Goal: Task Accomplishment & Management: Use online tool/utility

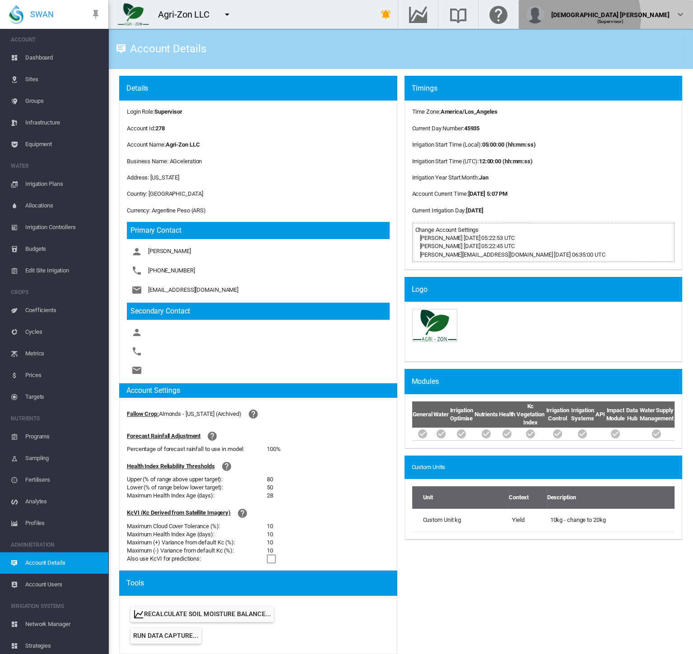
click at [671, 17] on div "Lady Uy (Supervisor)" at bounding box center [606, 14] width 160 height 18
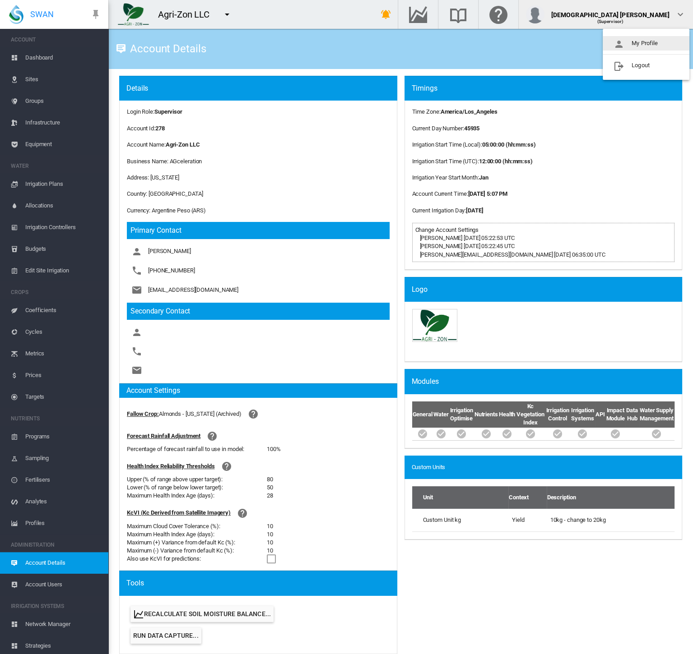
click at [653, 45] on button "My Profile" at bounding box center [645, 43] width 87 height 14
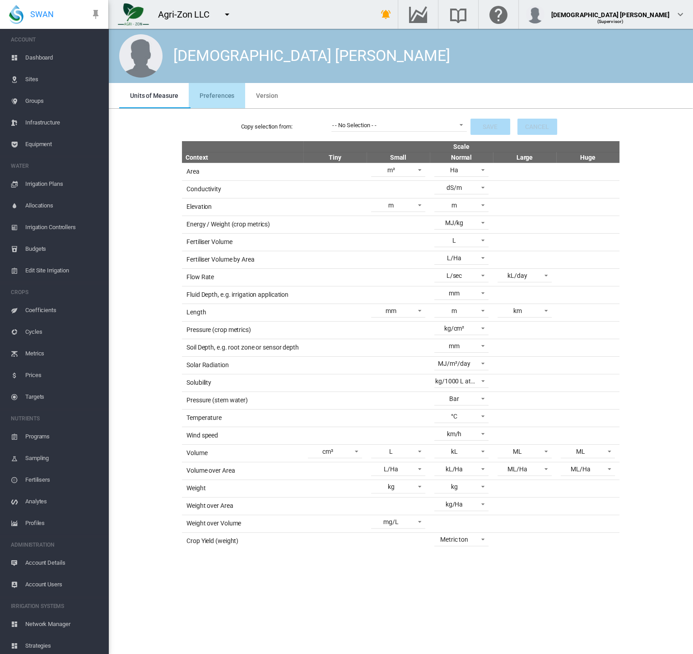
click at [222, 96] on span "Preferences" at bounding box center [216, 95] width 35 height 7
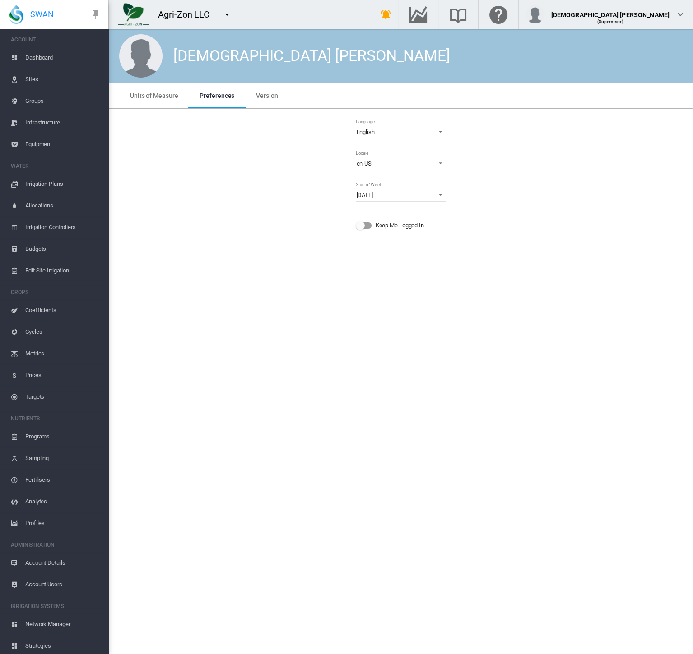
click at [44, 53] on span "Dashboard" at bounding box center [63, 58] width 76 height 22
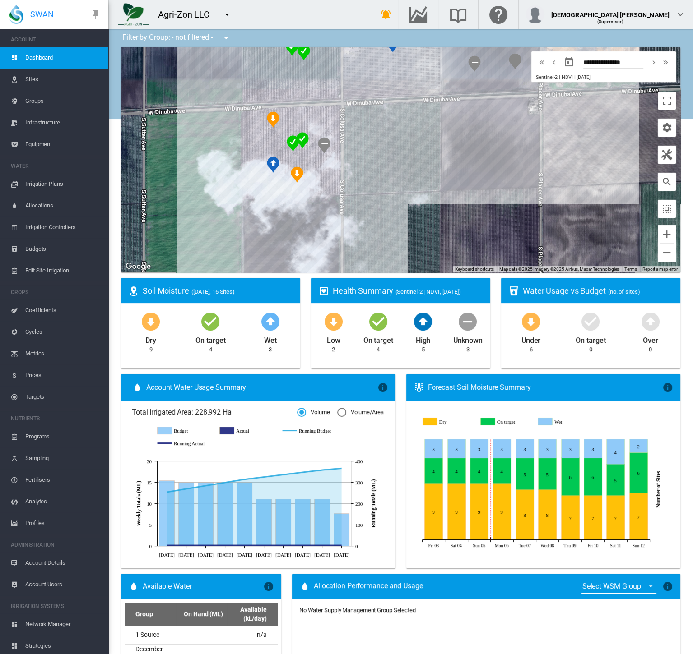
click at [42, 84] on span "Sites" at bounding box center [63, 80] width 76 height 22
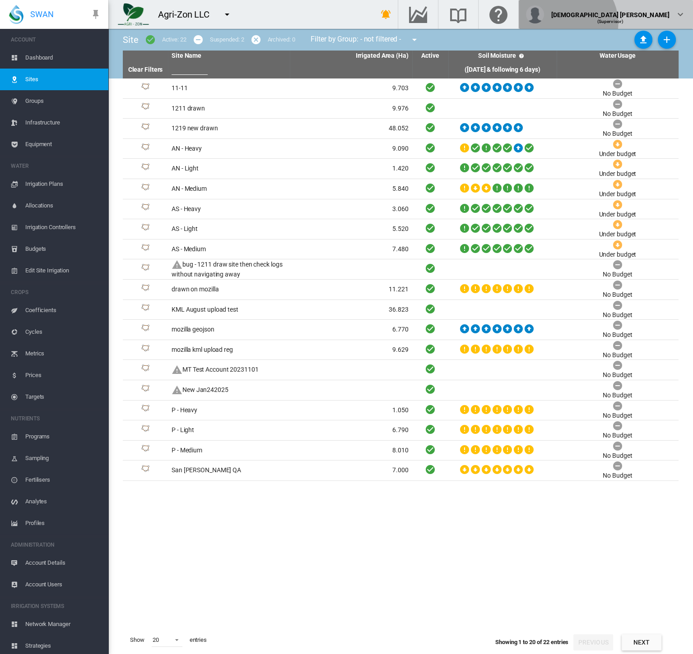
click at [623, 23] on span "(Supervisor)" at bounding box center [610, 21] width 27 height 5
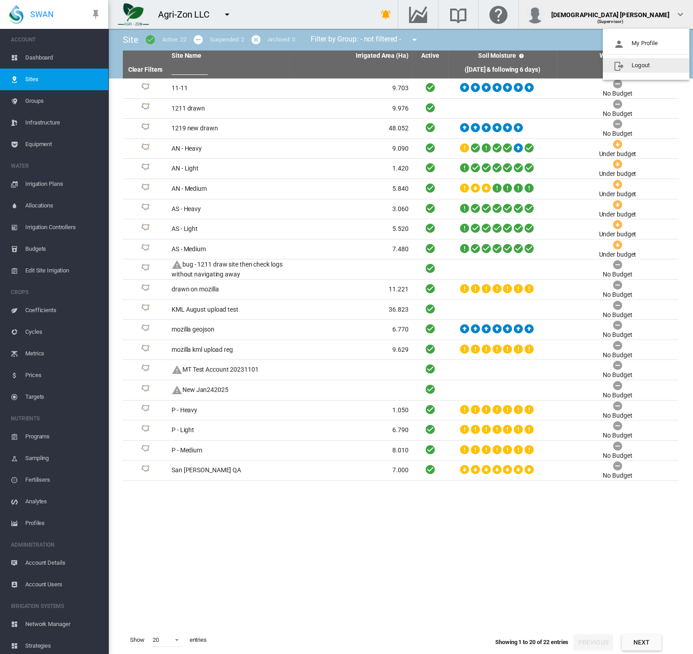
click at [649, 68] on button "Logout" at bounding box center [645, 65] width 87 height 14
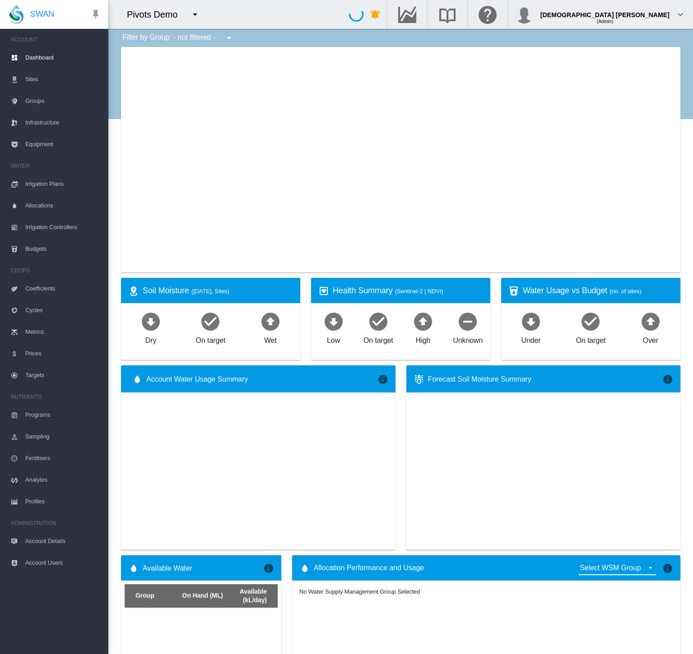
type input "**********"
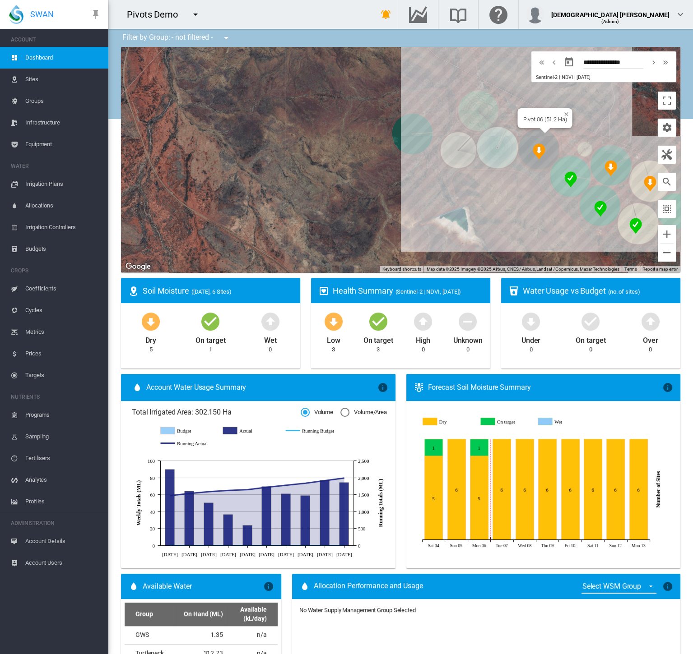
click at [532, 149] on img "NDVI: Pivot 06 SHA1" at bounding box center [538, 151] width 13 height 16
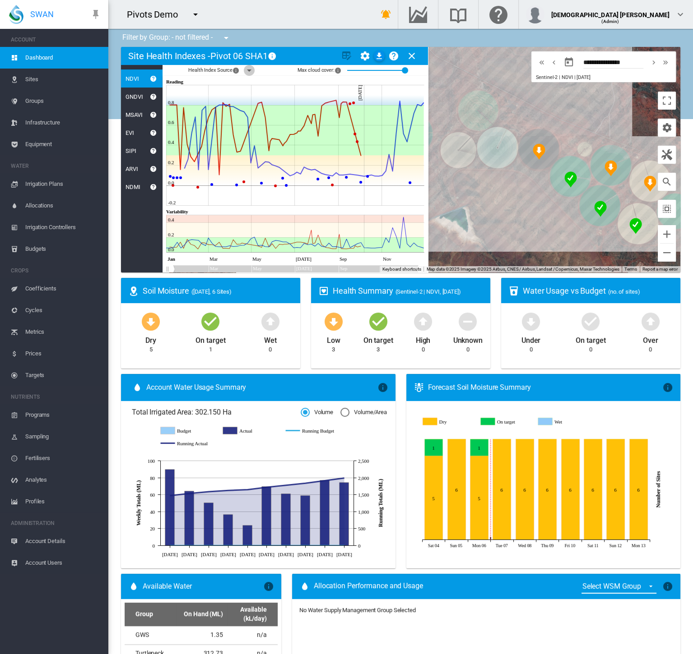
click at [247, 72] on md-icon "icon-menu-down" at bounding box center [249, 70] width 11 height 11
click at [254, 92] on div at bounding box center [254, 94] width 9 height 9
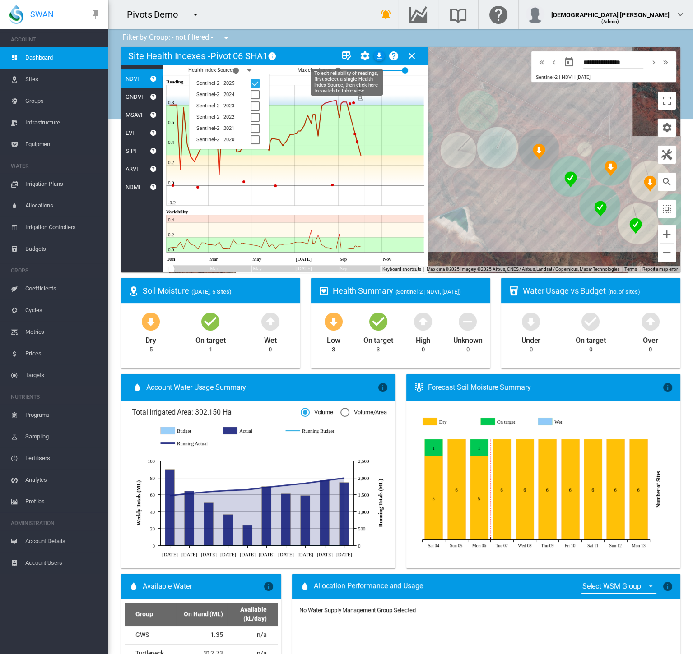
click at [343, 56] on md-icon "icon-table-edit" at bounding box center [346, 56] width 11 height 11
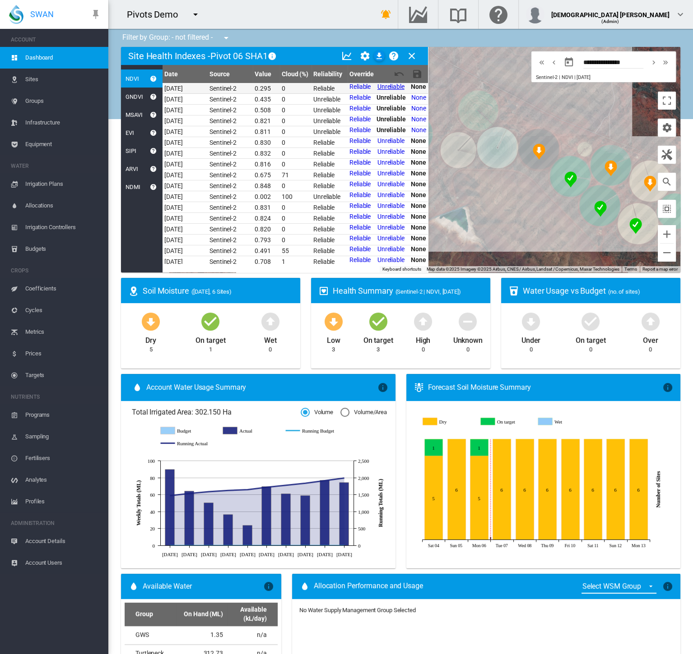
click at [385, 88] on link "Unreliable" at bounding box center [390, 86] width 27 height 7
click at [417, 69] on md-icon "icon-content-save" at bounding box center [417, 74] width 11 height 11
click at [379, 57] on md-icon "icon-download" at bounding box center [379, 56] width 11 height 11
click at [662, 14] on div "(Admin)" at bounding box center [610, 18] width 118 height 9
click at [653, 65] on button "Logout" at bounding box center [645, 65] width 87 height 14
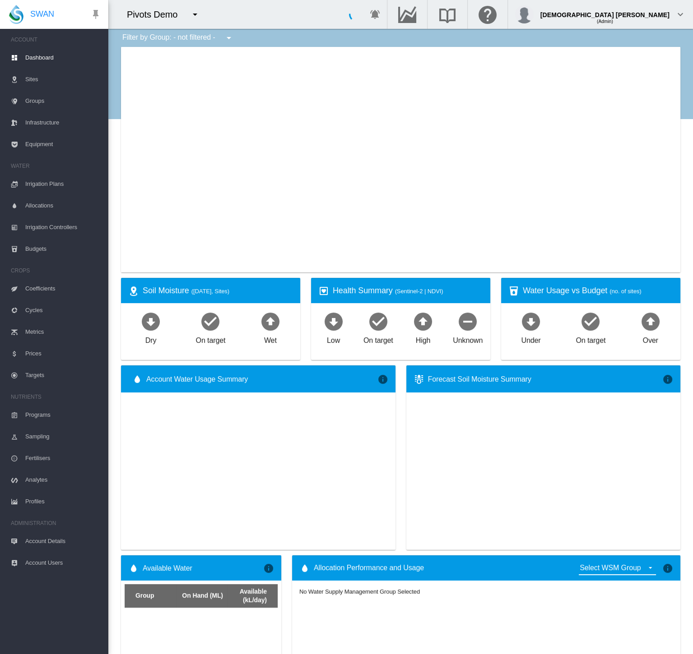
type input "**********"
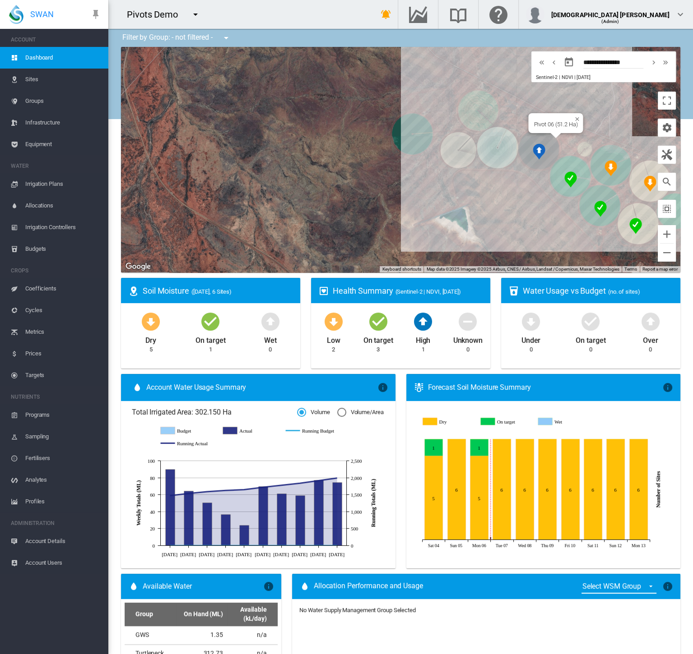
click at [532, 151] on img "NDVI: Pivot 06 SHA1" at bounding box center [538, 151] width 13 height 16
click at [535, 149] on img "NDVI: Pivot 06 SHA1" at bounding box center [538, 151] width 13 height 16
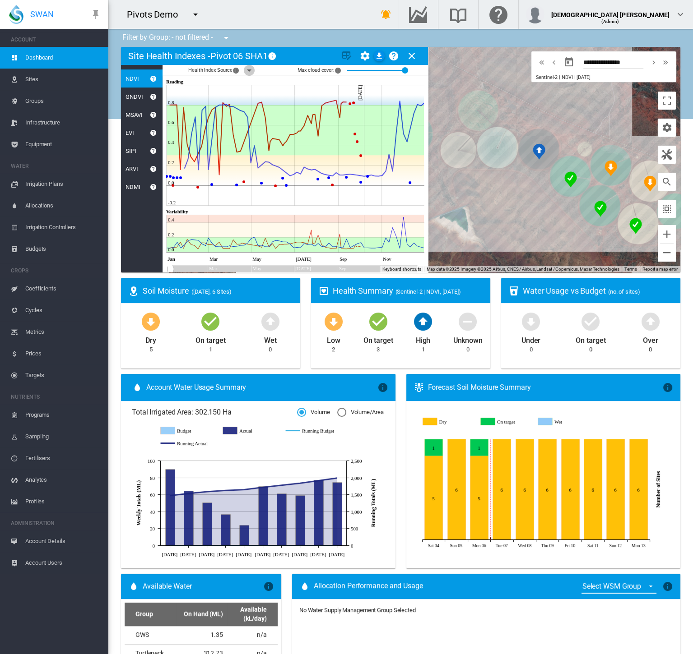
click at [250, 69] on md-icon "icon-menu-down" at bounding box center [249, 70] width 11 height 11
click at [250, 95] on div at bounding box center [254, 94] width 9 height 9
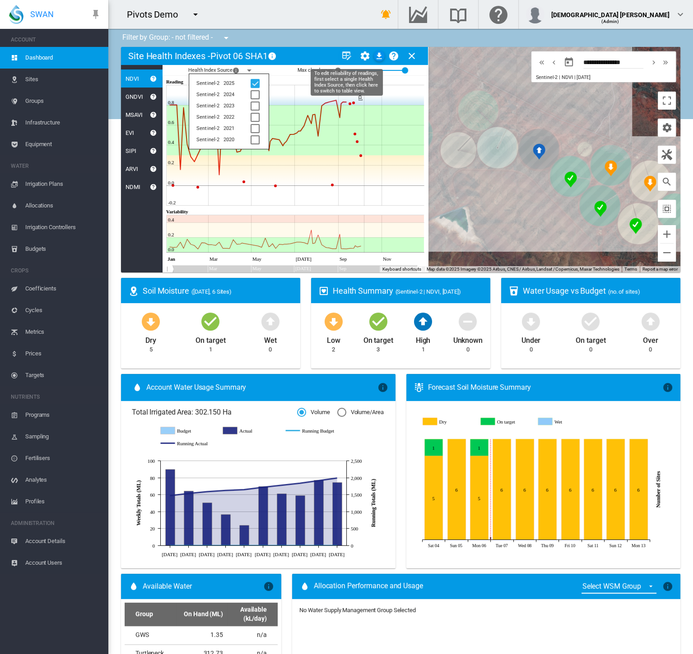
click at [344, 56] on md-icon "icon-table-edit" at bounding box center [346, 56] width 11 height 11
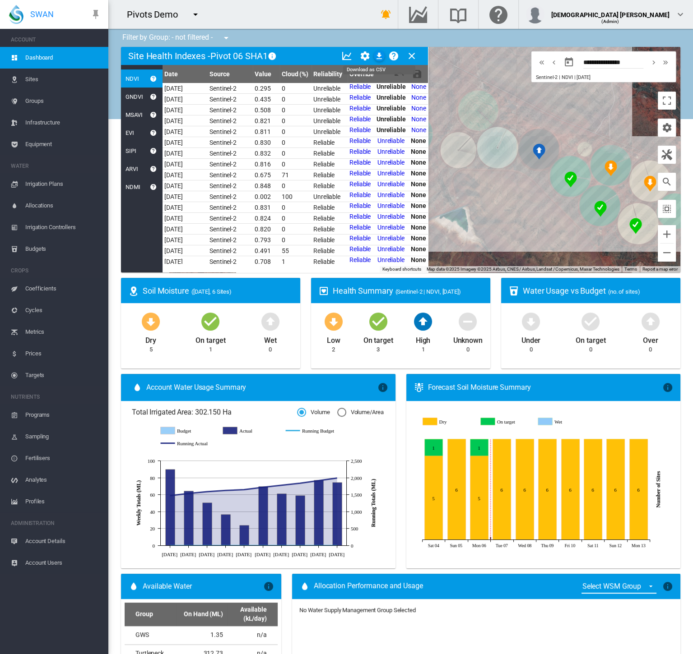
click at [378, 58] on md-icon "icon-download" at bounding box center [379, 56] width 11 height 11
click at [410, 55] on md-icon "icon-close" at bounding box center [411, 56] width 11 height 11
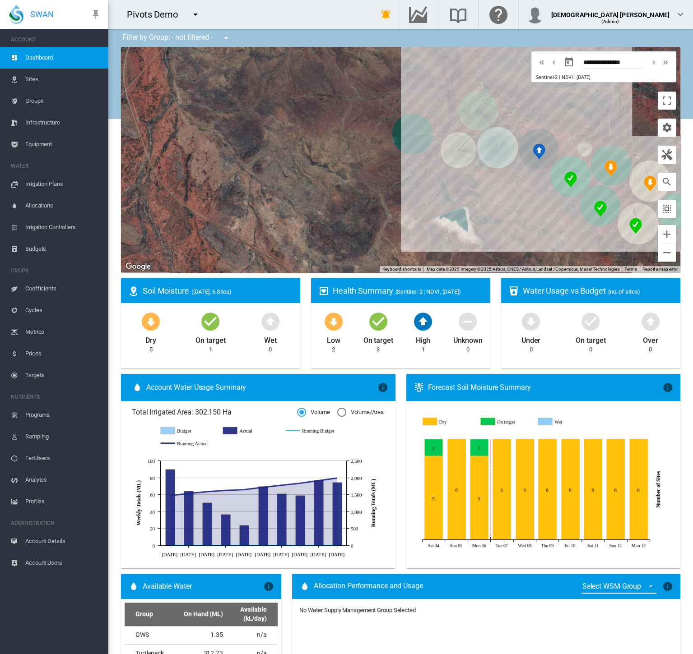
click at [410, 55] on div at bounding box center [400, 160] width 559 height 226
click at [40, 76] on span "Sites" at bounding box center [63, 80] width 76 height 22
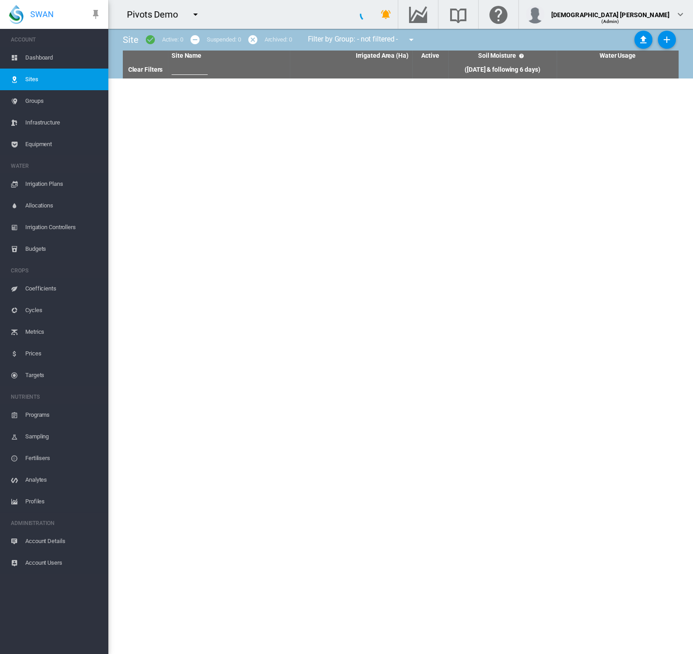
click at [46, 57] on span "Dashboard" at bounding box center [63, 58] width 76 height 22
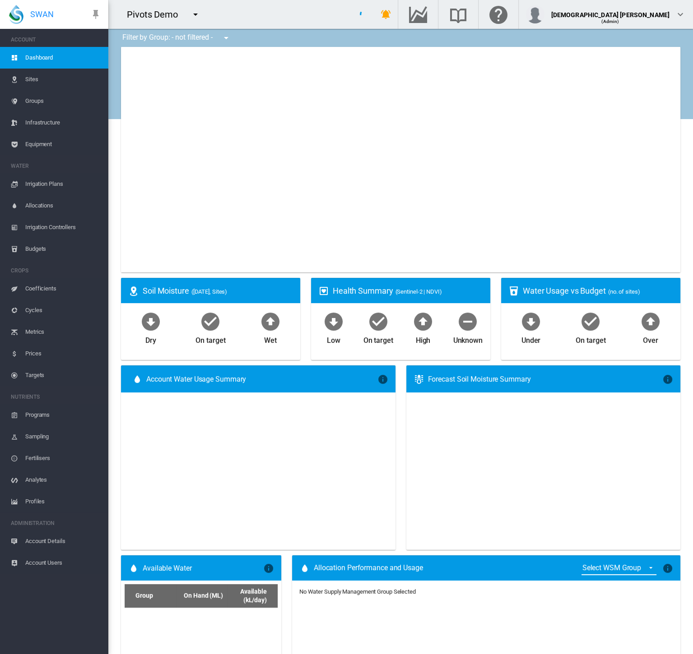
click at [198, 12] on md-icon "icon-menu-down" at bounding box center [195, 14] width 11 height 11
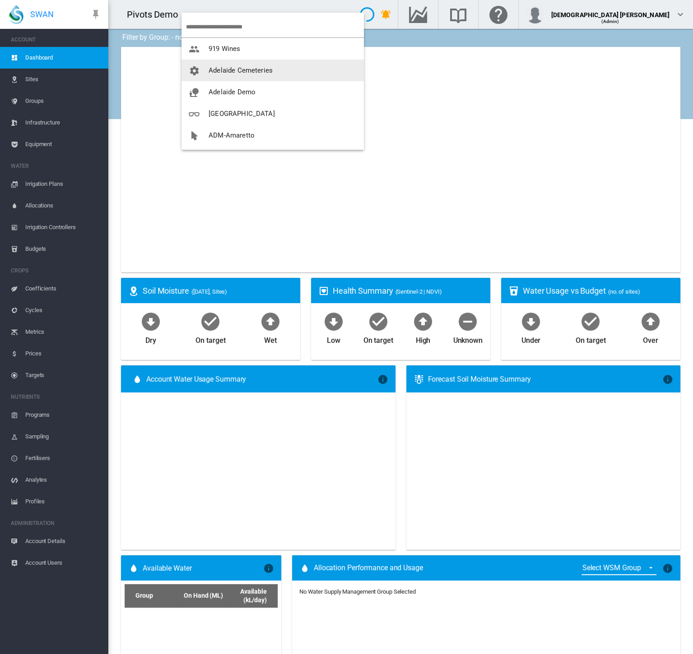
type input "**********"
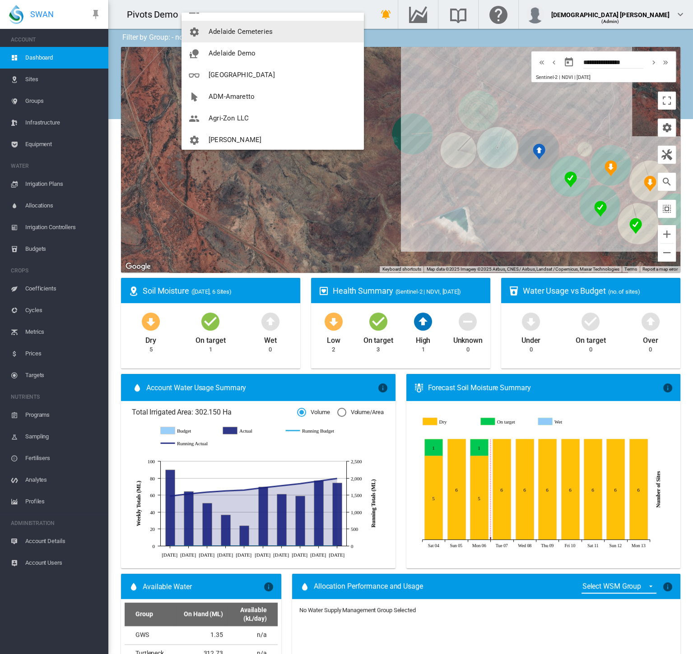
scroll to position [50, 0]
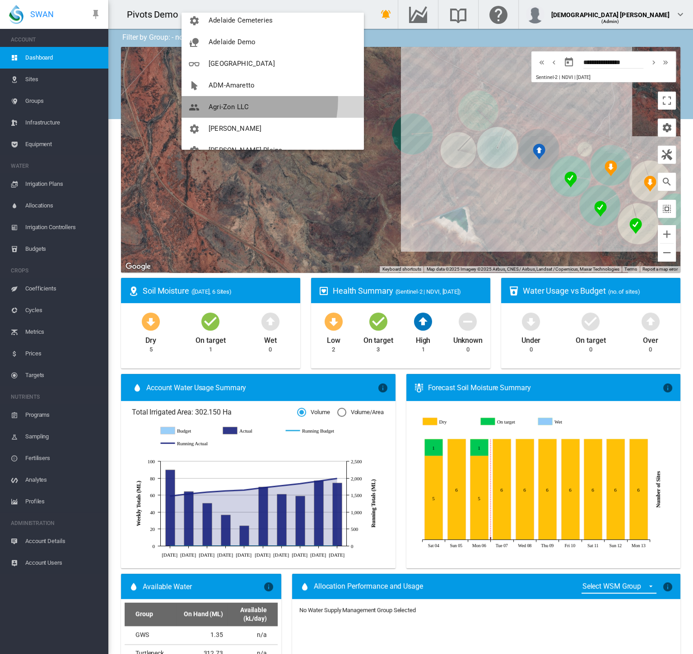
click at [231, 100] on button "Agri-Zon LLC" at bounding box center [272, 107] width 182 height 22
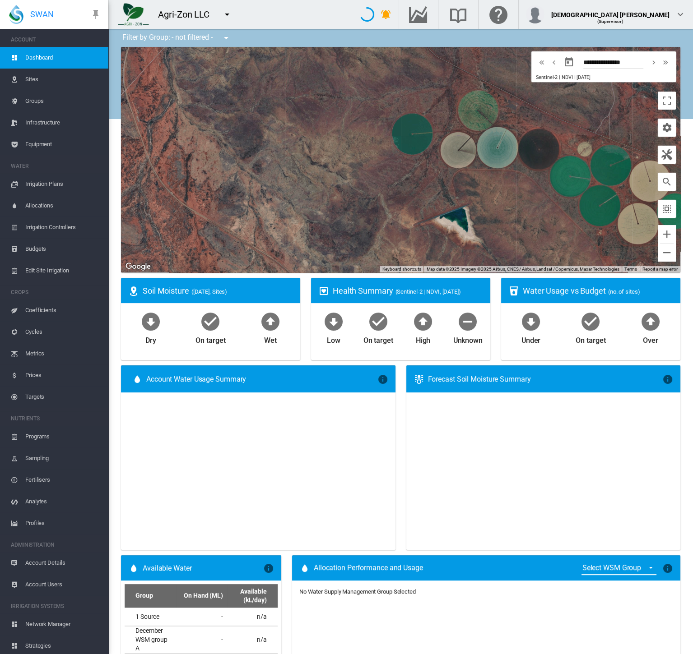
type input "**********"
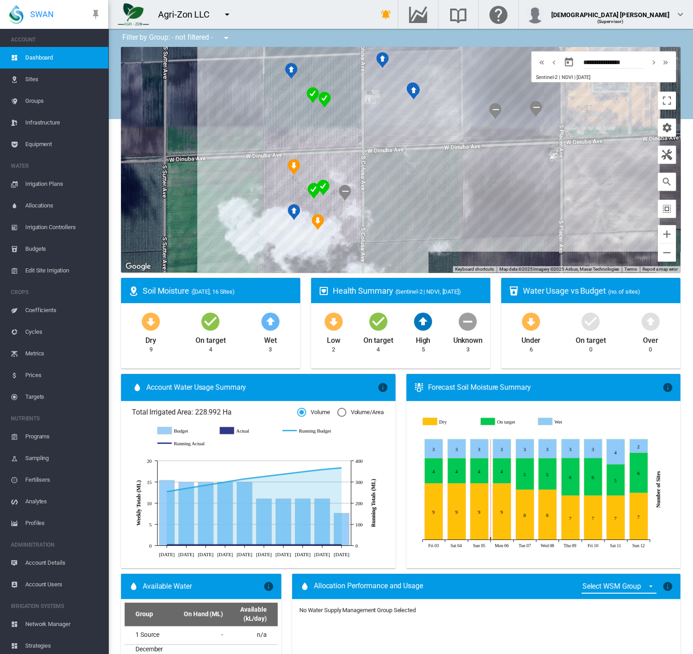
drag, startPoint x: 444, startPoint y: 142, endPoint x: 473, endPoint y: 200, distance: 64.8
click at [473, 200] on div at bounding box center [400, 160] width 559 height 226
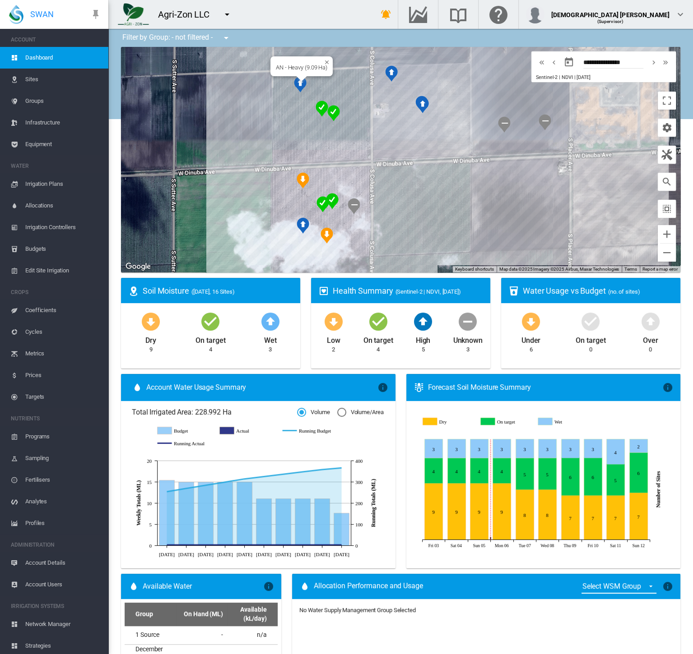
click at [296, 82] on img "NDVI: AN - Light SHA" at bounding box center [300, 84] width 13 height 16
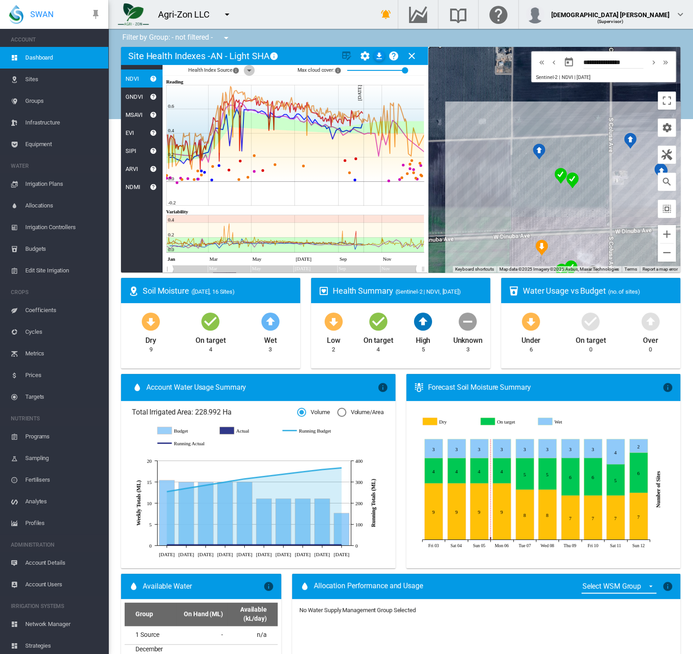
click at [247, 69] on md-icon "icon-menu-down" at bounding box center [249, 70] width 11 height 11
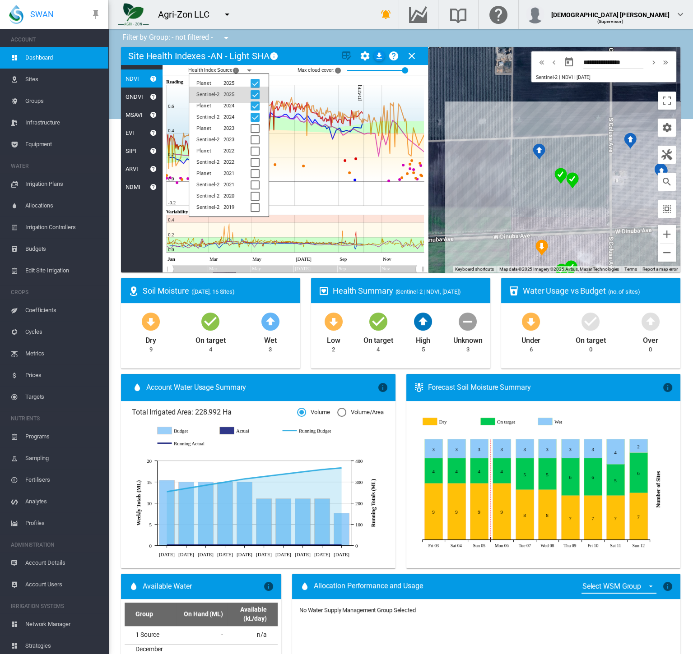
click at [254, 95] on div at bounding box center [254, 94] width 9 height 9
click at [254, 113] on div at bounding box center [254, 117] width 9 height 9
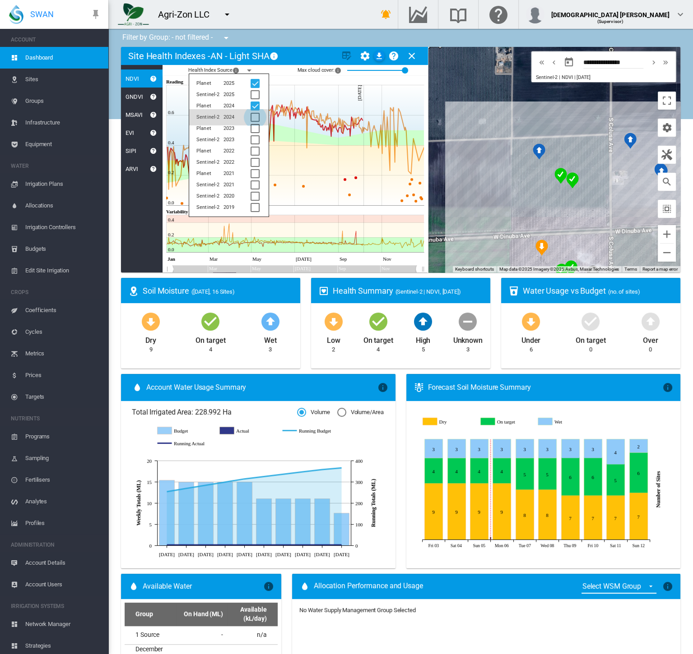
click at [254, 115] on div at bounding box center [254, 117] width 9 height 9
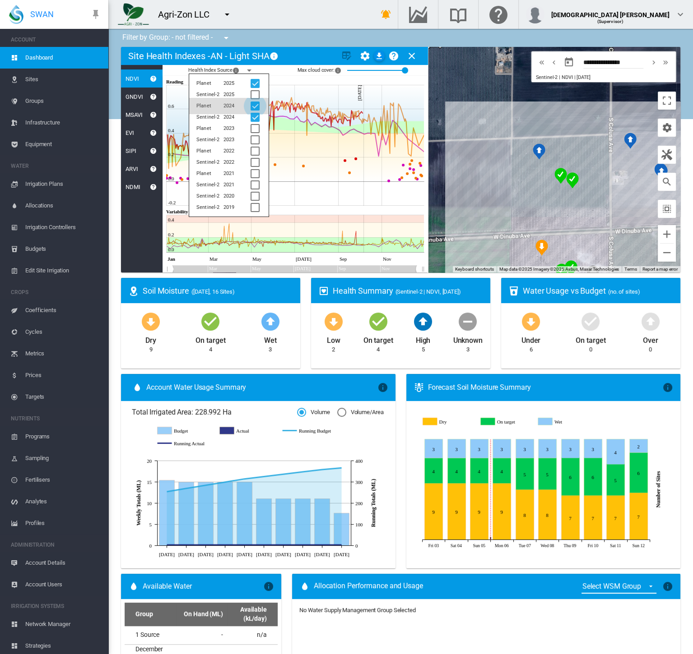
click at [255, 102] on div at bounding box center [254, 106] width 9 height 9
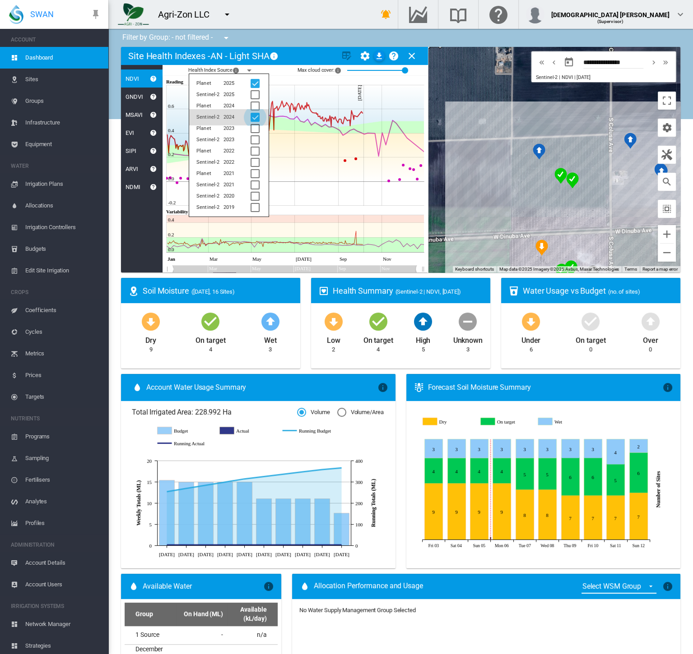
click at [256, 115] on div at bounding box center [254, 117] width 9 height 9
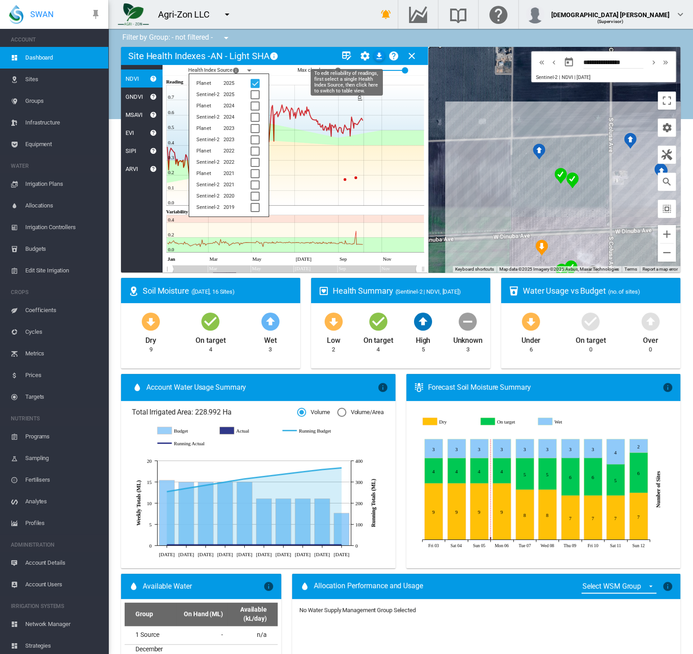
click at [344, 57] on md-icon "icon-table-edit" at bounding box center [346, 56] width 11 height 11
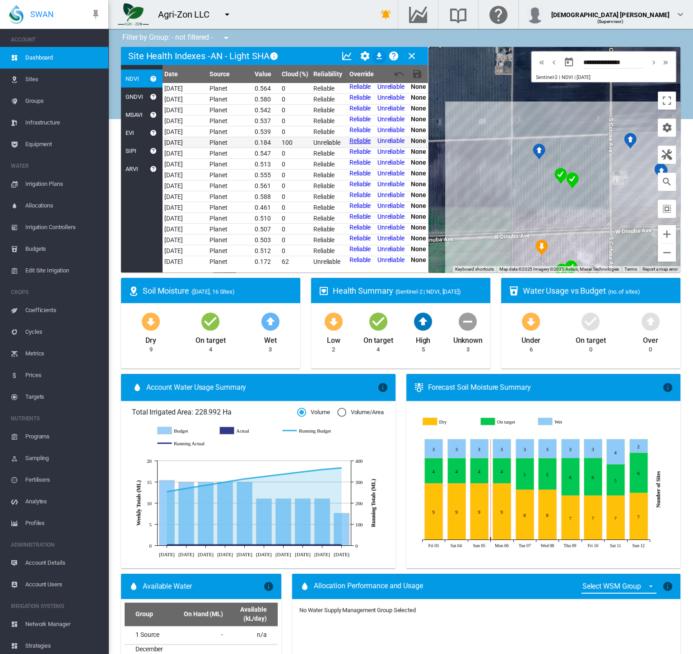
click at [354, 141] on link "Reliable" at bounding box center [359, 140] width 21 height 7
click at [356, 110] on link "Reliable" at bounding box center [359, 108] width 21 height 7
click at [383, 109] on link "Unreliable" at bounding box center [392, 108] width 27 height 7
click at [383, 99] on link "Unreliable" at bounding box center [390, 97] width 27 height 7
click at [421, 75] on md-icon "icon-content-save" at bounding box center [417, 74] width 11 height 11
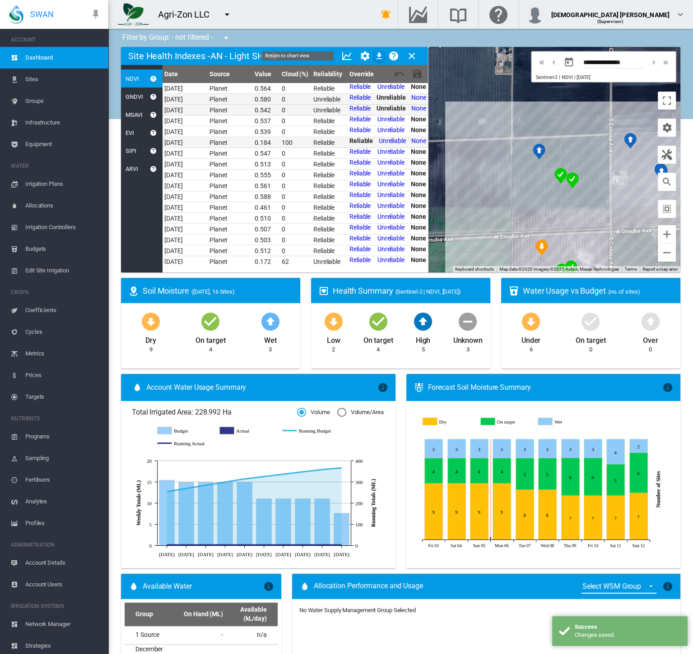
click at [345, 60] on md-icon "icon-chart-line" at bounding box center [346, 56] width 11 height 11
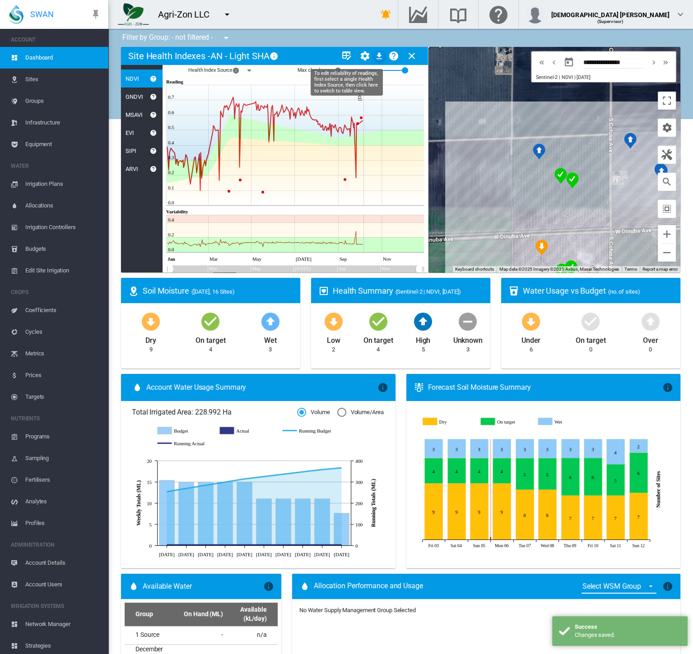
click at [347, 56] on md-icon "icon-table-edit" at bounding box center [346, 56] width 11 height 11
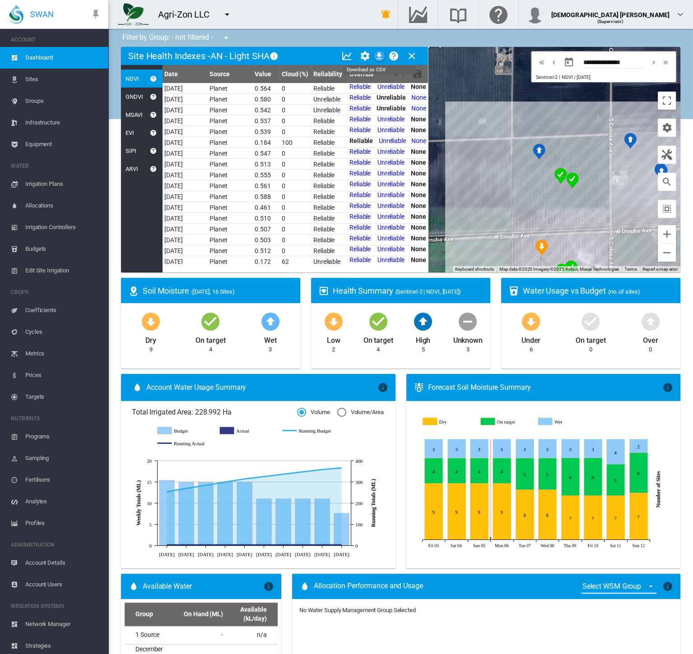
click at [379, 57] on md-icon "icon-download" at bounding box center [379, 56] width 11 height 11
click at [679, 18] on md-icon "icon-chevron-down" at bounding box center [680, 14] width 11 height 11
click at [665, 41] on button "My Profile" at bounding box center [645, 43] width 87 height 14
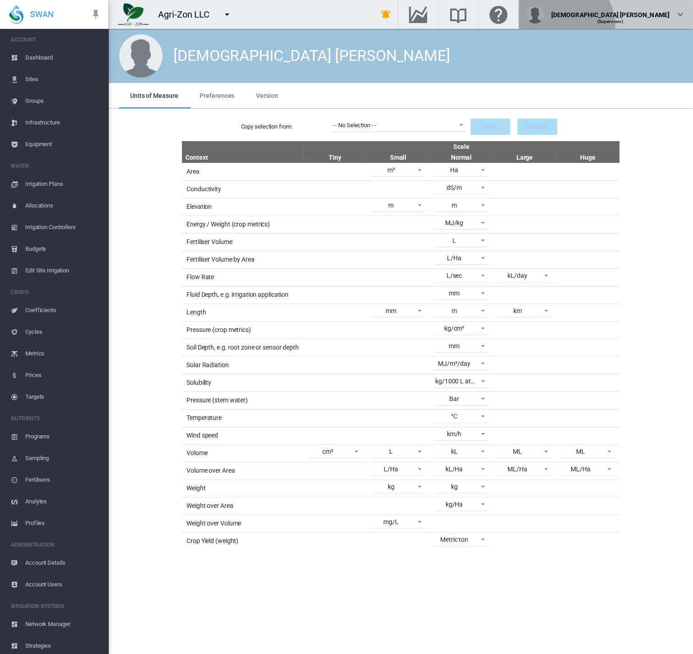
click at [656, 24] on button "[DEMOGRAPHIC_DATA] [PERSON_NAME] (Supervisor)" at bounding box center [605, 14] width 174 height 29
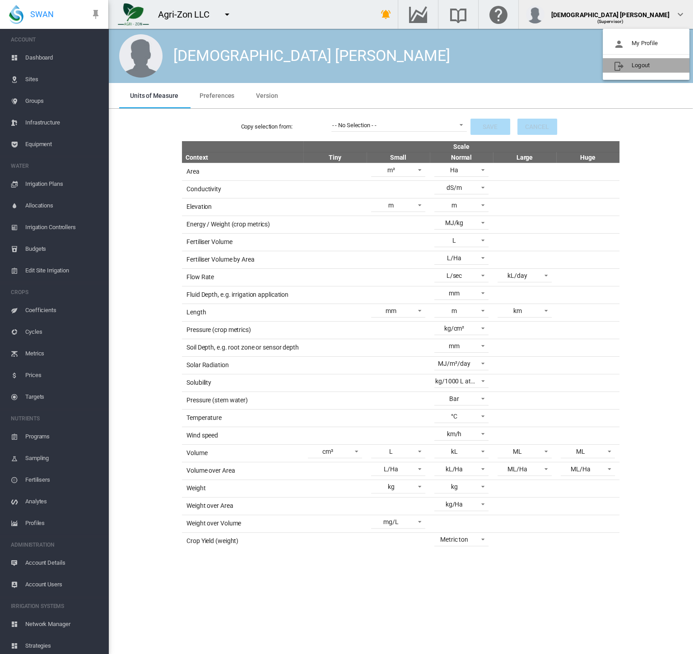
click at [647, 70] on button "Logout" at bounding box center [645, 65] width 87 height 14
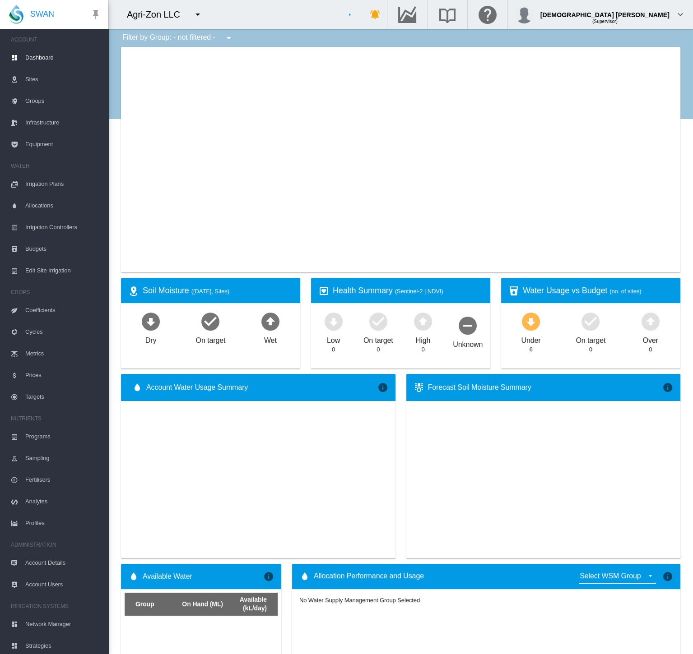
type input "**********"
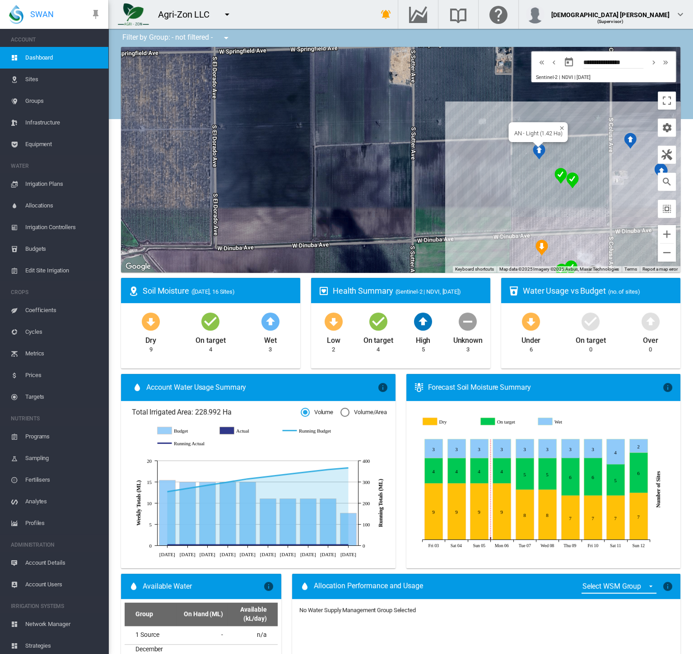
click at [534, 146] on div at bounding box center [537, 144] width 11 height 5
click at [535, 151] on img "NDVI: AN - Light SHA" at bounding box center [538, 151] width 13 height 16
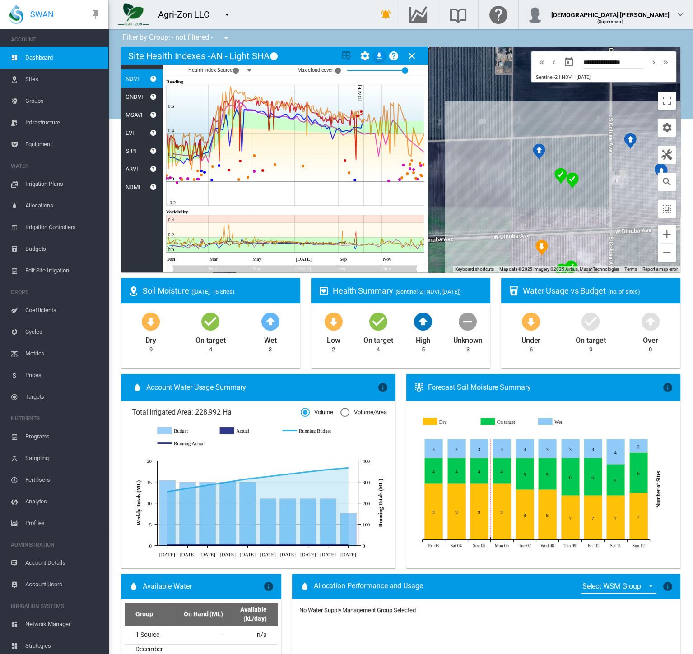
click at [250, 69] on md-icon "icon-menu-down" at bounding box center [249, 70] width 11 height 11
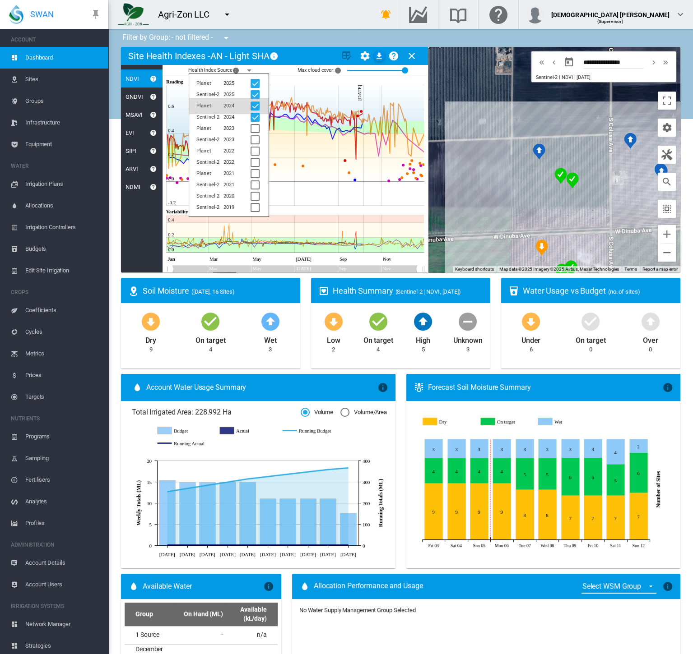
click at [256, 94] on div at bounding box center [254, 94] width 9 height 9
click at [257, 102] on div at bounding box center [254, 106] width 9 height 9
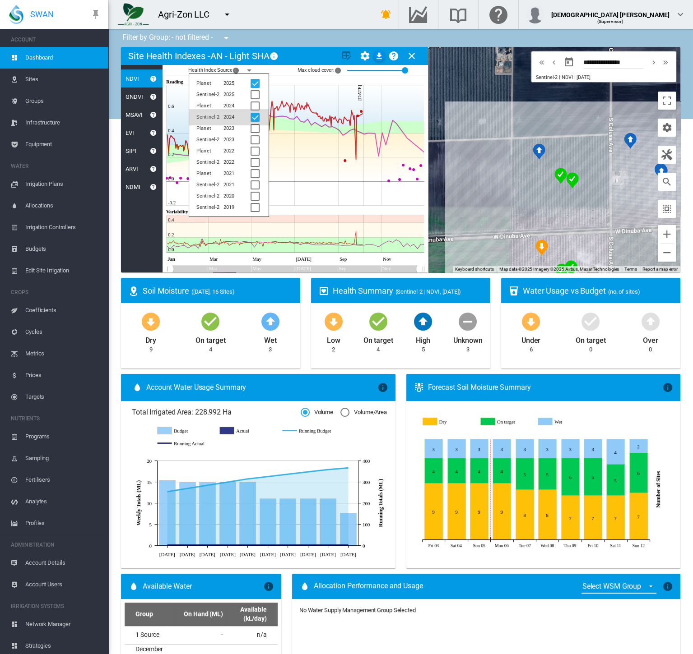
click at [256, 117] on div at bounding box center [254, 117] width 9 height 9
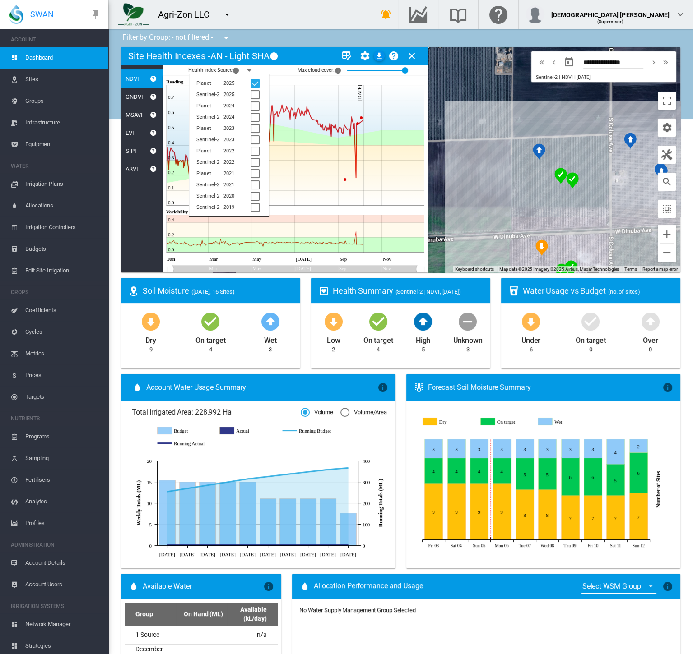
click at [308, 53] on md-card-title "Site Health Indexes - AN - Light SHA × Name of current Site Health Area in char…" at bounding box center [274, 56] width 307 height 18
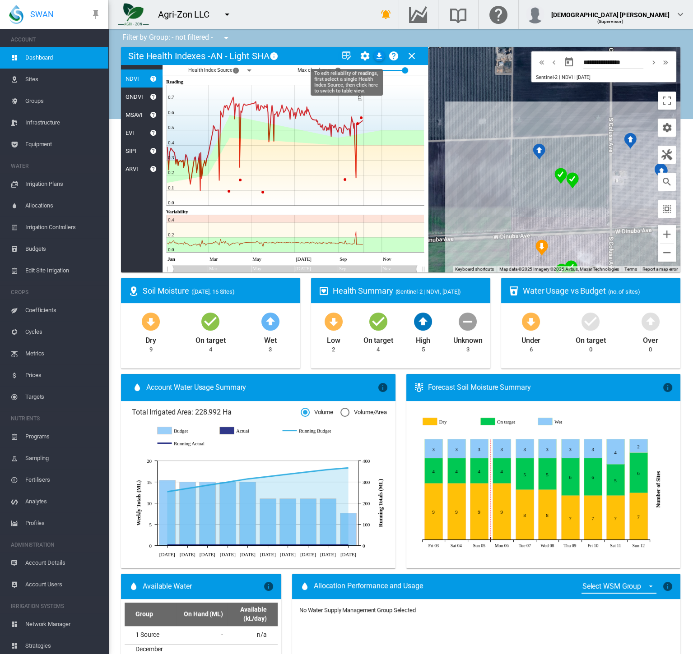
click at [342, 54] on md-icon "icon-table-edit" at bounding box center [346, 56] width 11 height 11
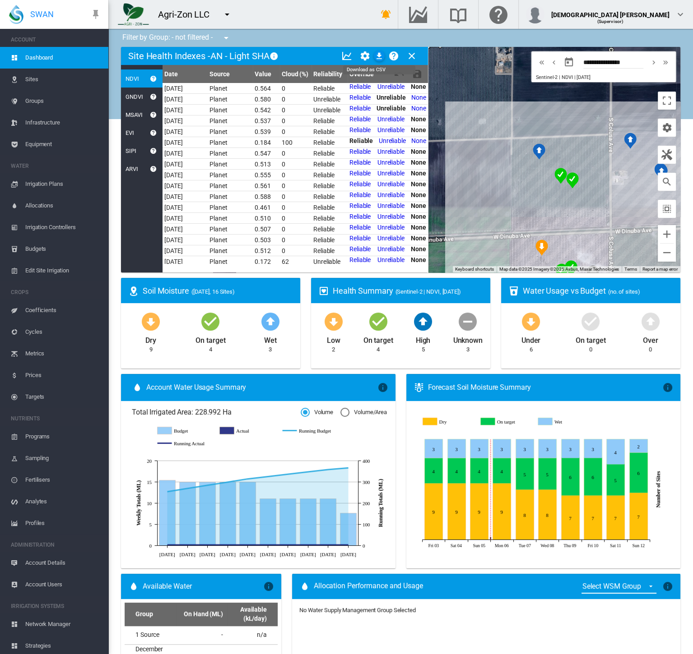
click at [379, 56] on md-icon "icon-download" at bounding box center [379, 56] width 11 height 11
click at [407, 57] on md-icon "icon-close" at bounding box center [411, 56] width 11 height 11
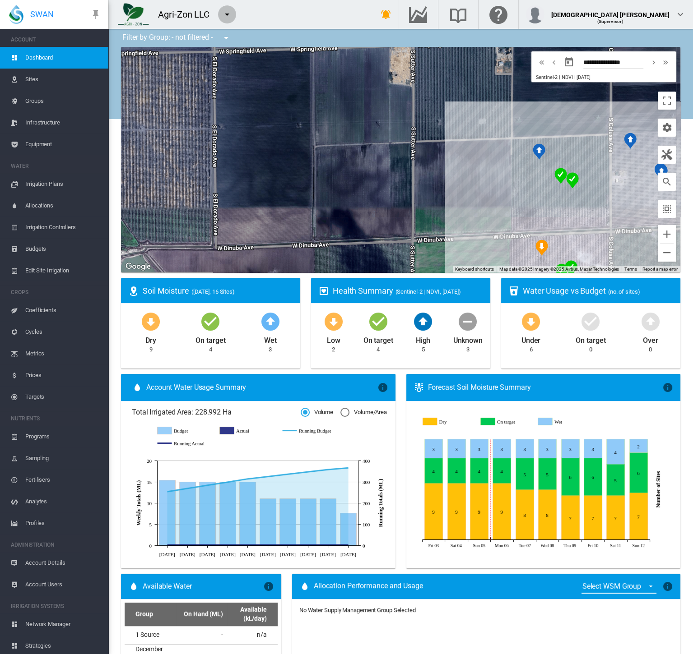
click at [226, 17] on md-icon "icon-menu-down" at bounding box center [227, 14] width 11 height 11
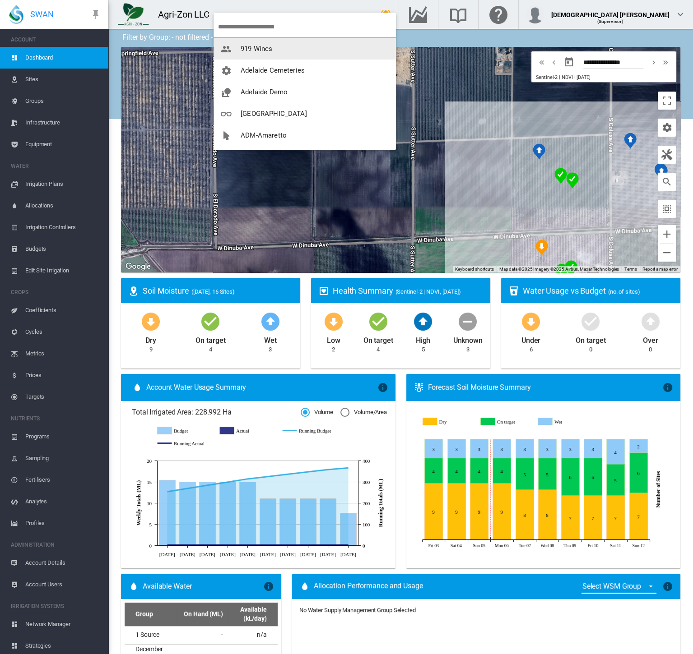
click at [254, 26] on input "search" at bounding box center [307, 26] width 178 height 21
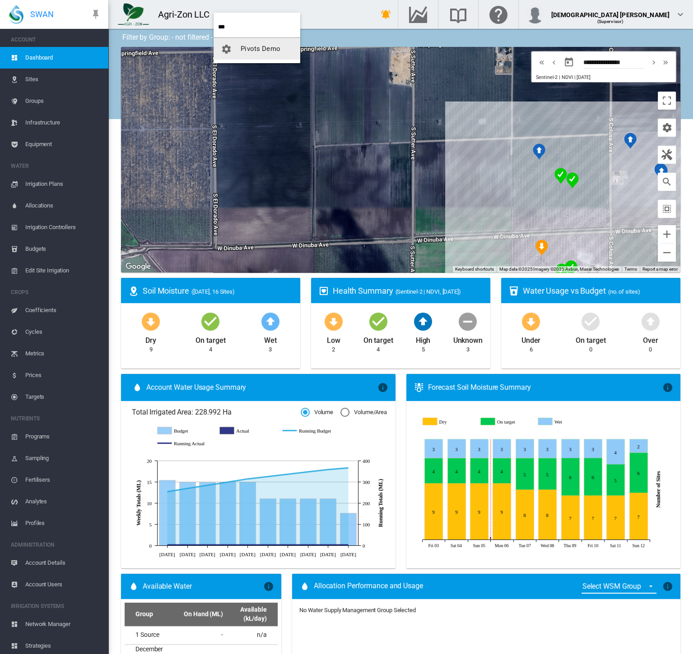
type input "***"
click at [263, 51] on span "Pivots Demo" at bounding box center [261, 49] width 40 height 8
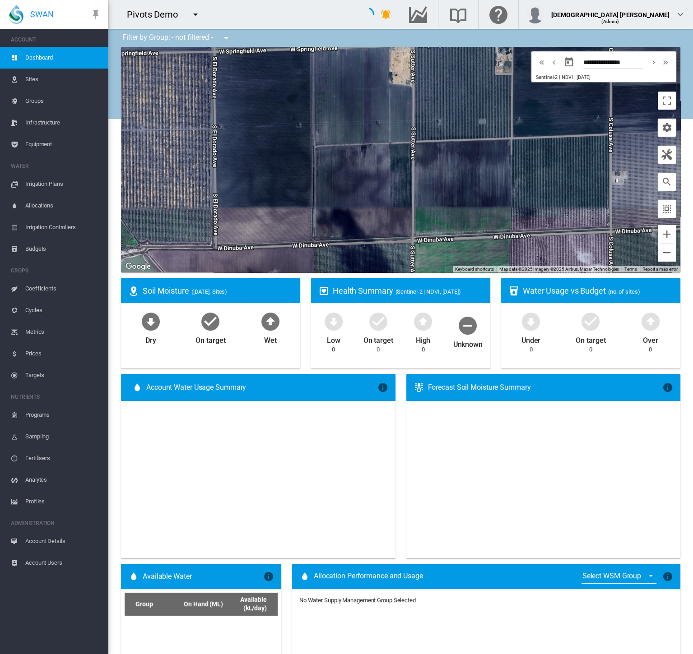
type input "**********"
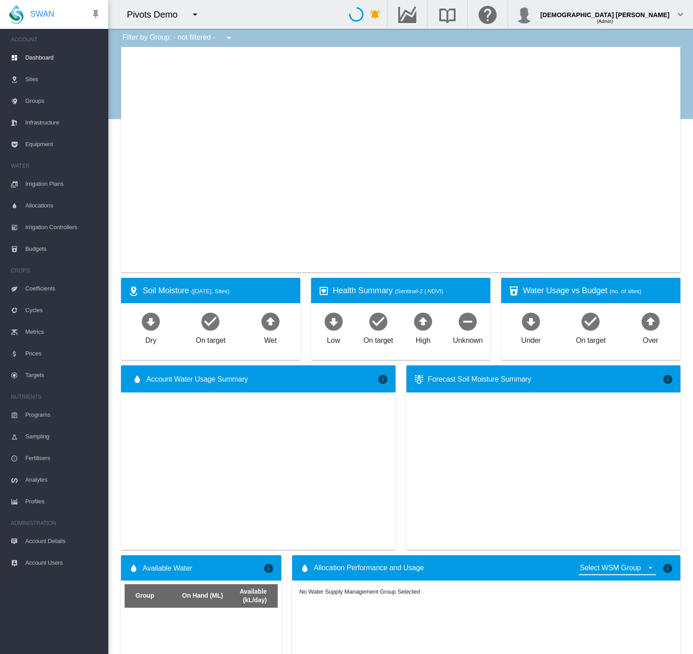
type input "**********"
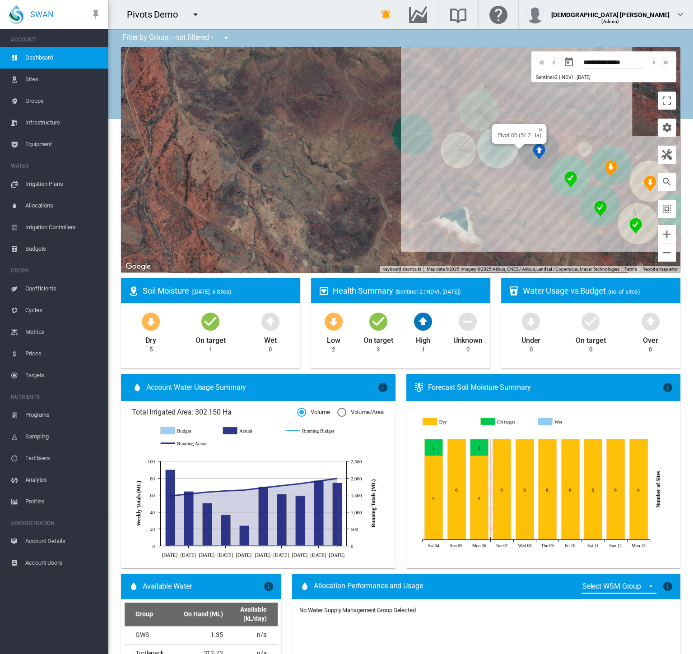
click at [533, 149] on img "NDVI: Pivot 06 SHA1" at bounding box center [538, 151] width 13 height 16
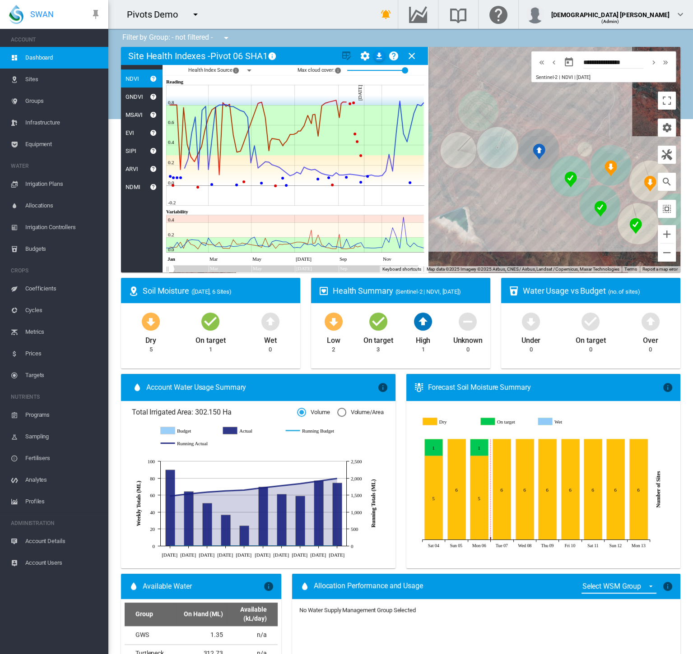
click at [249, 70] on md-icon "icon-menu-down" at bounding box center [249, 70] width 11 height 11
click at [254, 93] on div at bounding box center [254, 94] width 9 height 9
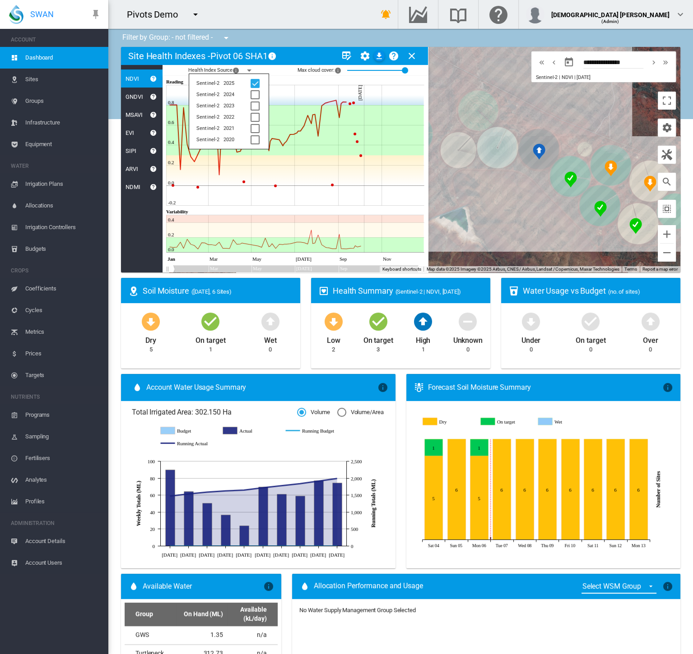
click at [281, 70] on div "Health Index Source × The year and data provider Sentinel-2 2025 Sentinel-2 202…" at bounding box center [294, 70] width 265 height 11
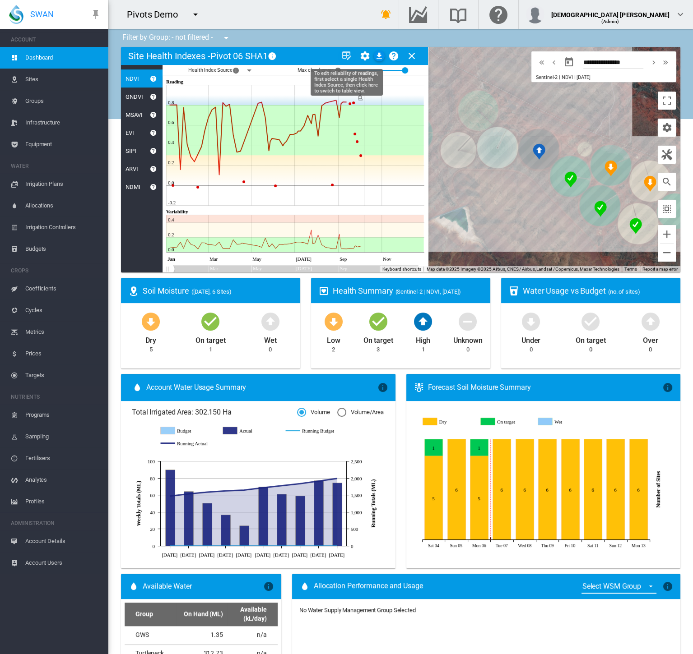
click at [344, 57] on md-icon "icon-table-edit" at bounding box center [346, 56] width 11 height 11
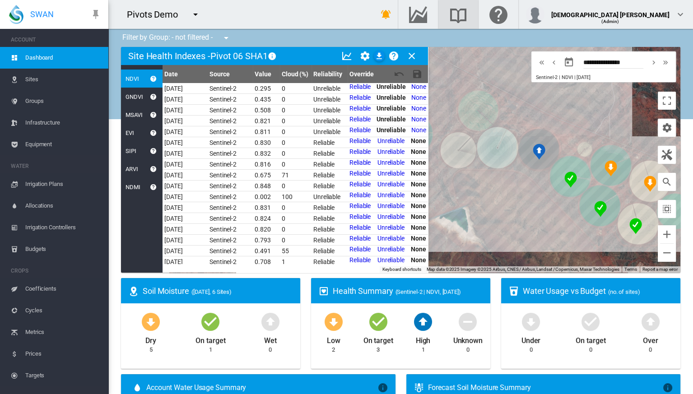
drag, startPoint x: 341, startPoint y: 10, endPoint x: 569, endPoint y: 12, distance: 227.4
click at [341, 11] on div "Pivots Demo 919 Wines Adelaide Cemeteries" at bounding box center [233, 14] width 251 height 29
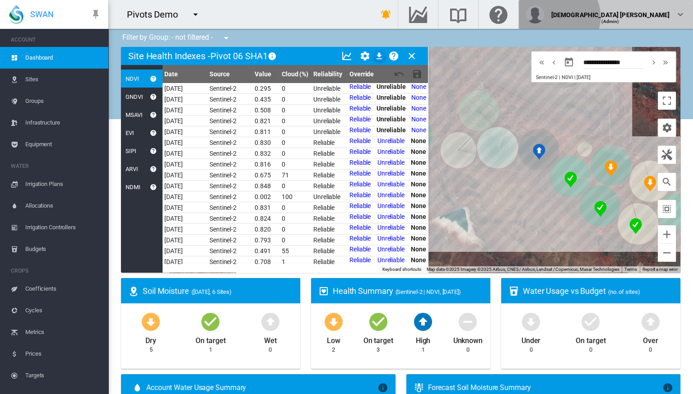
click at [652, 17] on div "(Admin)" at bounding box center [610, 18] width 118 height 9
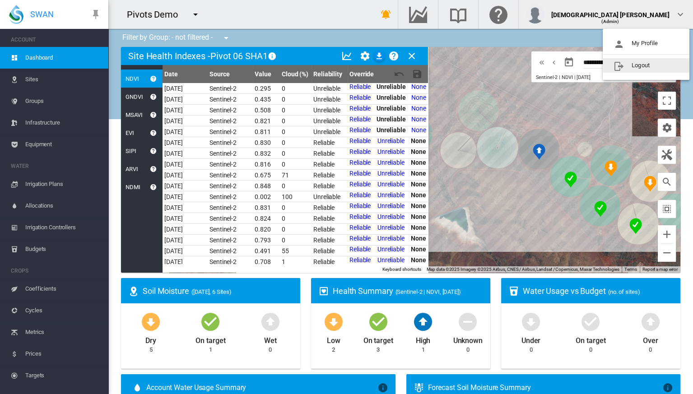
click at [640, 62] on button "Logout" at bounding box center [645, 65] width 87 height 14
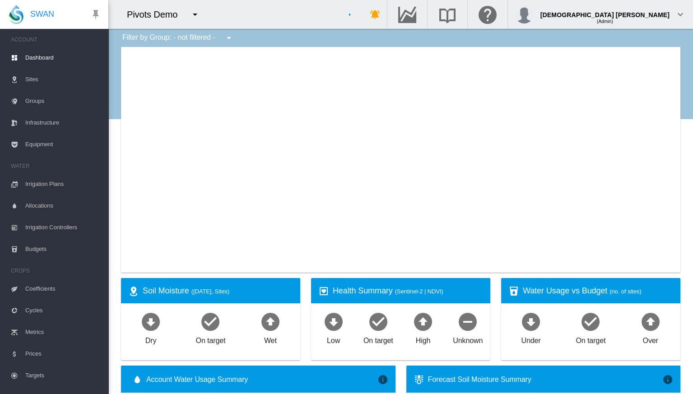
type input "**********"
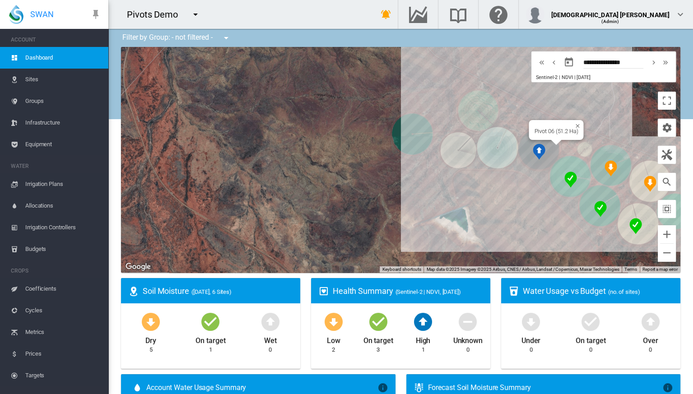
click at [532, 153] on img "NDVI: Pivot 06 SHA1" at bounding box center [538, 151] width 13 height 16
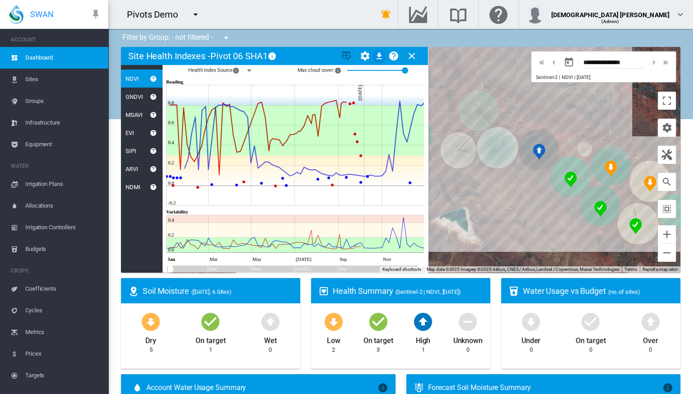
click at [250, 70] on md-icon "icon-menu-down" at bounding box center [249, 70] width 11 height 11
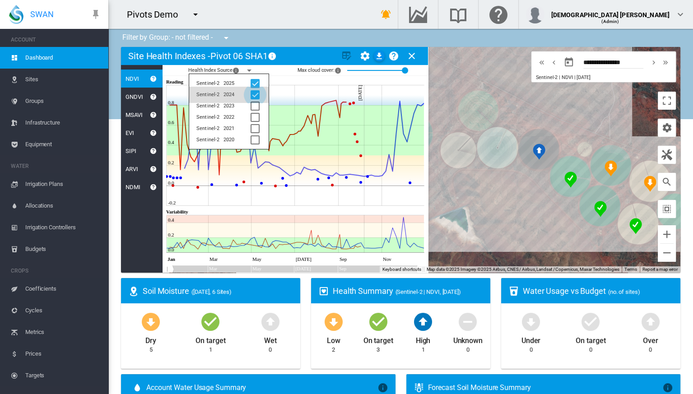
click at [251, 94] on div at bounding box center [254, 94] width 9 height 9
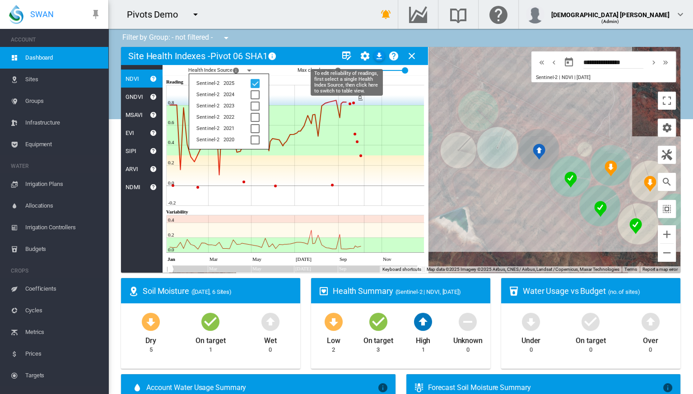
click at [344, 55] on md-icon "icon-table-edit" at bounding box center [346, 56] width 11 height 11
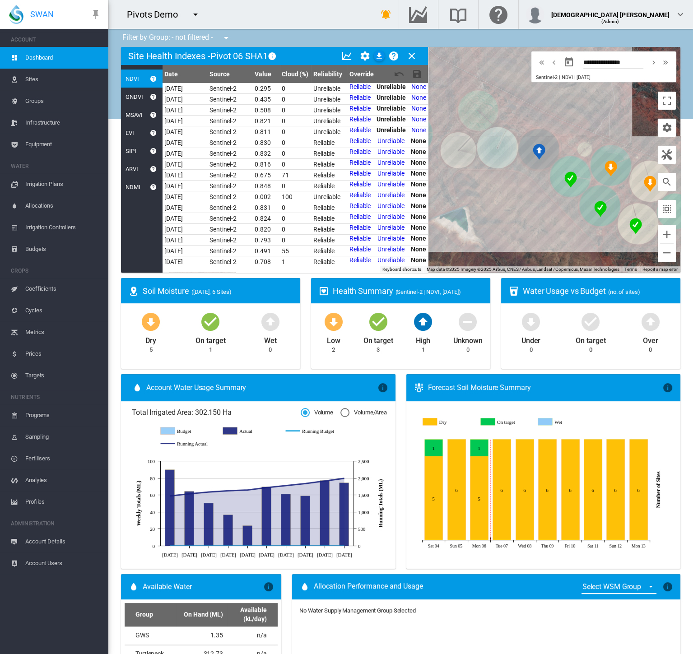
click at [57, 393] on span "Account Details" at bounding box center [63, 542] width 76 height 22
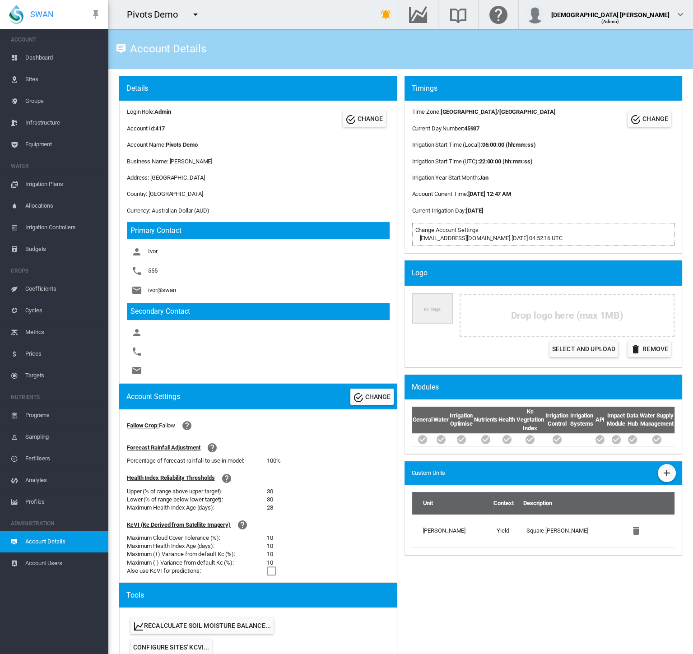
click at [201, 13] on button "button" at bounding box center [195, 14] width 18 height 18
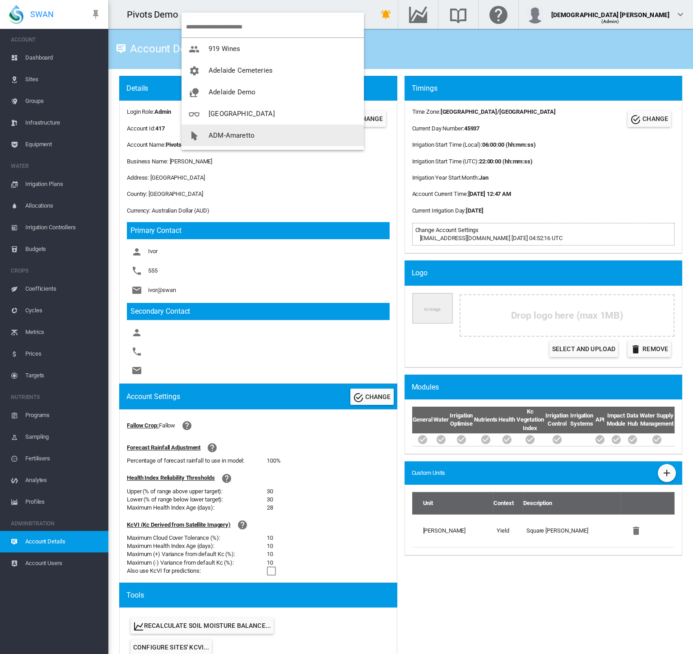
scroll to position [100, 0]
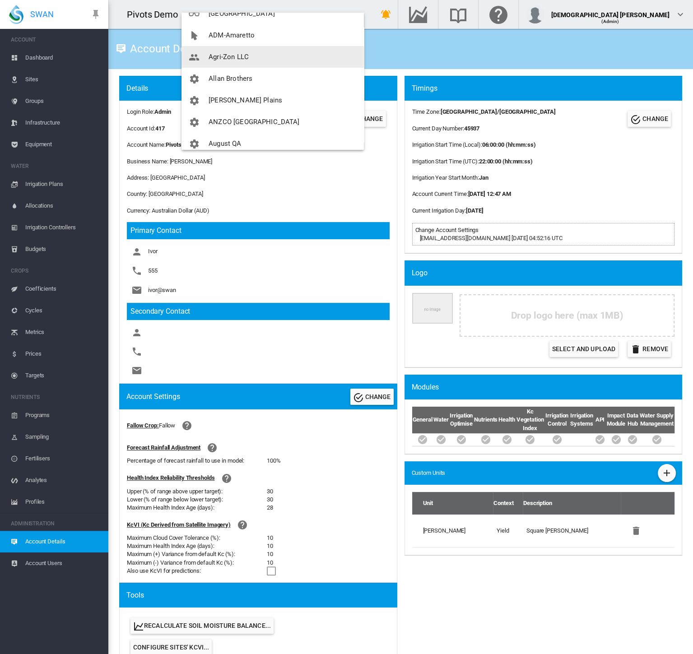
click at [245, 58] on span "Agri-Zon LLC" at bounding box center [228, 57] width 40 height 8
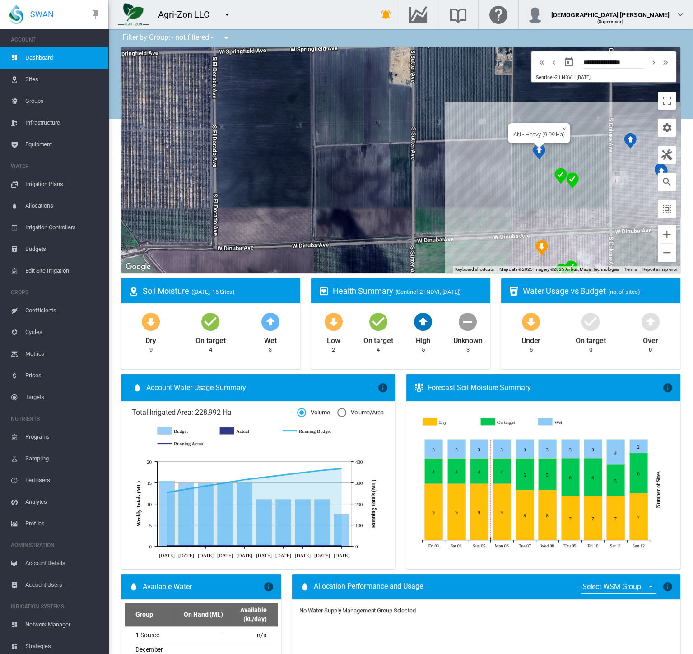
click at [535, 152] on img "NDVI: AN - Light SHA" at bounding box center [538, 151] width 13 height 16
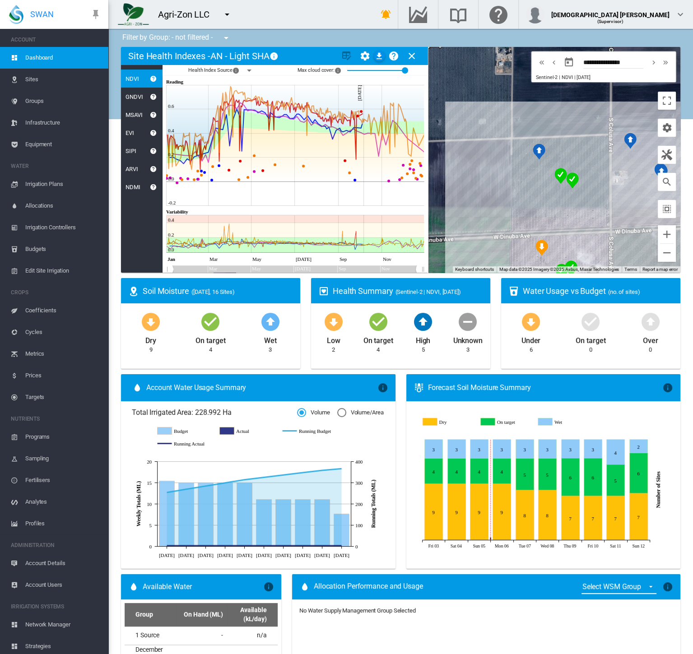
click at [217, 70] on span "Health Index Source × The year and data provider" at bounding box center [215, 70] width 55 height 11
click at [251, 73] on md-icon "icon-menu-down" at bounding box center [249, 70] width 11 height 11
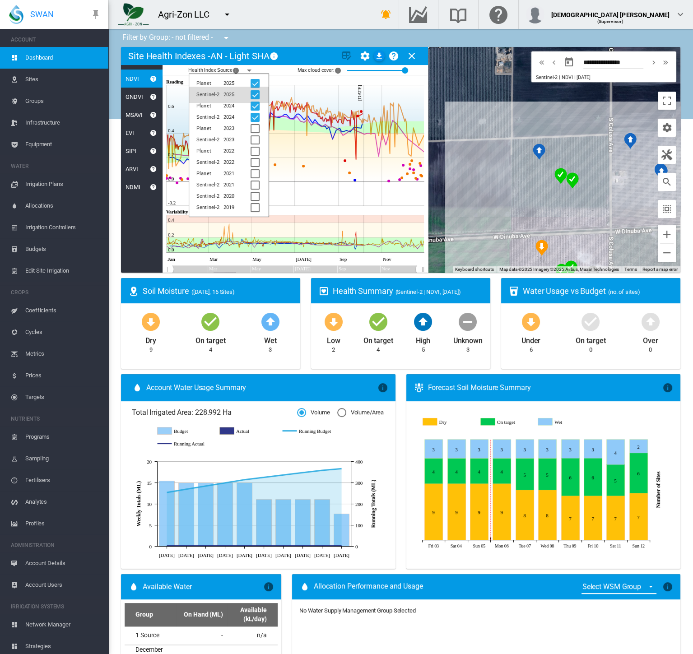
click at [254, 96] on div at bounding box center [254, 94] width 9 height 9
click at [254, 102] on div at bounding box center [254, 106] width 9 height 9
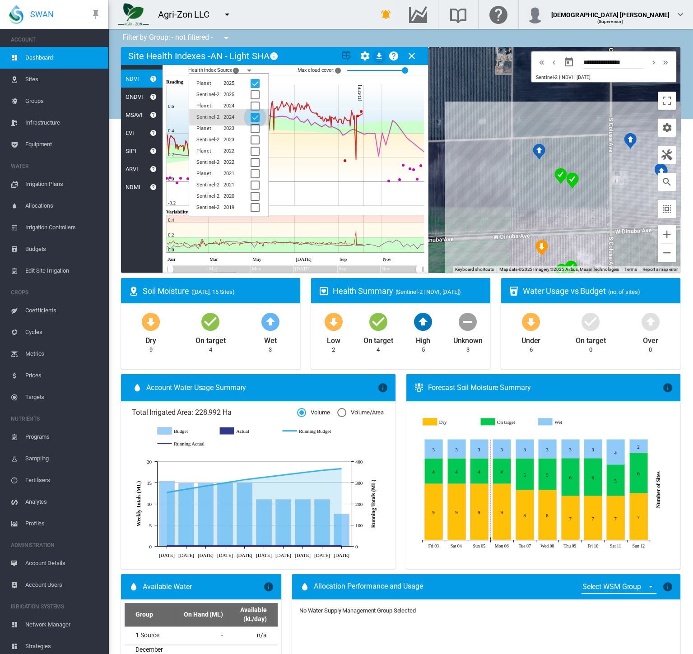
click at [255, 116] on div at bounding box center [254, 117] width 9 height 9
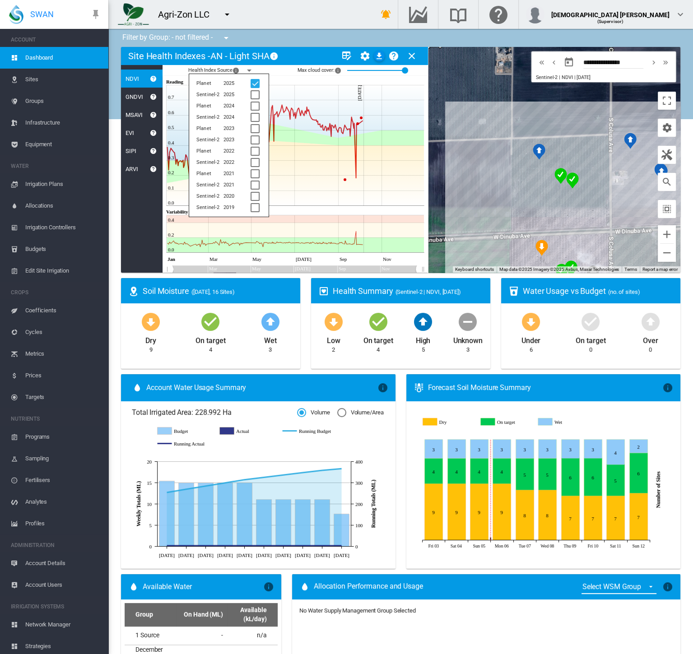
click at [280, 68] on div "Health Index Source × The year and data provider Planet 2025 Sentinel-2 2025 Pl…" at bounding box center [294, 70] width 265 height 11
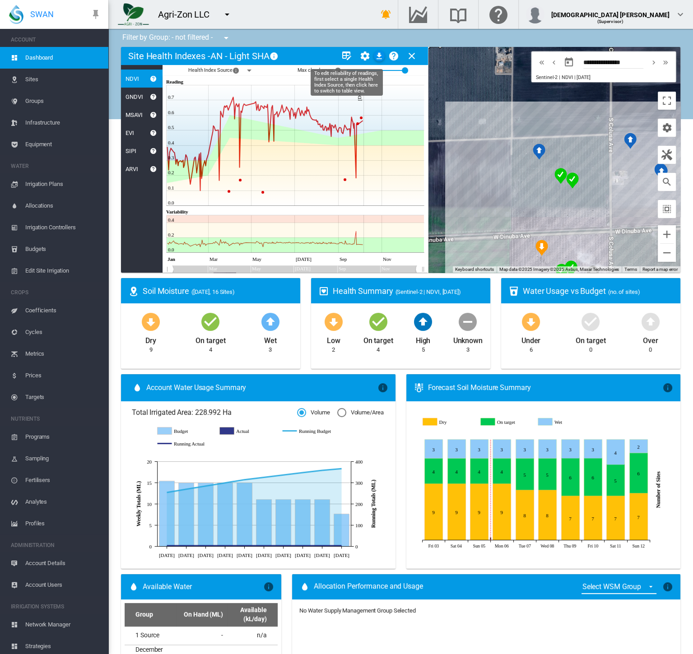
click at [344, 54] on md-icon "icon-table-edit" at bounding box center [346, 56] width 11 height 11
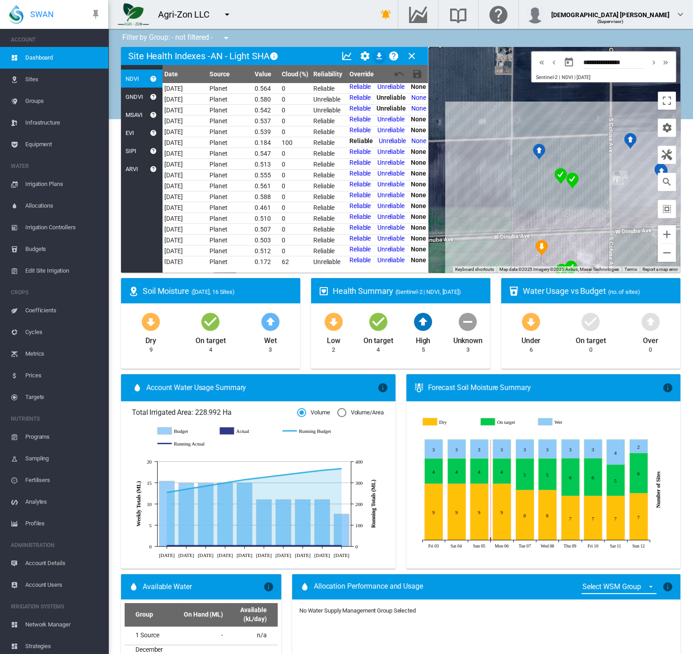
click at [224, 12] on md-icon "icon-menu-down" at bounding box center [227, 14] width 11 height 11
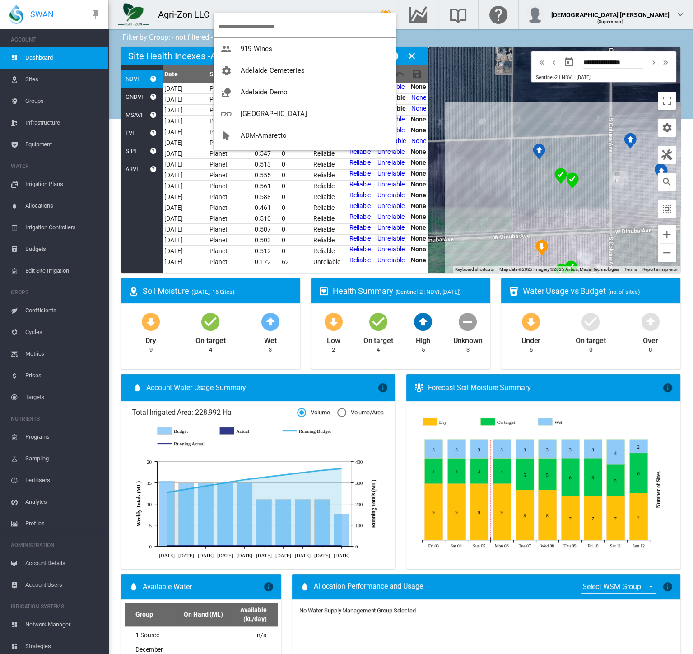
click at [416, 8] on md-backdrop at bounding box center [346, 327] width 693 height 654
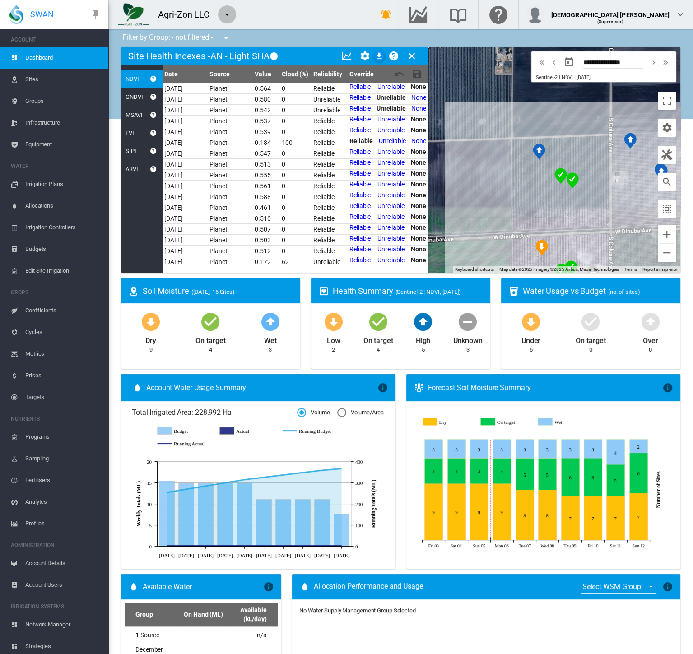
click at [226, 13] on md-icon "icon-menu-down" at bounding box center [227, 14] width 11 height 11
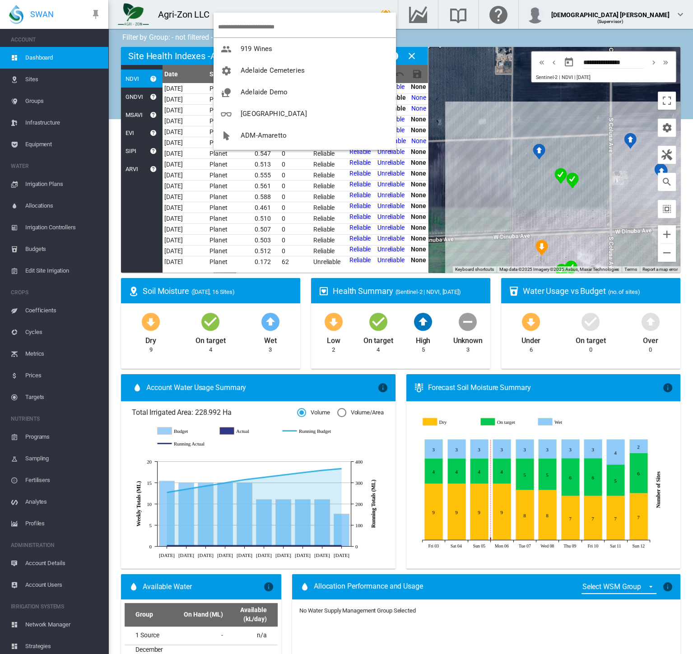
click at [678, 21] on md-backdrop at bounding box center [346, 327] width 693 height 654
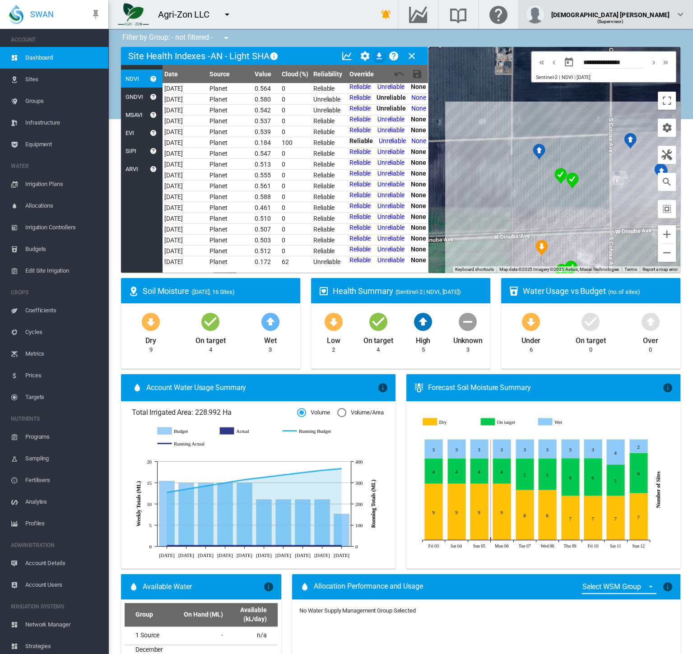
click at [678, 19] on md-icon "icon-chevron-down" at bounding box center [680, 14] width 11 height 11
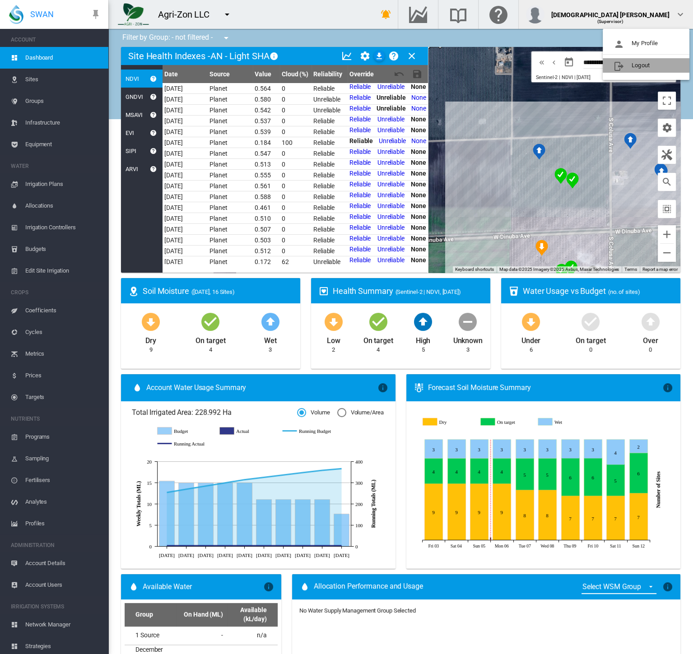
click at [653, 66] on button "Logout" at bounding box center [645, 65] width 87 height 14
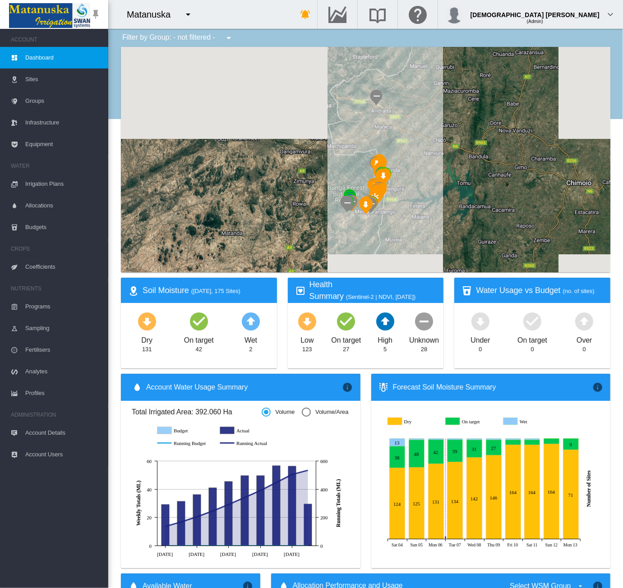
click at [279, 9] on div "Matanuska 1 site account Adelaide Demo" at bounding box center [193, 14] width 171 height 29
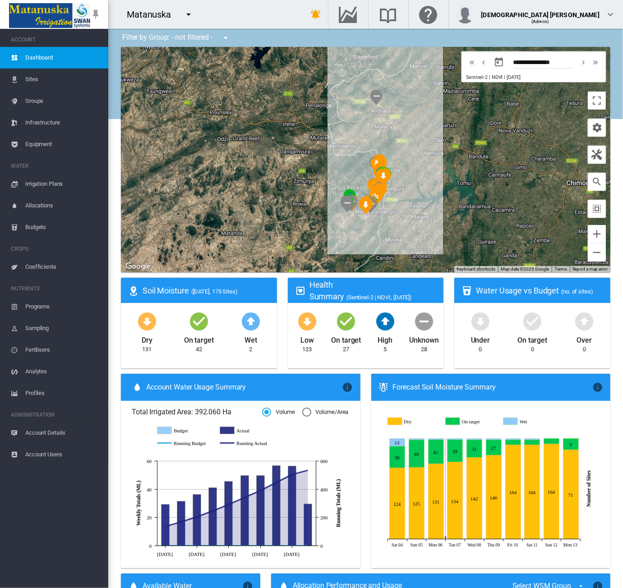
click at [42, 145] on span "Equipment" at bounding box center [63, 145] width 76 height 22
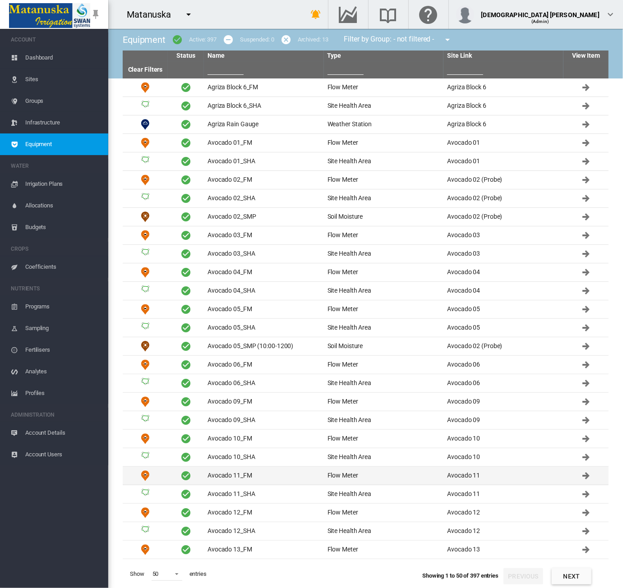
click at [268, 469] on td "Avocado 11_FM" at bounding box center [264, 476] width 120 height 18
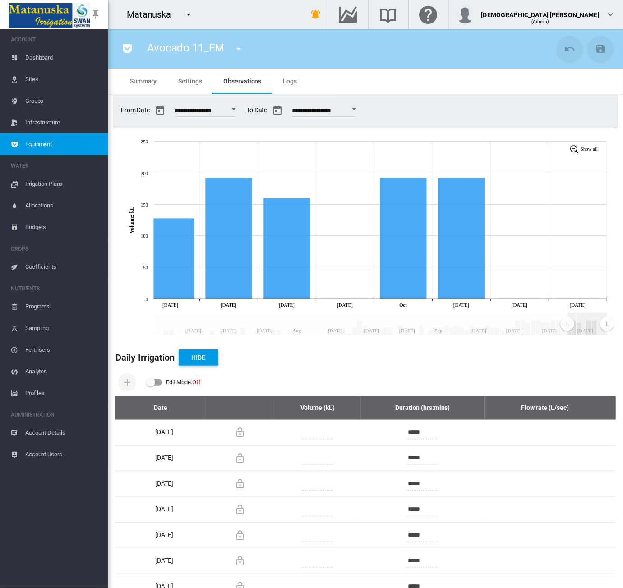
drag, startPoint x: 154, startPoint y: 324, endPoint x: 567, endPoint y: 323, distance: 413.3
click at [567, 323] on rect "Zoom chart using cursor arrows" at bounding box center [567, 325] width 11 height 23
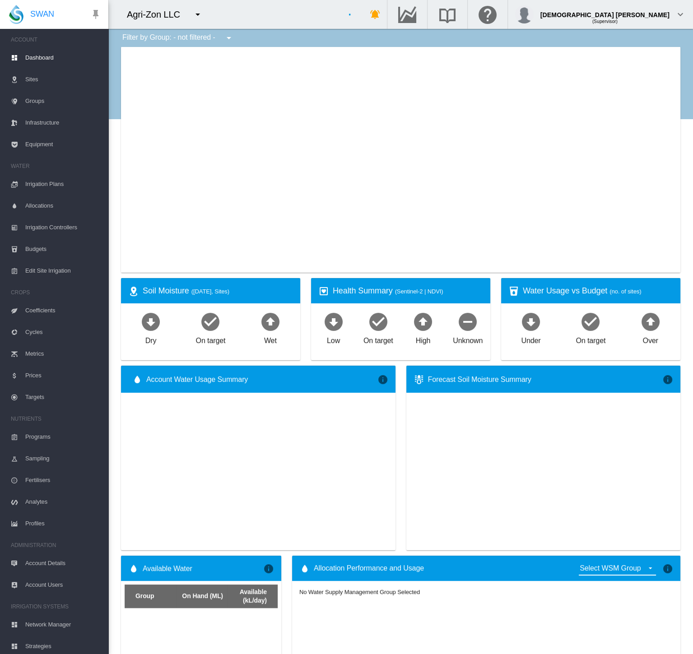
type input "**********"
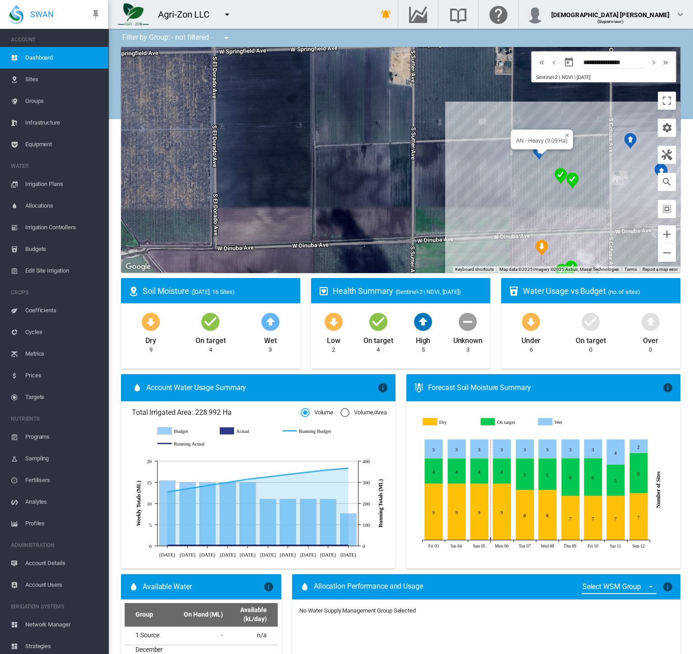
click at [536, 154] on div at bounding box center [541, 151] width 11 height 5
click at [536, 152] on div at bounding box center [541, 151] width 11 height 5
click at [532, 146] on img "NDVI: AN - Light SHA" at bounding box center [538, 151] width 13 height 16
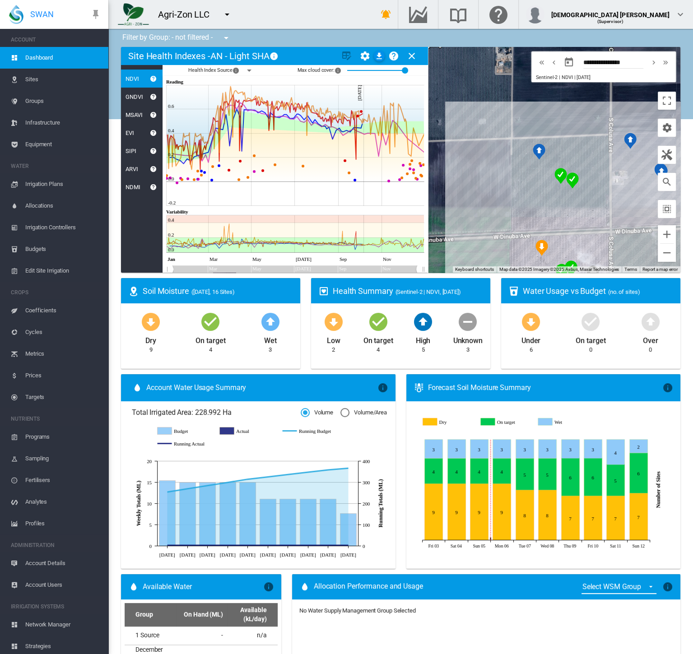
click at [247, 70] on md-icon "icon-menu-down" at bounding box center [249, 70] width 11 height 11
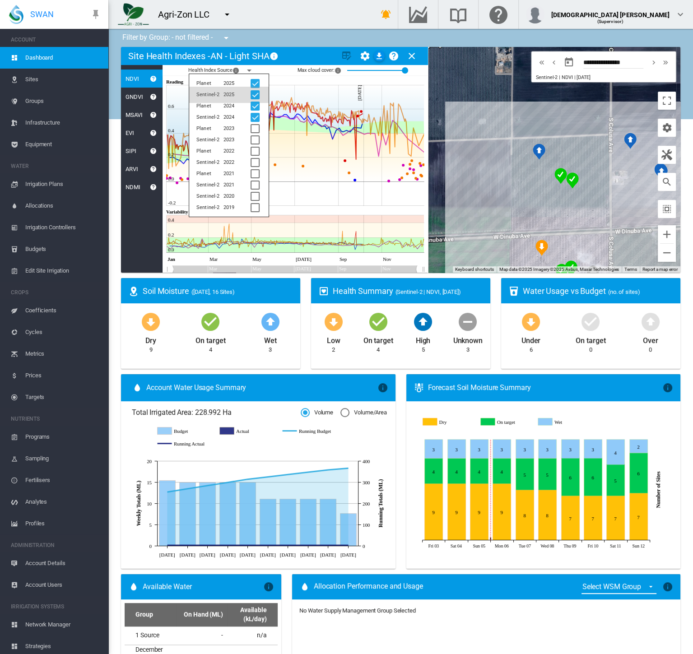
click at [254, 94] on div at bounding box center [254, 94] width 9 height 9
click at [254, 103] on div at bounding box center [254, 106] width 9 height 9
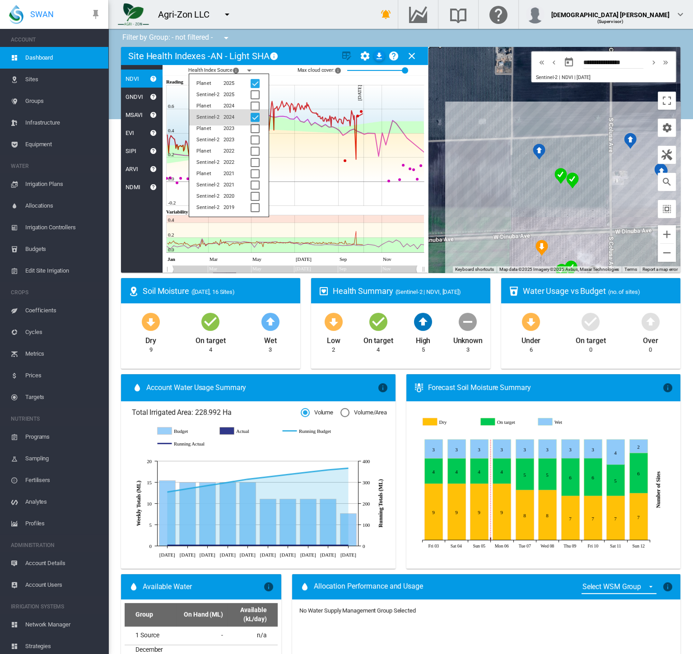
click at [254, 115] on div at bounding box center [254, 117] width 9 height 9
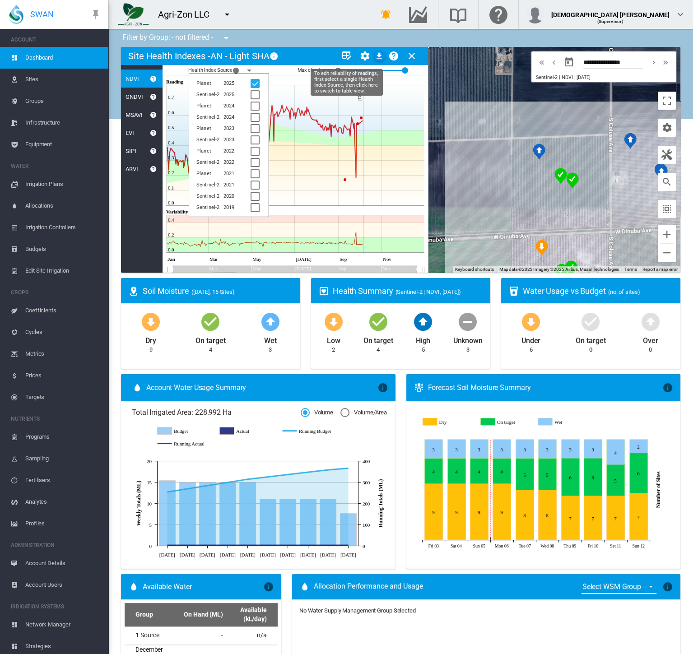
click at [344, 53] on md-icon "icon-table-edit" at bounding box center [346, 56] width 11 height 11
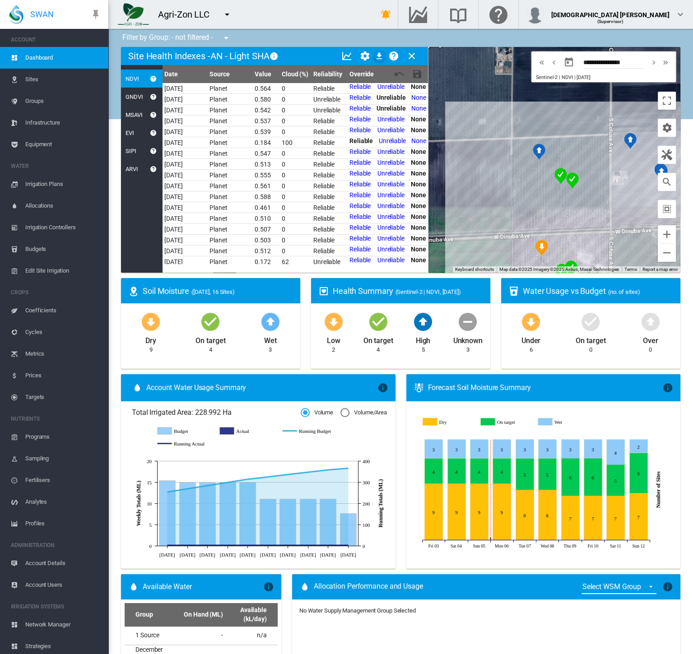
click at [60, 53] on span "Dashboard" at bounding box center [63, 58] width 76 height 22
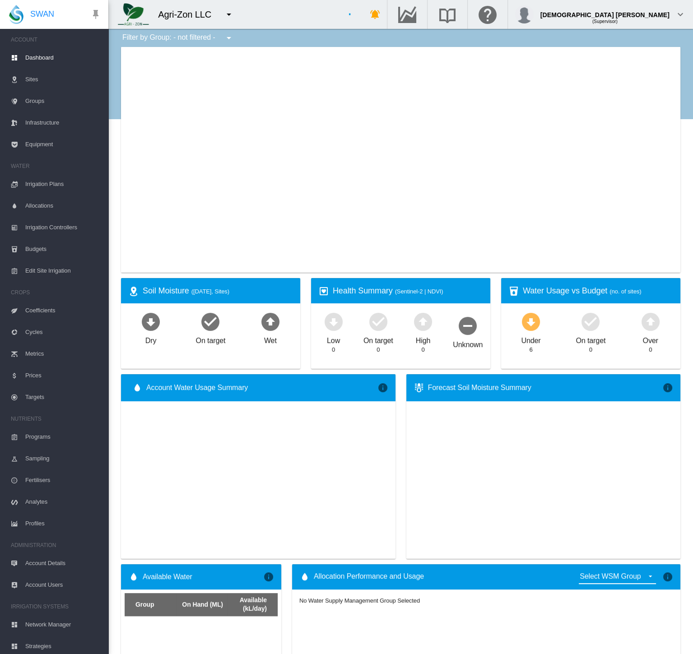
type input "**********"
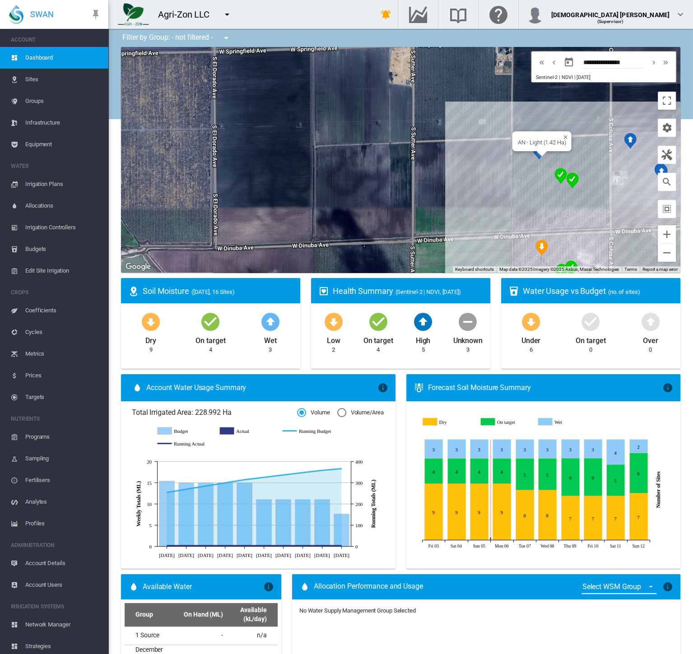
click at [536, 156] on div at bounding box center [541, 153] width 11 height 5
click at [535, 157] on img "NDVI: AN - Light SHA" at bounding box center [538, 151] width 13 height 16
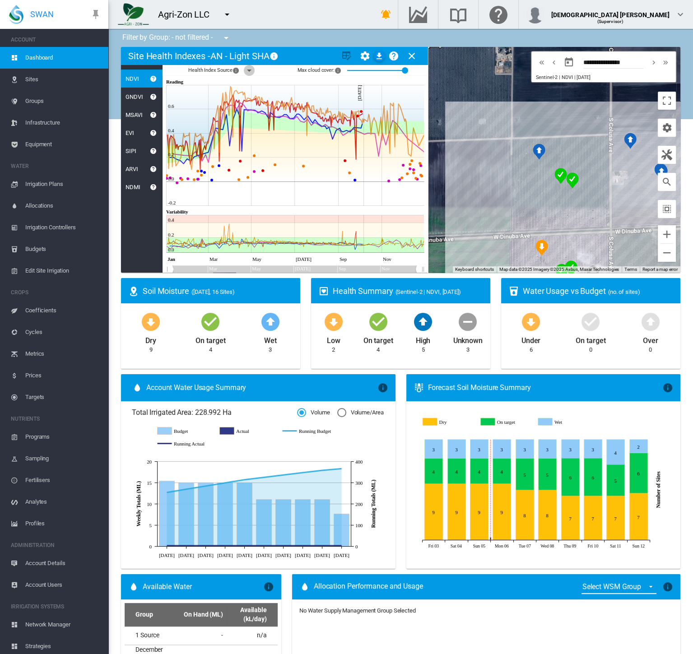
click at [250, 69] on md-icon "icon-menu-down" at bounding box center [249, 70] width 11 height 11
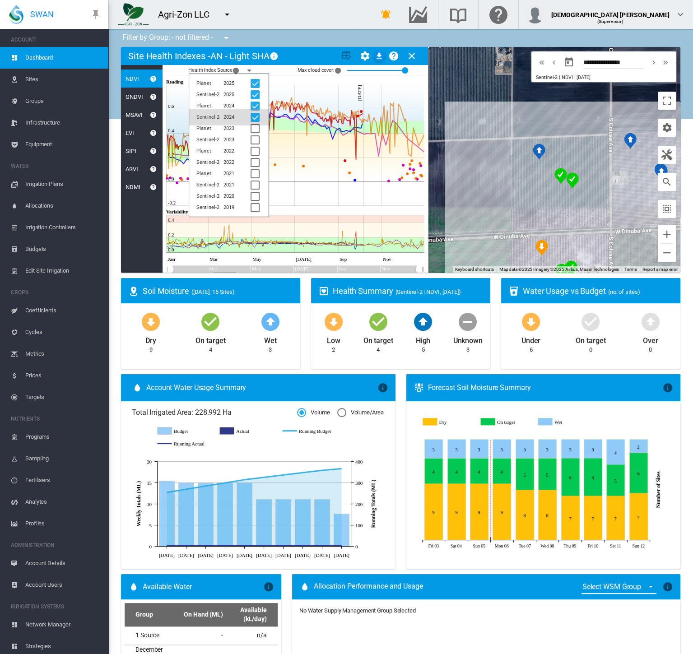
click at [253, 113] on div at bounding box center [254, 117] width 9 height 9
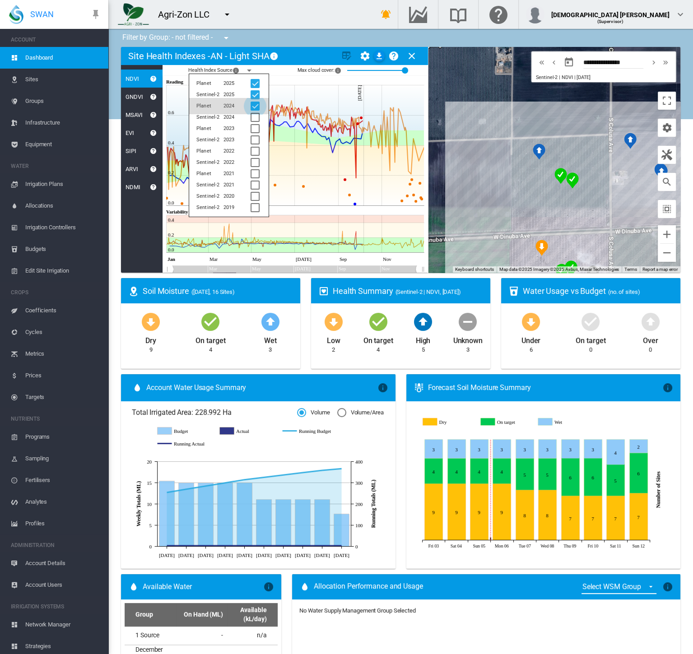
click at [253, 107] on div at bounding box center [254, 106] width 9 height 9
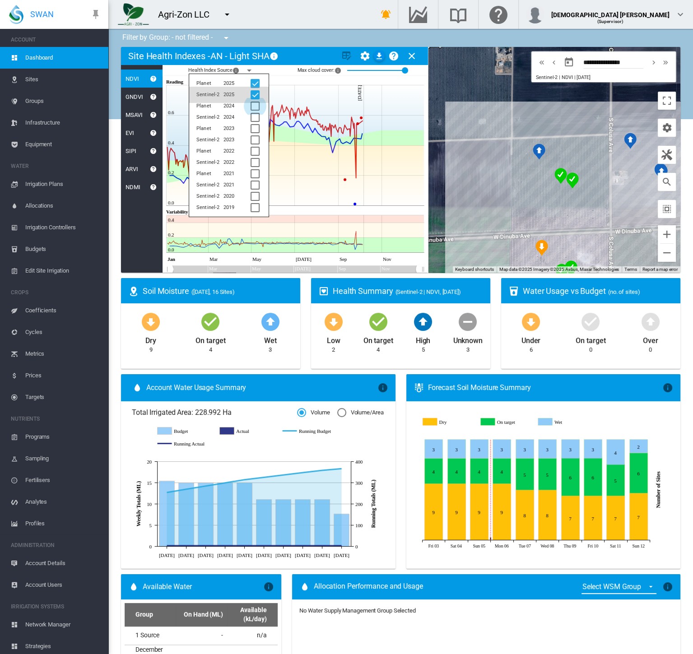
click at [255, 92] on div at bounding box center [254, 94] width 9 height 9
click at [276, 69] on div "Health Index Source × The year and data provider Planet 2025 Sentinel-2 2025 Pl…" at bounding box center [294, 70] width 265 height 11
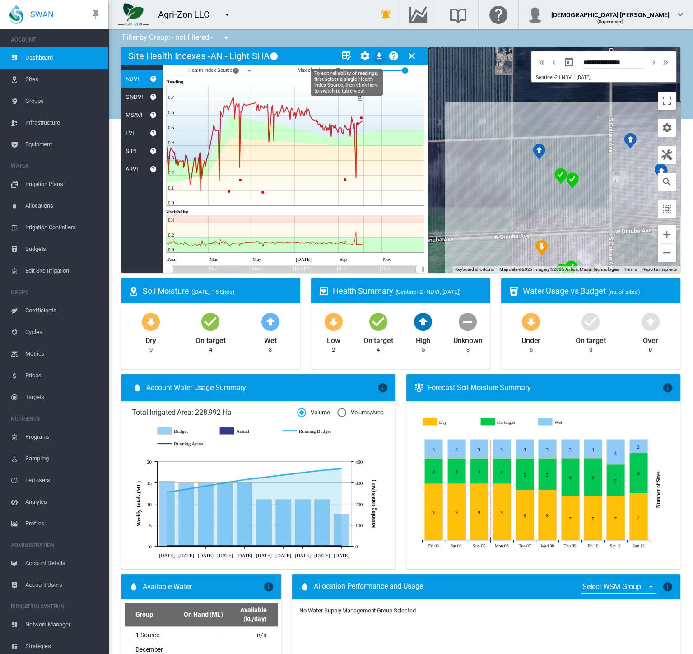
click at [344, 56] on md-icon "icon-table-edit" at bounding box center [346, 56] width 11 height 11
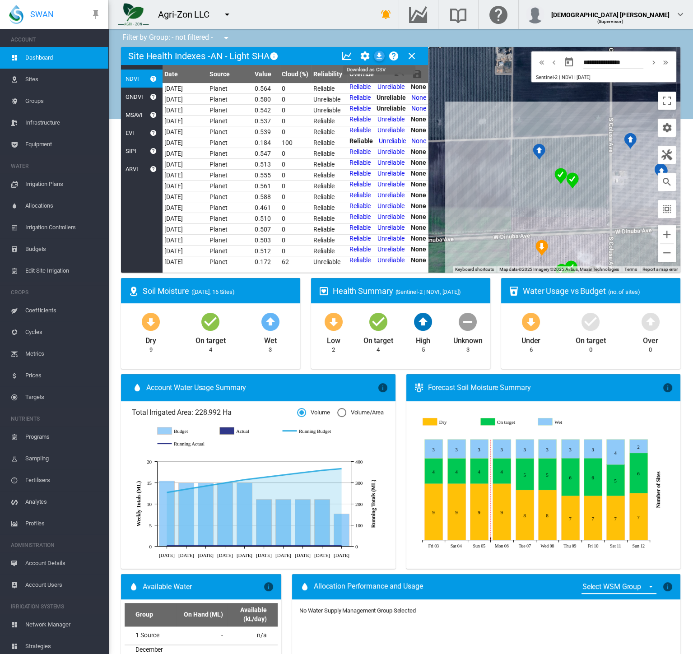
click at [377, 56] on md-icon "icon-download" at bounding box center [379, 56] width 11 height 11
click at [360, 13] on div "Agri-Zon LLC 919 Wines Adelaide Cemeteries" at bounding box center [233, 14] width 251 height 29
click at [347, 58] on md-icon "icon-chart-line" at bounding box center [346, 56] width 11 height 11
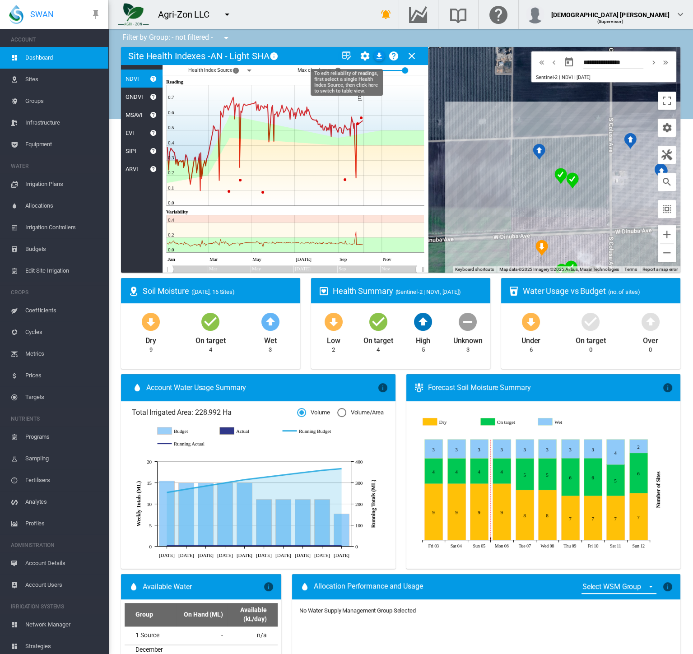
click at [342, 56] on md-icon "icon-table-edit" at bounding box center [346, 56] width 11 height 11
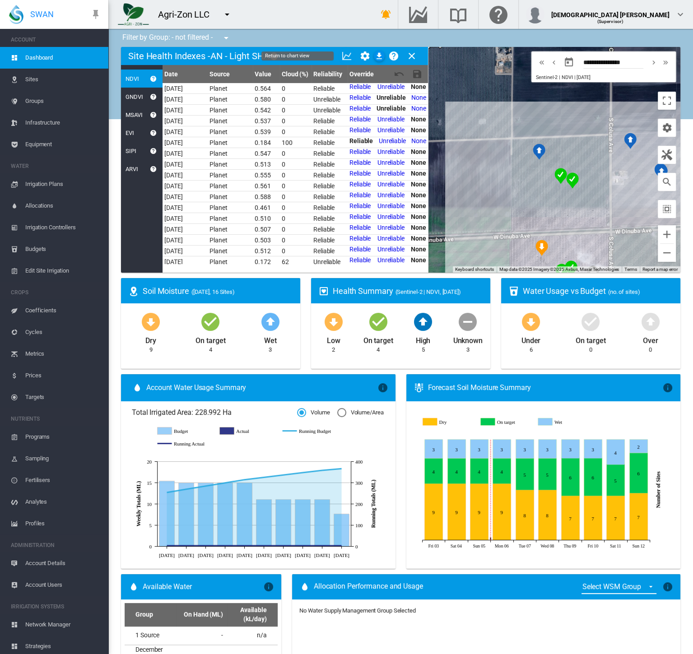
click at [342, 56] on md-icon "icon-chart-line" at bounding box center [346, 56] width 11 height 11
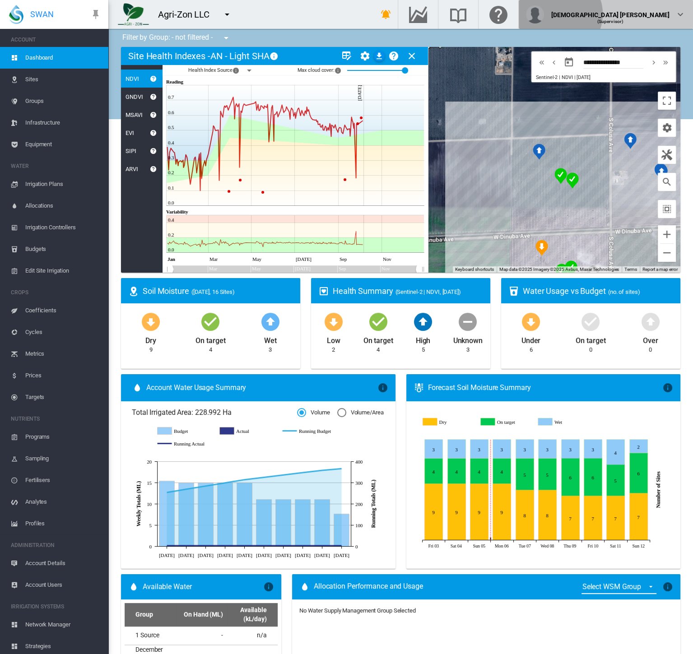
click at [651, 14] on div "(Supervisor)" at bounding box center [610, 18] width 118 height 9
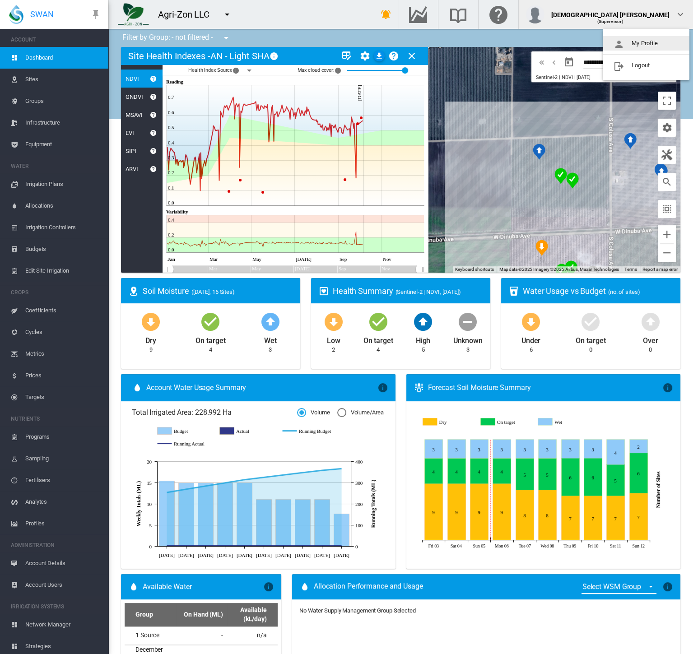
click at [639, 46] on button "My Profile" at bounding box center [645, 43] width 87 height 14
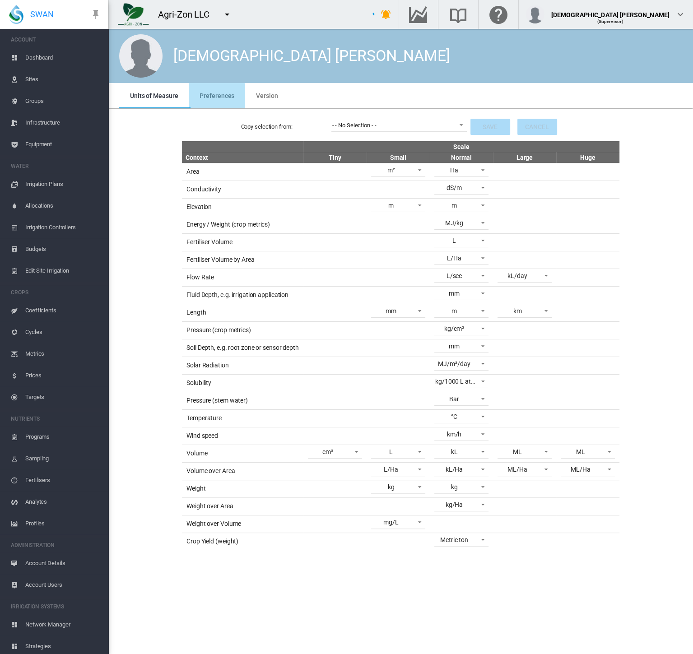
click at [211, 96] on span "Preferences" at bounding box center [216, 95] width 35 height 7
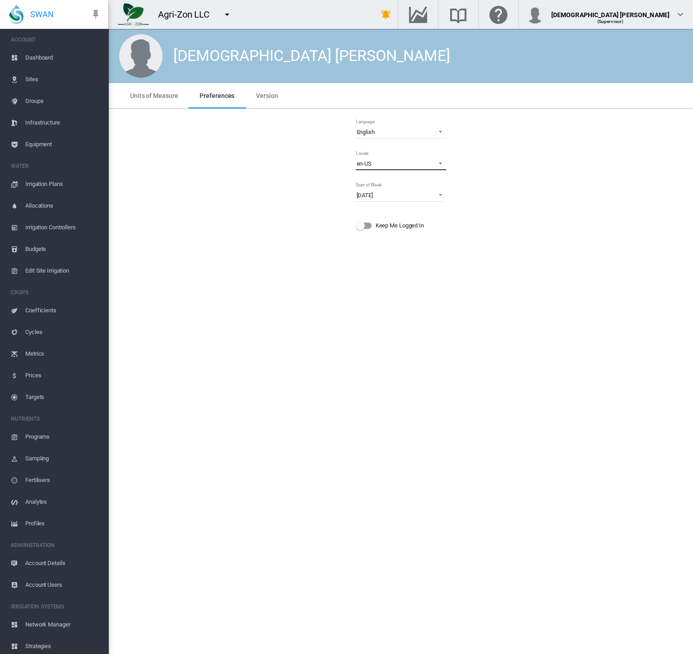
click at [408, 165] on span "en-US" at bounding box center [393, 164] width 74 height 8
click at [360, 78] on div "en-[GEOGRAPHIC_DATA]" at bounding box center [387, 77] width 62 height 8
click at [45, 57] on span "Dashboard" at bounding box center [63, 58] width 76 height 22
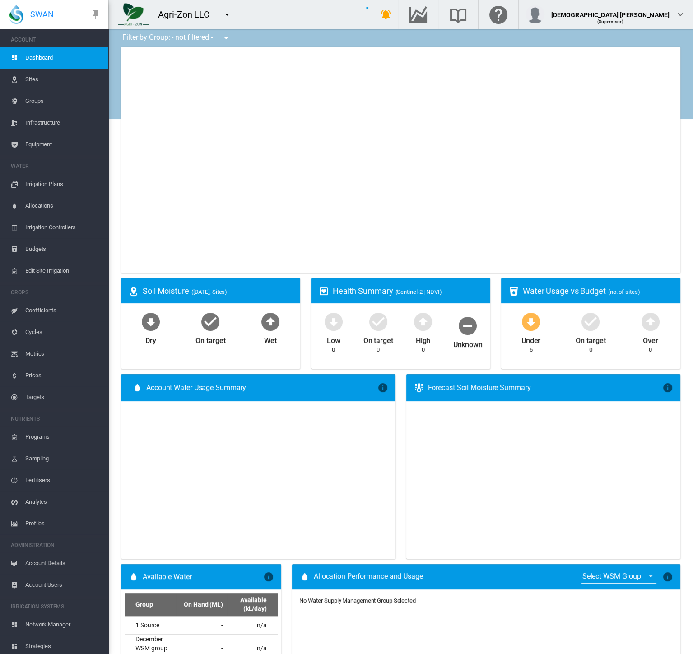
type input "**********"
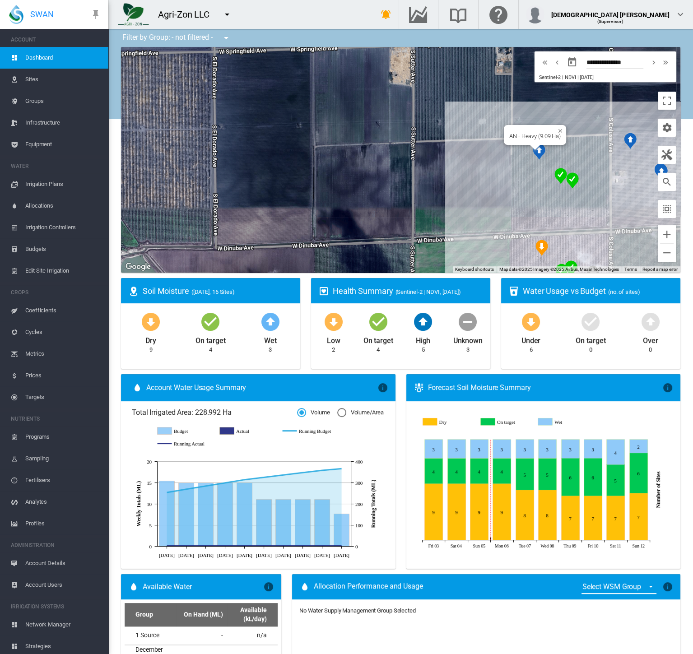
click at [535, 151] on img "NDVI: AN - Light SHA" at bounding box center [538, 151] width 13 height 16
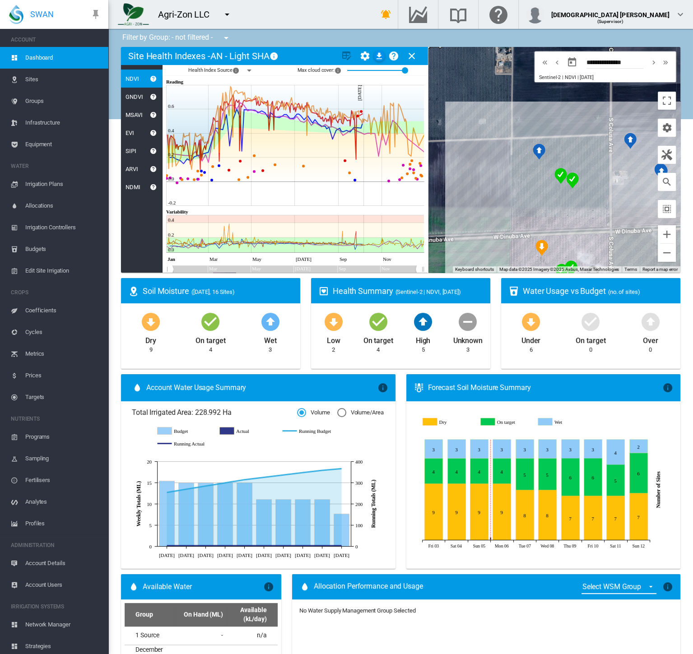
click at [247, 72] on md-icon "icon-menu-down" at bounding box center [249, 70] width 11 height 11
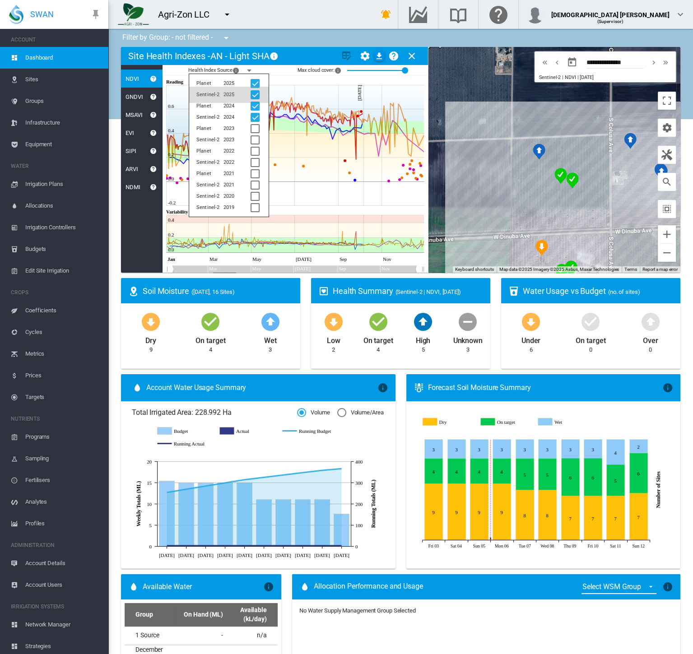
click at [254, 93] on div at bounding box center [254, 94] width 9 height 9
click at [255, 105] on div at bounding box center [254, 106] width 9 height 9
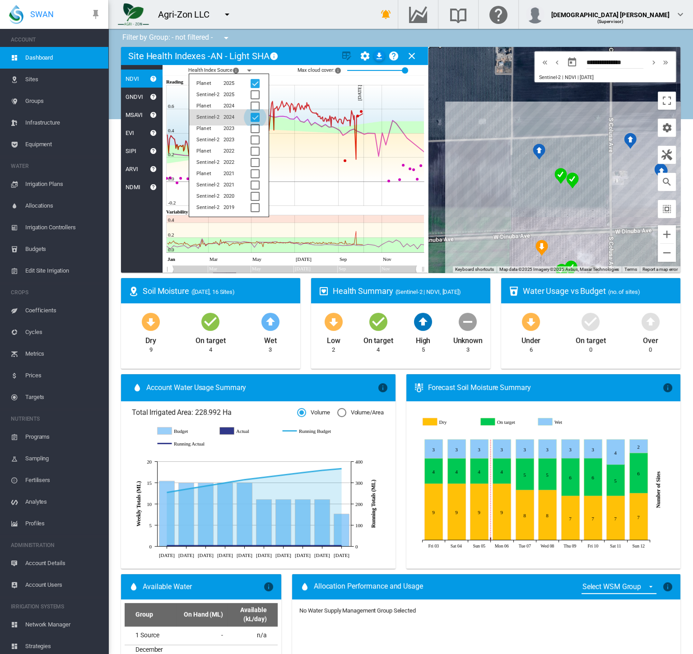
click at [255, 117] on div at bounding box center [254, 117] width 9 height 9
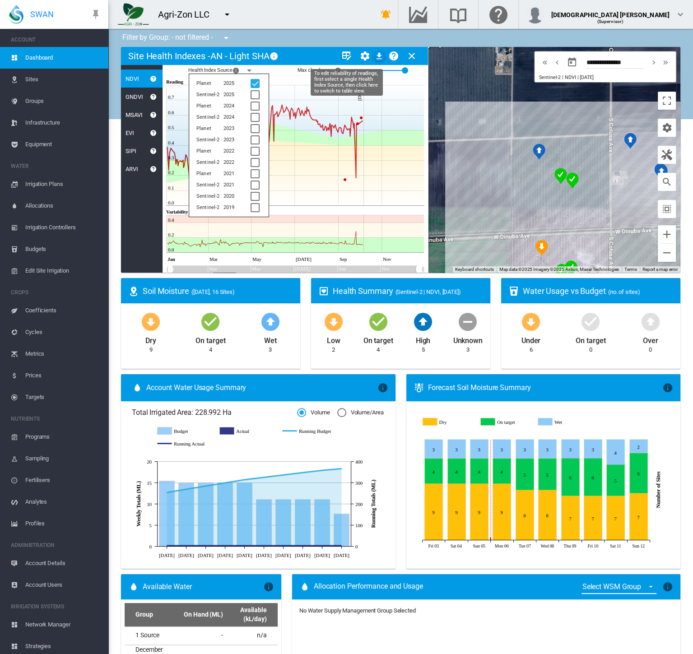
click at [346, 55] on md-icon "icon-table-edit" at bounding box center [346, 56] width 11 height 11
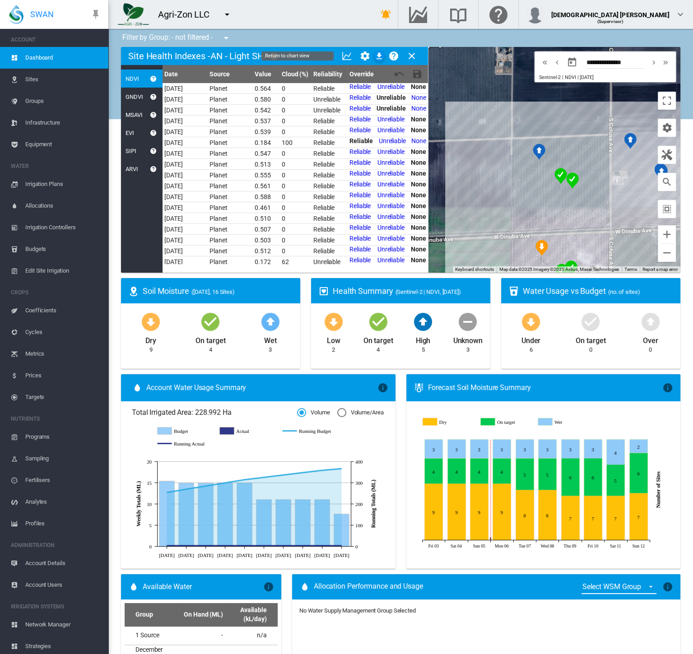
click at [347, 56] on md-icon "icon-chart-line" at bounding box center [346, 56] width 11 height 11
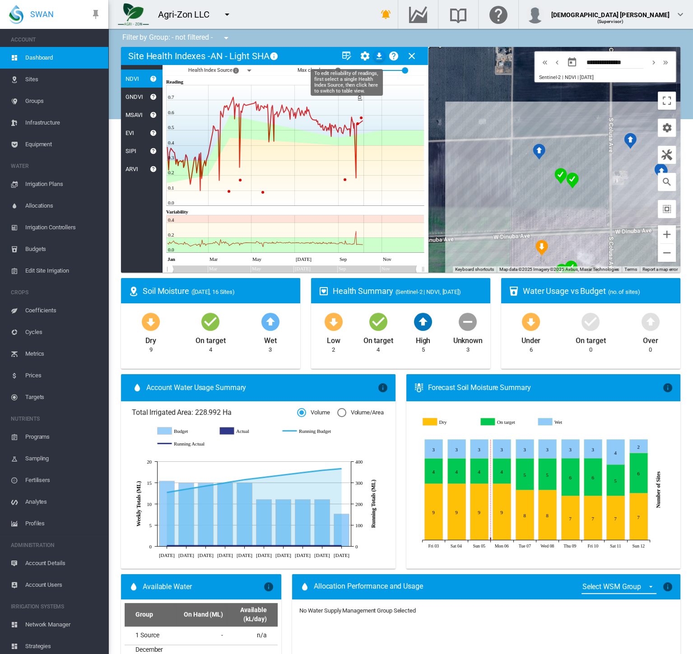
click at [348, 56] on md-icon "icon-table-edit" at bounding box center [346, 56] width 11 height 11
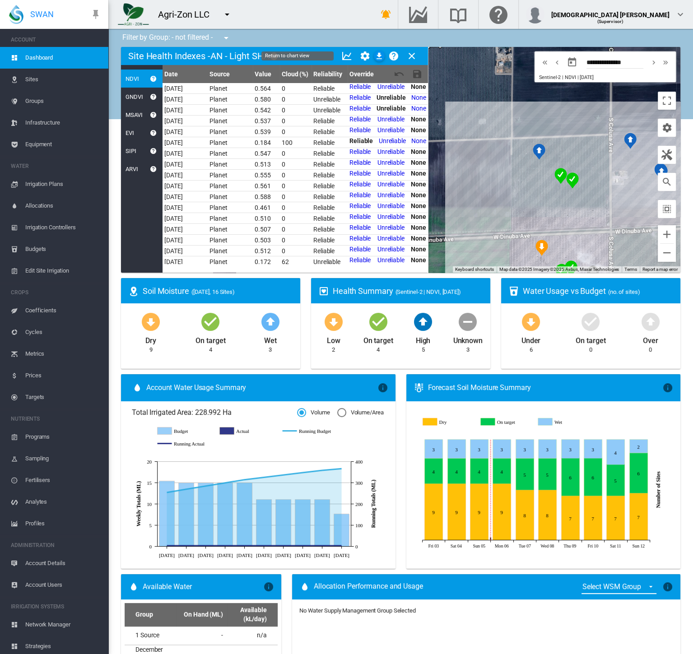
click at [348, 56] on md-icon "icon-chart-line" at bounding box center [346, 56] width 11 height 11
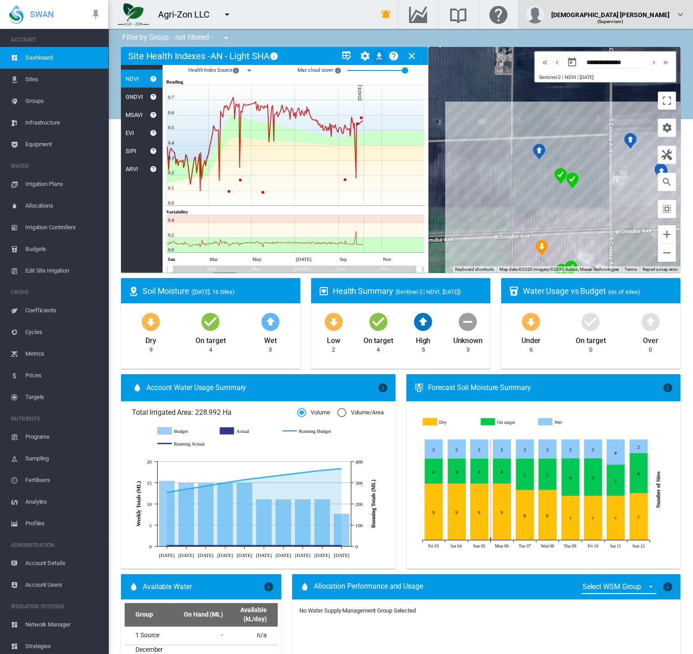
click at [671, 10] on div "[DEMOGRAPHIC_DATA] [PERSON_NAME] (Supervisor)" at bounding box center [606, 14] width 160 height 18
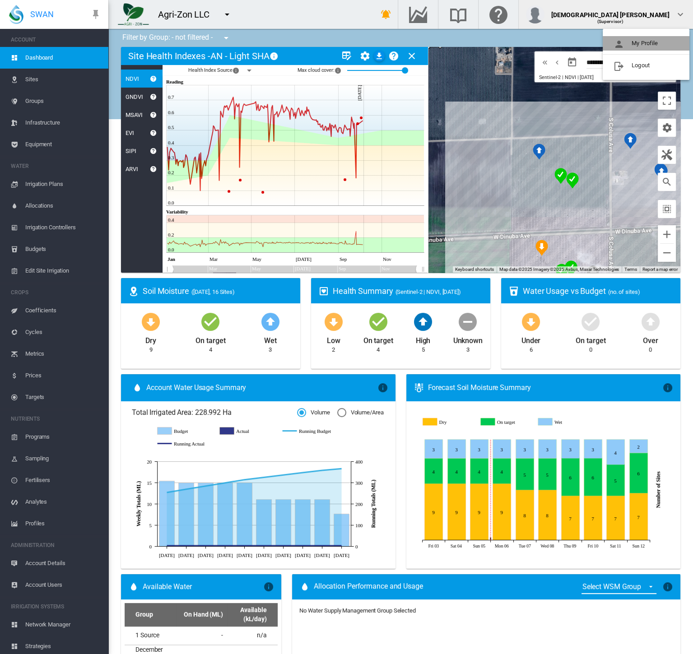
click at [654, 42] on button "My Profile" at bounding box center [645, 43] width 87 height 14
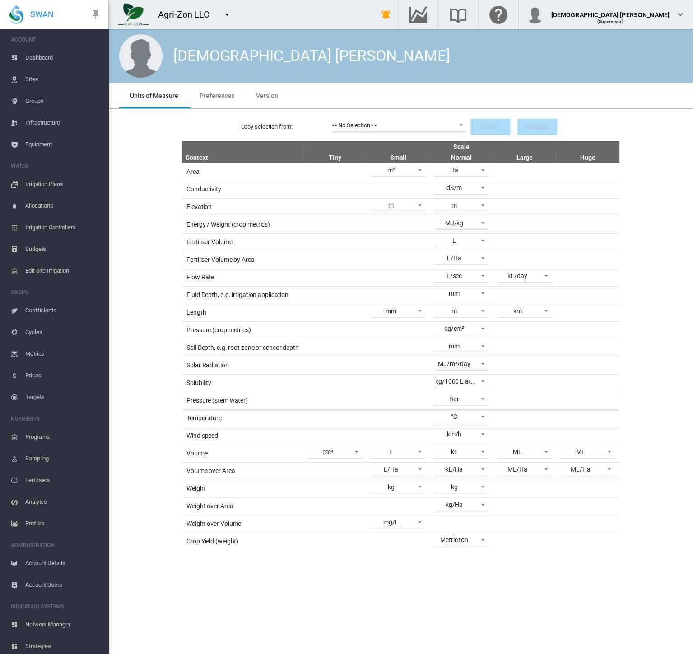
click at [213, 95] on span "Preferences" at bounding box center [216, 95] width 35 height 7
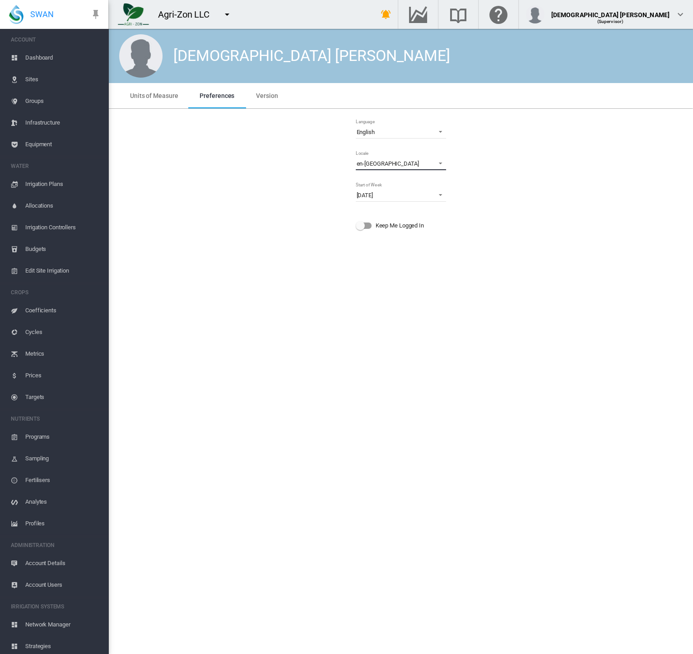
click at [382, 165] on span "en-[GEOGRAPHIC_DATA]" at bounding box center [393, 164] width 74 height 8
click at [384, 215] on md-option "en-US" at bounding box center [401, 211] width 105 height 22
click at [36, 58] on span "Dashboard" at bounding box center [63, 58] width 76 height 22
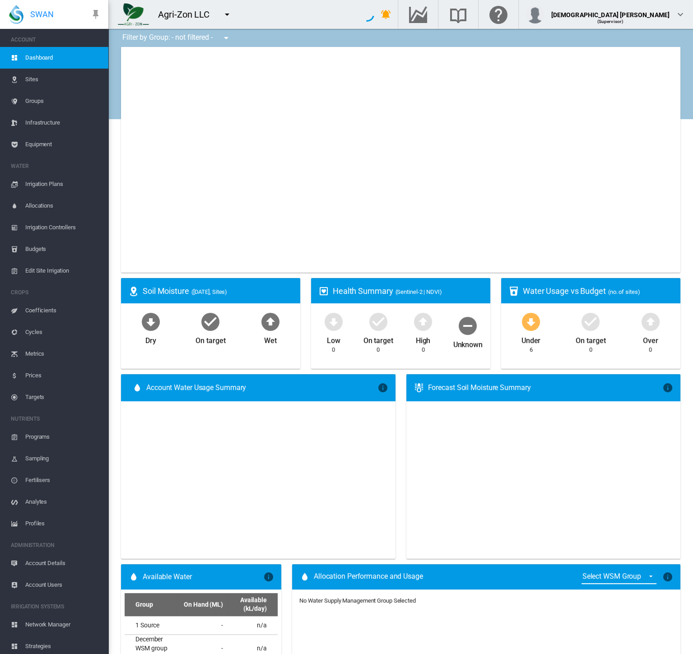
type input "**********"
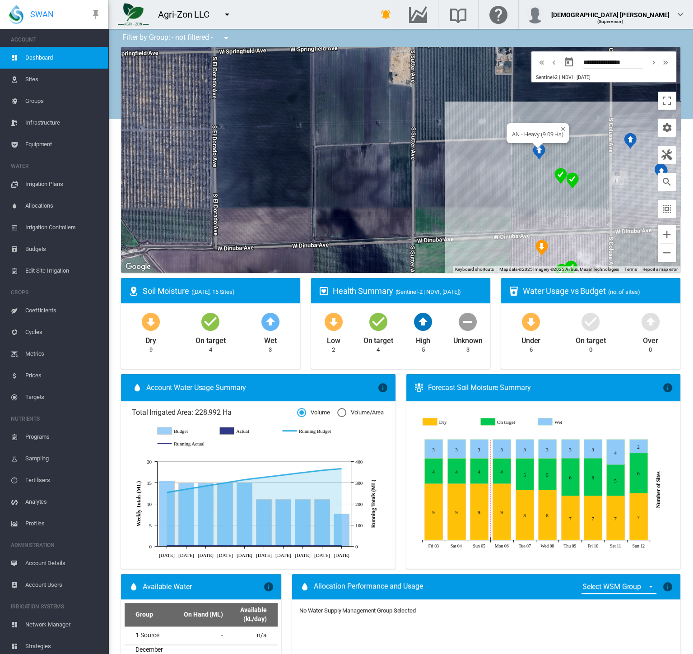
click at [534, 151] on img "NDVI: AN - Light SHA" at bounding box center [538, 151] width 13 height 16
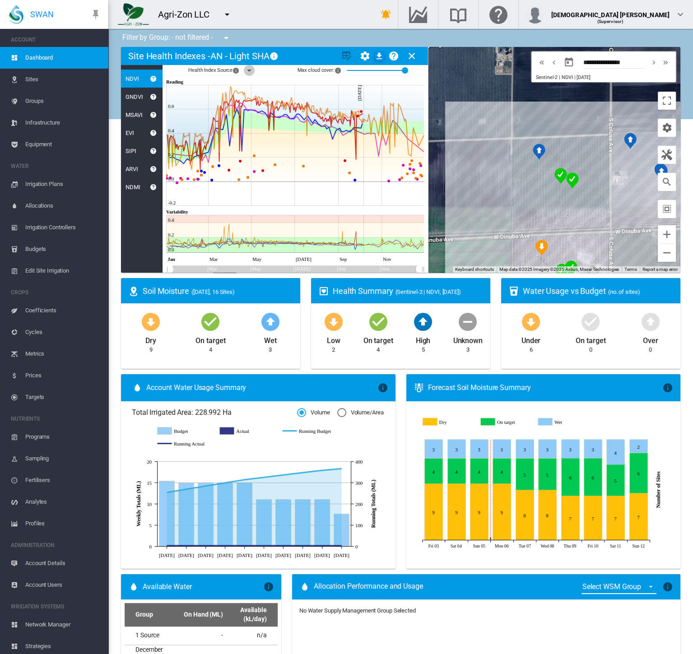
click at [248, 72] on md-icon "icon-menu-down" at bounding box center [249, 70] width 11 height 11
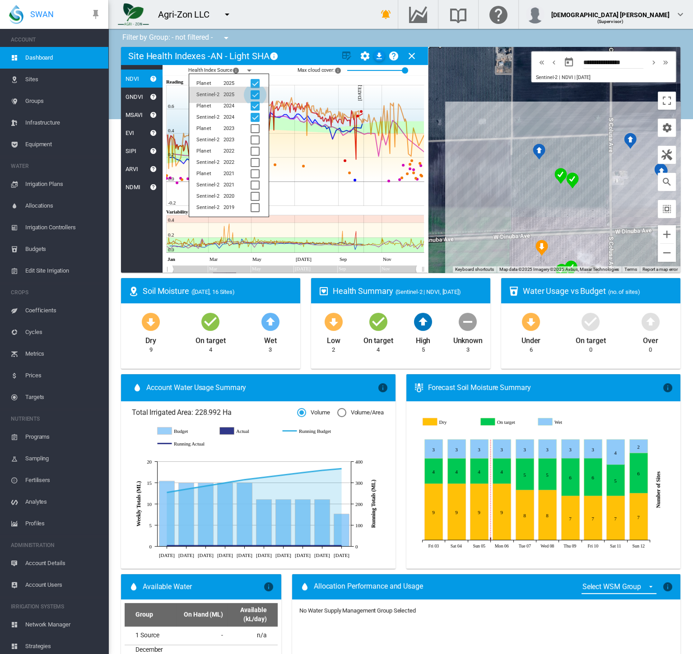
click at [254, 93] on div at bounding box center [254, 94] width 9 height 9
click at [254, 102] on div at bounding box center [254, 106] width 9 height 9
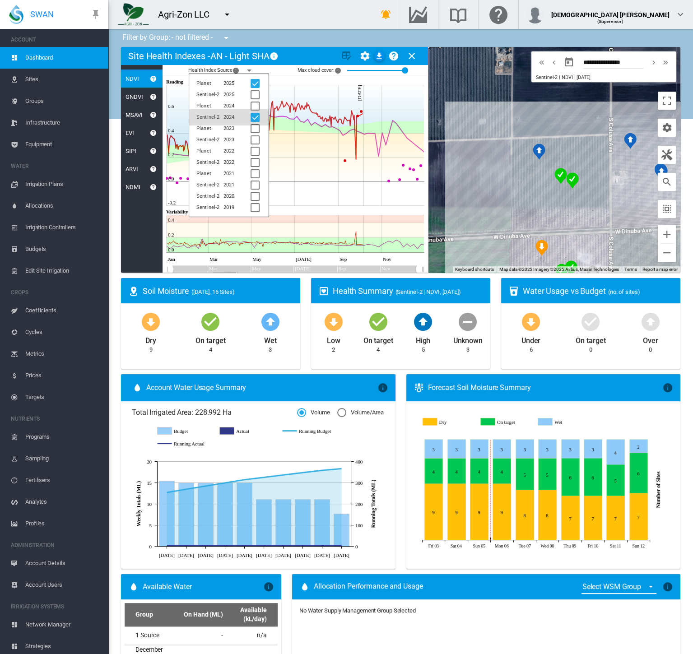
click at [253, 117] on div at bounding box center [254, 117] width 9 height 9
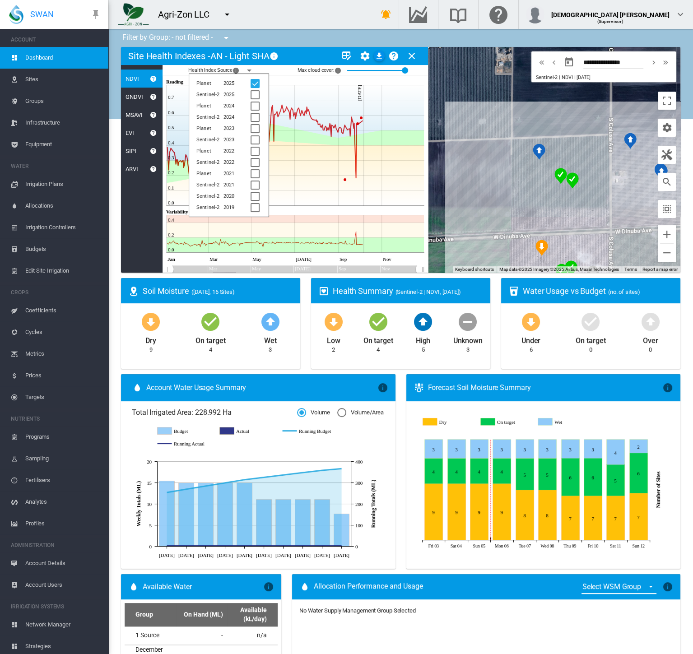
click at [278, 65] on div "Health Index Source × The year and data provider Planet 2025 Sentinel-2 2025 Pl…" at bounding box center [294, 70] width 265 height 11
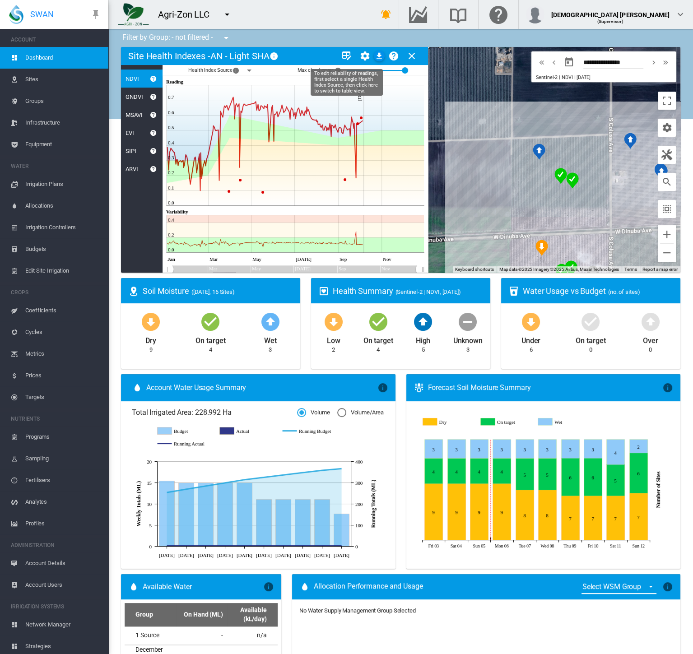
click at [345, 58] on md-icon "icon-table-edit" at bounding box center [346, 56] width 11 height 11
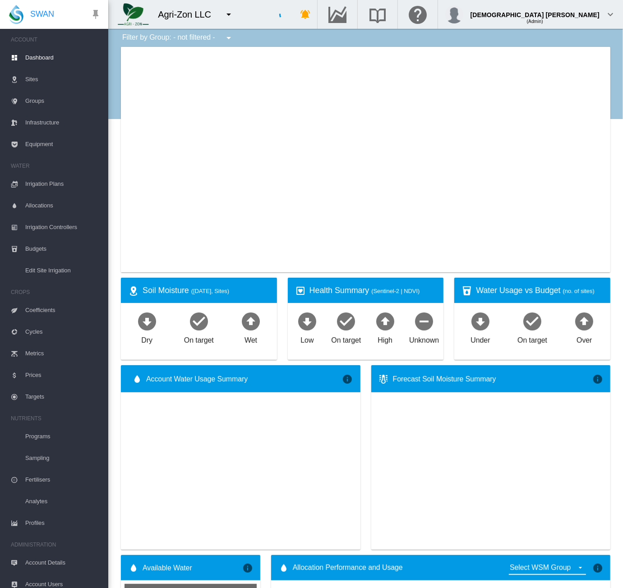
type input "**********"
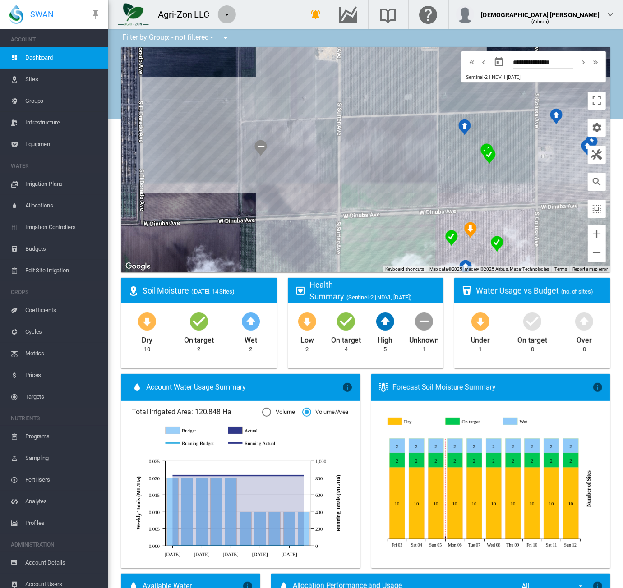
click at [229, 16] on md-icon "icon-menu-down" at bounding box center [227, 14] width 11 height 11
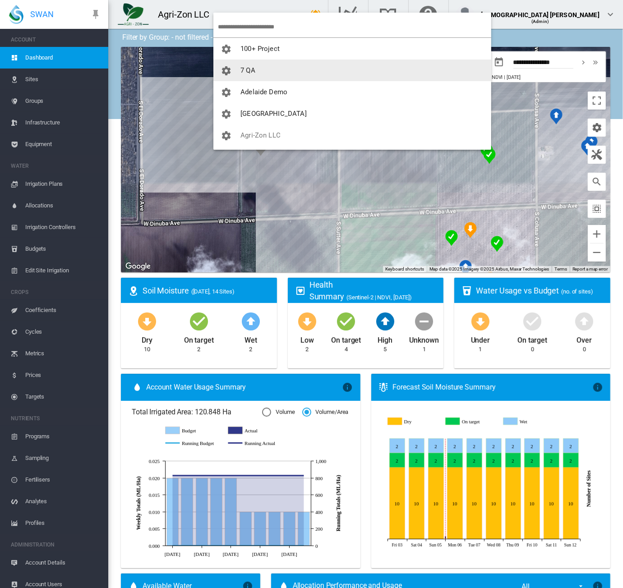
scroll to position [90, 0]
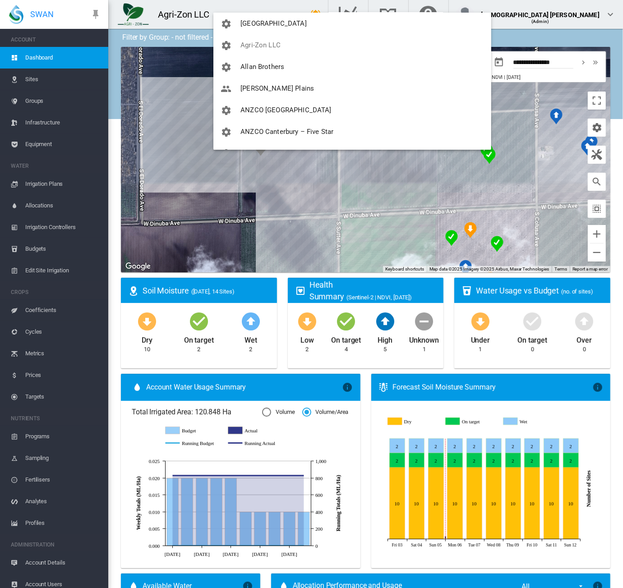
click at [41, 104] on md-backdrop at bounding box center [311, 294] width 623 height 588
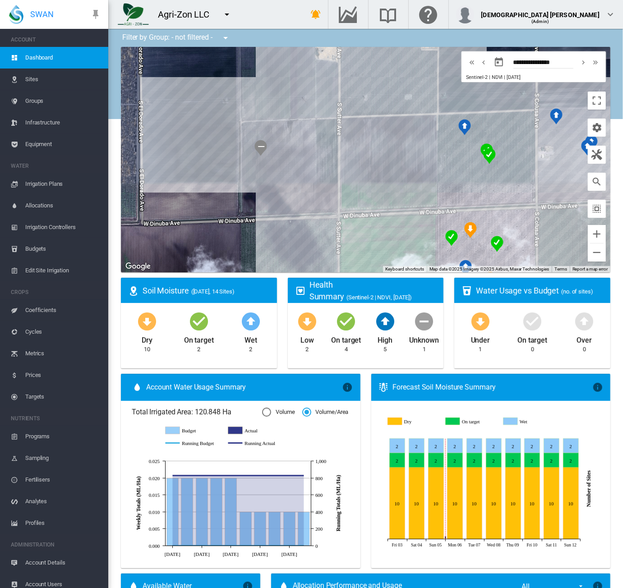
click at [41, 104] on span "Groups" at bounding box center [63, 101] width 76 height 22
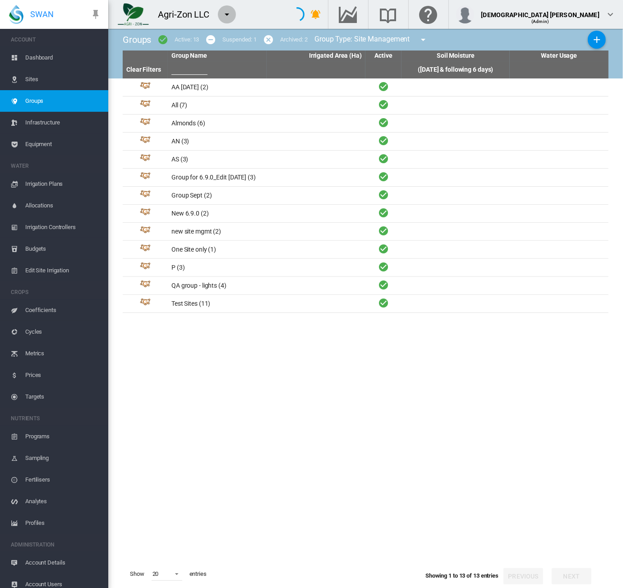
click at [225, 16] on md-icon "icon-menu-down" at bounding box center [227, 14] width 11 height 11
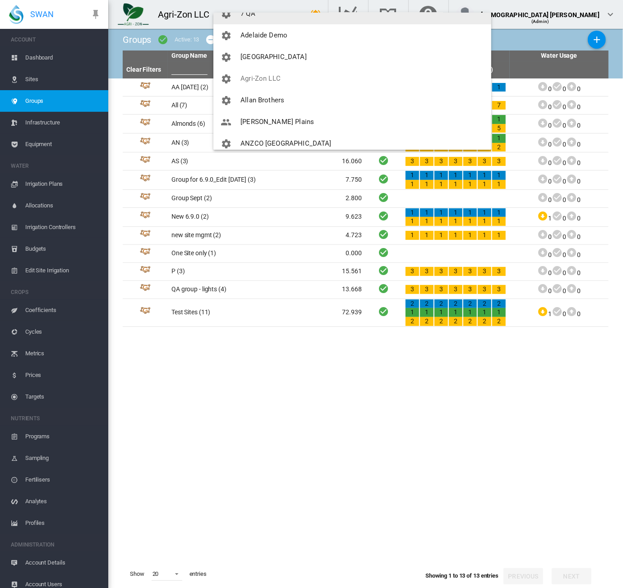
scroll to position [90, 0]
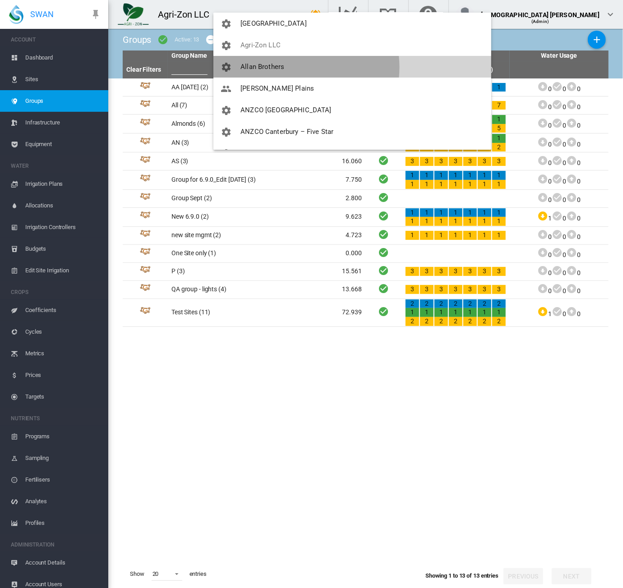
click at [298, 67] on button "Allan Brothers" at bounding box center [352, 67] width 278 height 22
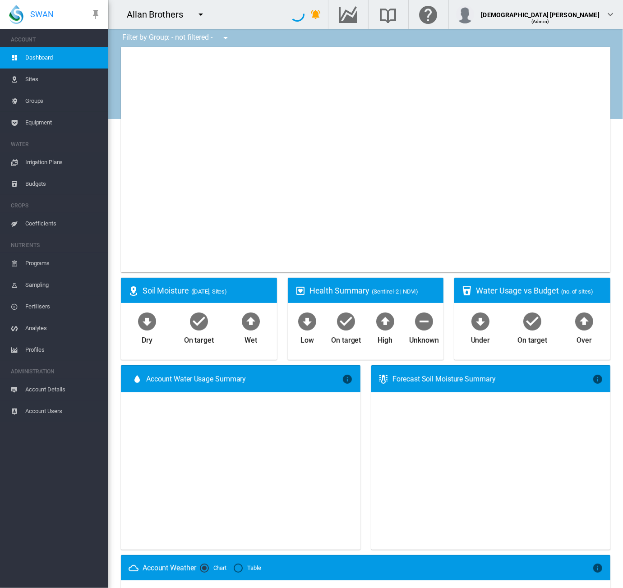
type input "**********"
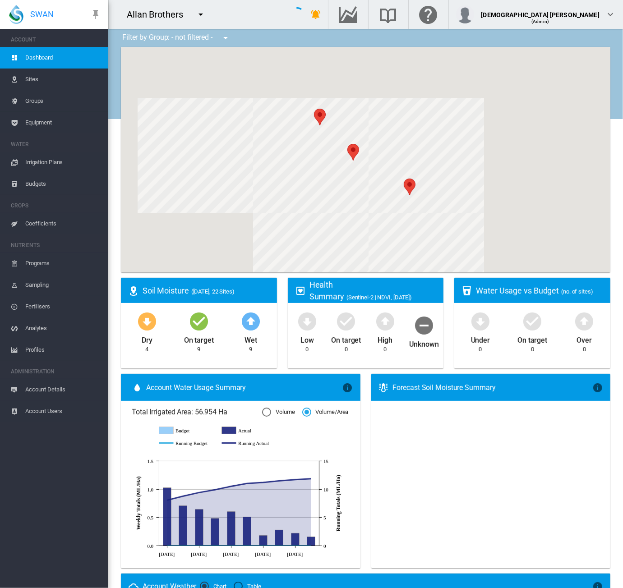
click at [202, 15] on md-icon "icon-menu-down" at bounding box center [200, 14] width 11 height 11
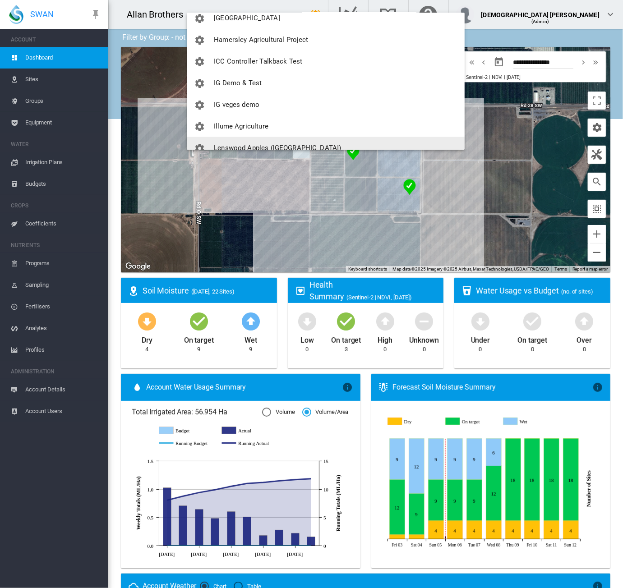
scroll to position [776, 0]
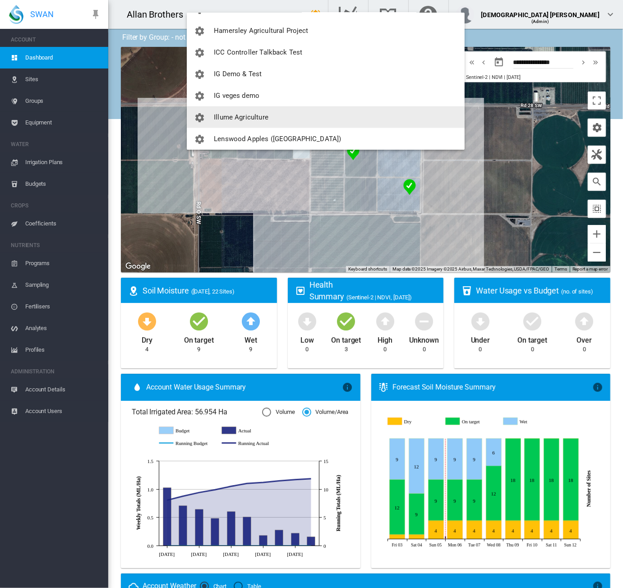
click at [256, 118] on span "Illume Agriculture" at bounding box center [241, 117] width 55 height 8
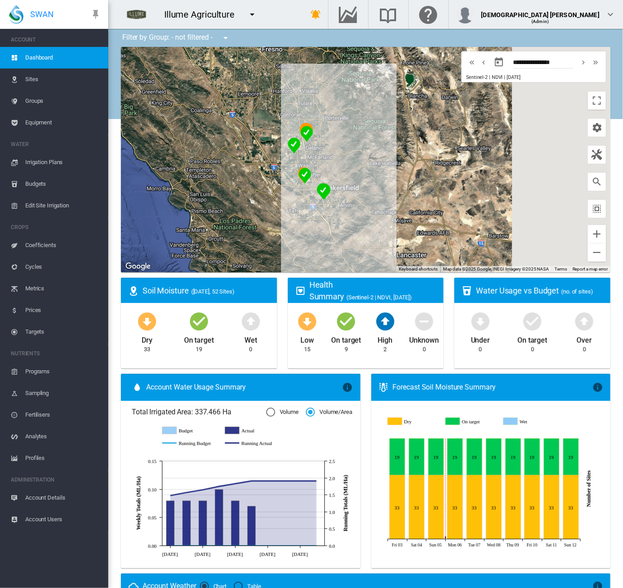
drag, startPoint x: 338, startPoint y: 183, endPoint x: 275, endPoint y: 167, distance: 64.7
click at [275, 167] on div at bounding box center [366, 160] width 490 height 226
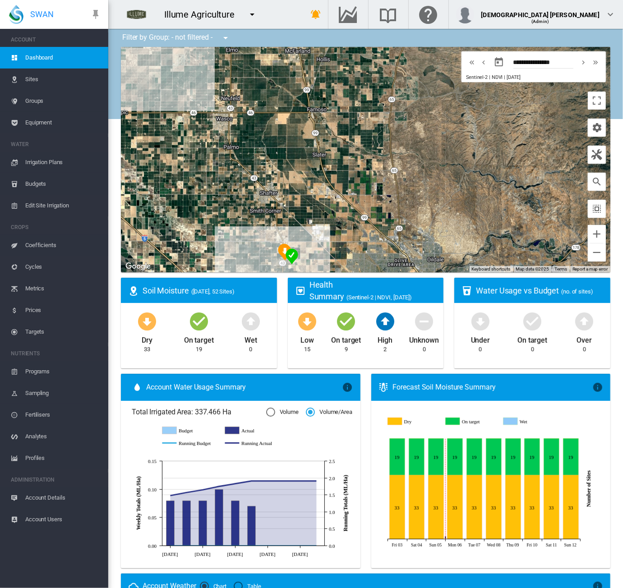
click at [39, 99] on span "Groups" at bounding box center [63, 101] width 76 height 22
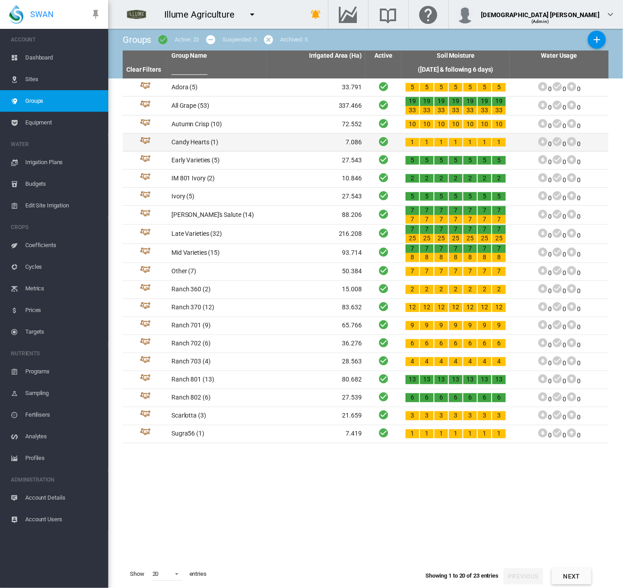
click at [259, 147] on td "Candy Hearts (1)" at bounding box center [217, 143] width 99 height 18
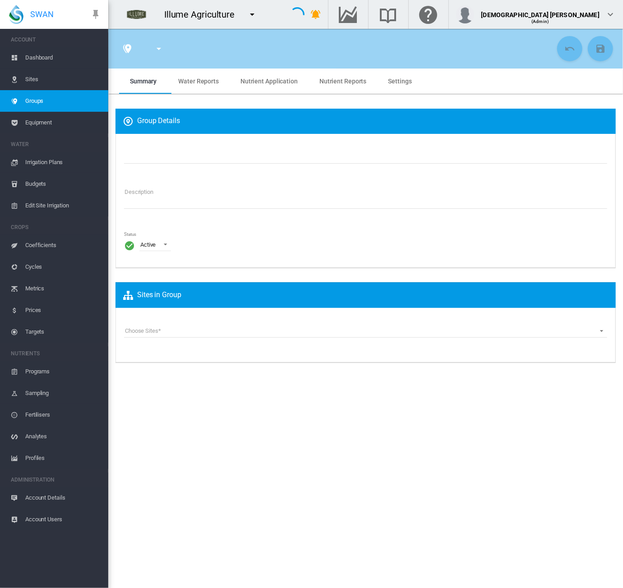
type input "**********"
type textarea "**********"
click at [45, 274] on span "Cycles" at bounding box center [63, 267] width 76 height 22
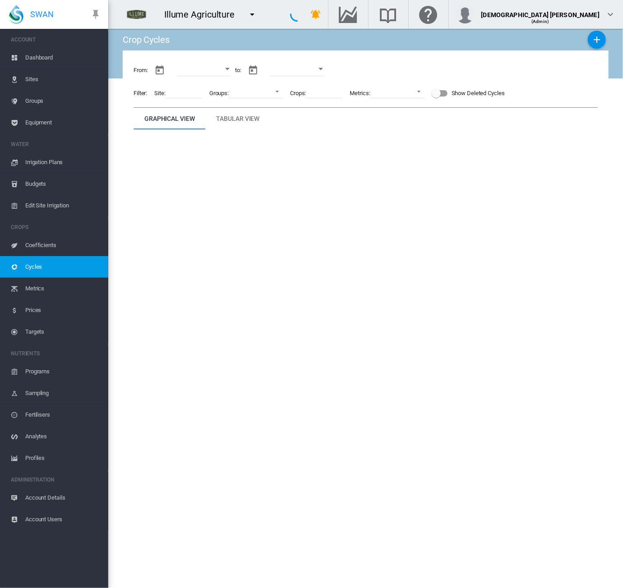
type input "**********"
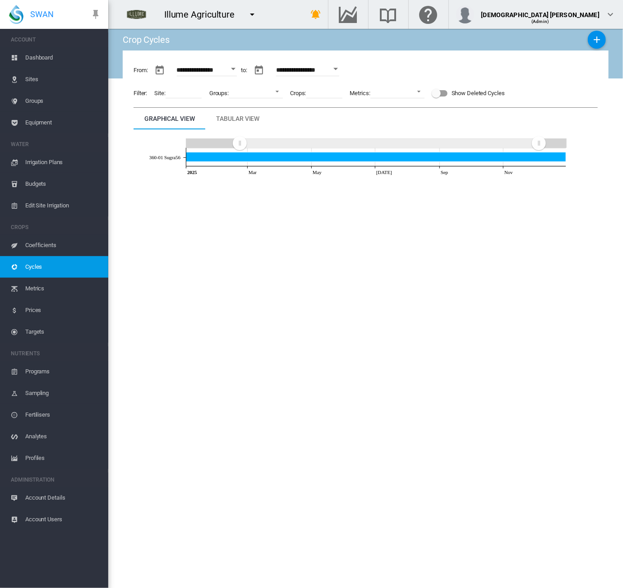
click at [53, 74] on span "Sites" at bounding box center [63, 80] width 76 height 22
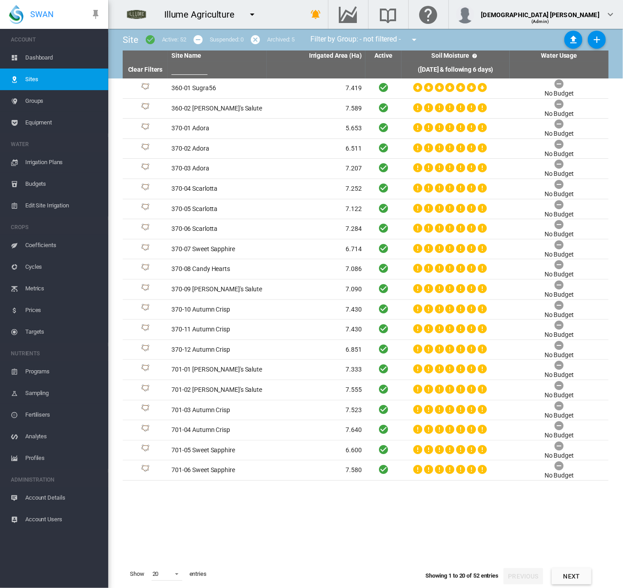
click at [50, 106] on span "Groups" at bounding box center [63, 101] width 76 height 22
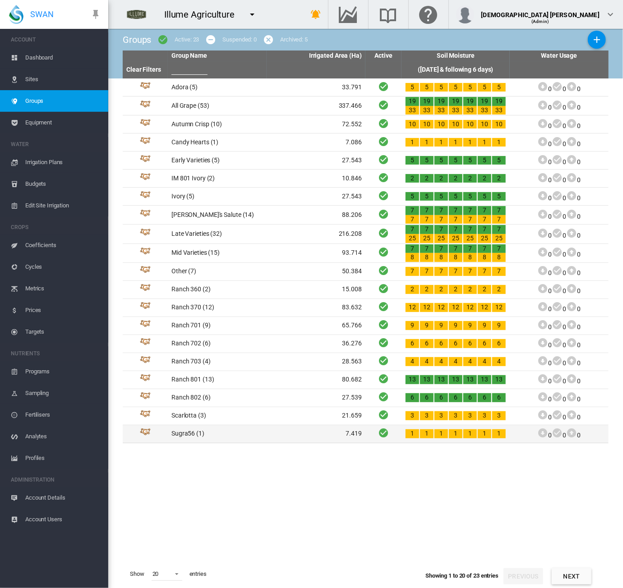
click at [237, 431] on td "Sugra56 (1)" at bounding box center [217, 435] width 99 height 18
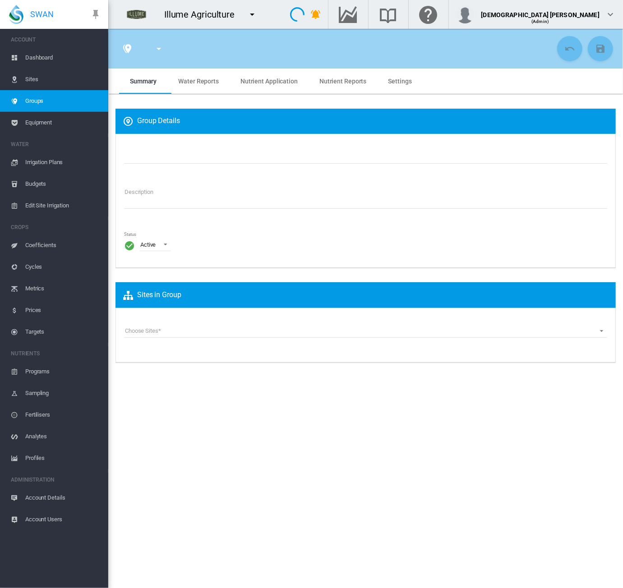
type input "*******"
type textarea "**********"
type input "*"
type input "**"
type input "*"
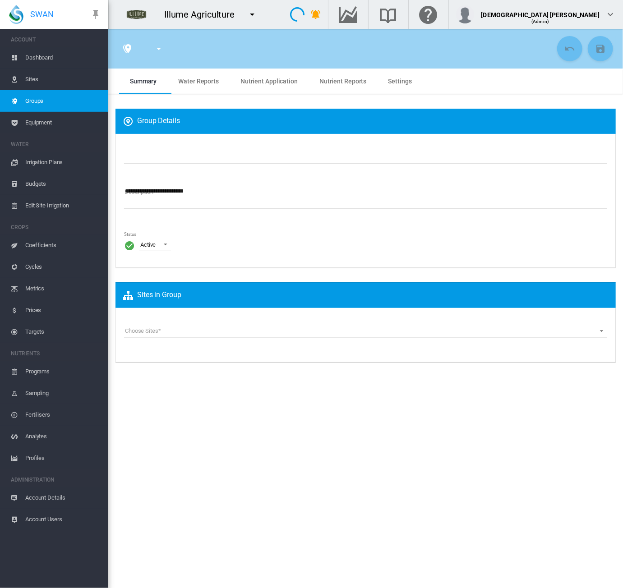
type input "***"
click at [198, 79] on span "Water Reports" at bounding box center [198, 81] width 41 height 7
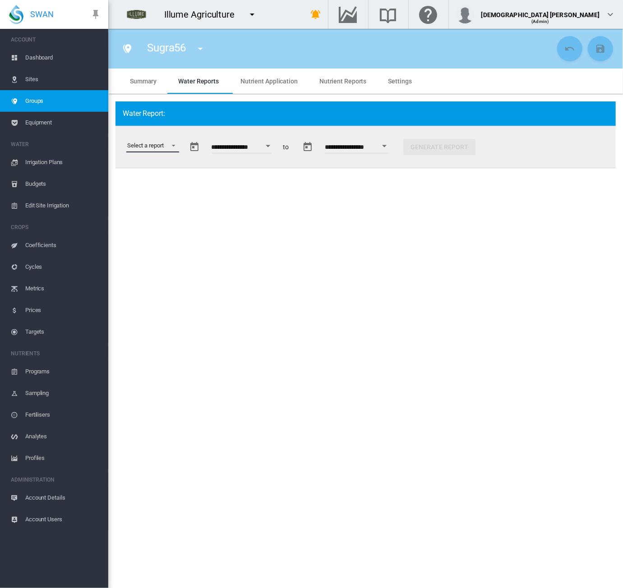
click at [168, 146] on md-select "Select a report Soil Moisture Status Water Usage Water Application Efficiency W…" at bounding box center [152, 146] width 53 height 14
click at [169, 189] on div "Water Application Efficiency" at bounding box center [162, 189] width 71 height 8
click at [410, 147] on button "Open calendar" at bounding box center [402, 146] width 16 height 16
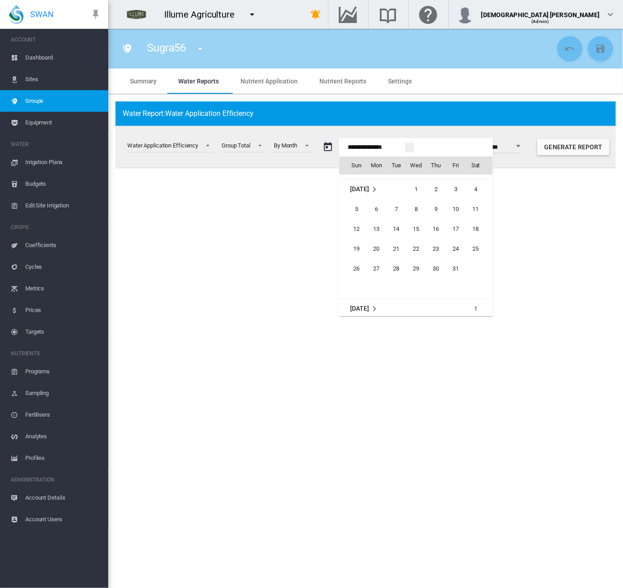
scroll to position [21517, 0]
click at [418, 192] on span "1" at bounding box center [416, 192] width 18 height 18
type input "**********"
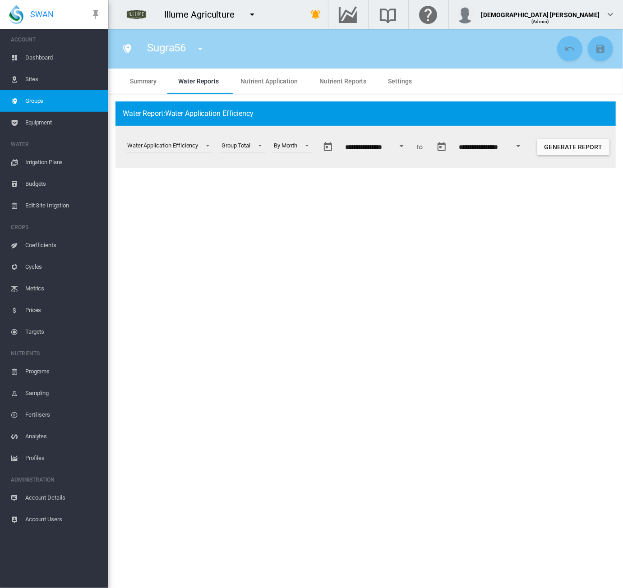
click at [527, 148] on button "Open calendar" at bounding box center [518, 146] width 16 height 16
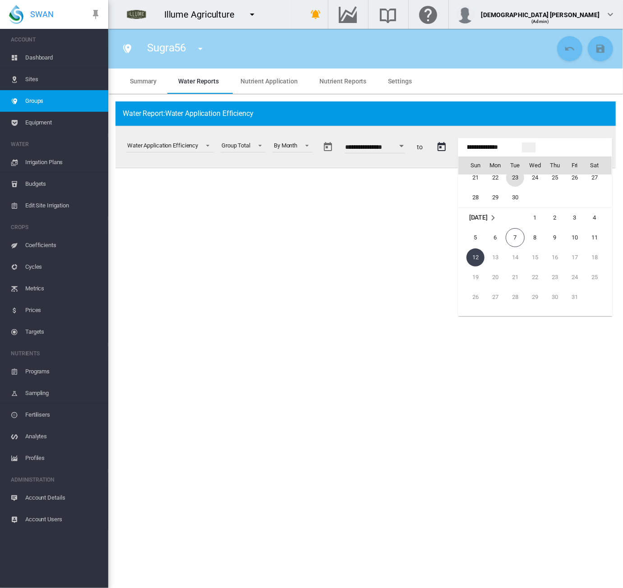
scroll to position [1031, 0]
click at [517, 209] on span "30" at bounding box center [515, 210] width 18 height 18
type input "**********"
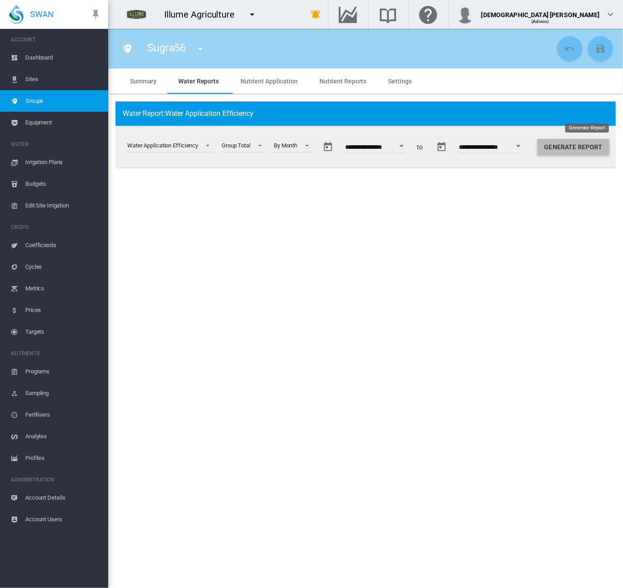
click at [579, 147] on button "Generate Report" at bounding box center [573, 147] width 72 height 16
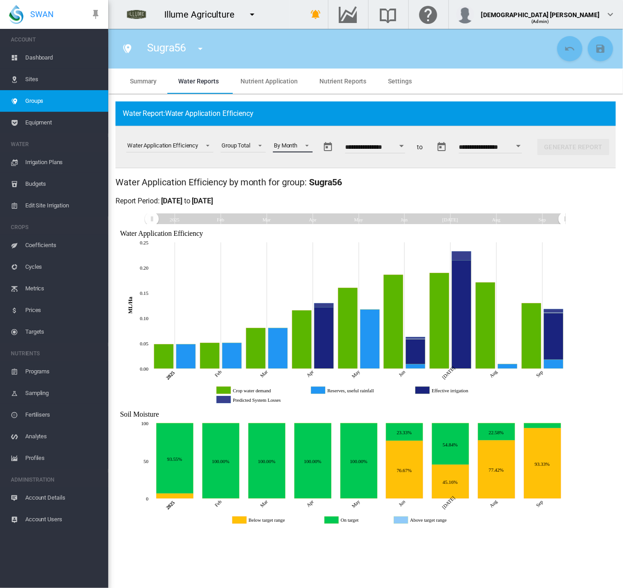
click at [310, 146] on span at bounding box center [304, 145] width 11 height 8
click at [298, 167] on md-option "By Week" at bounding box center [298, 168] width 61 height 22
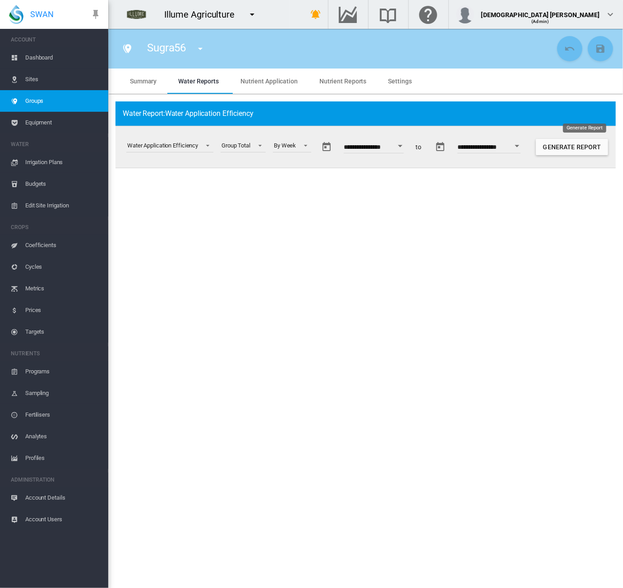
click at [566, 148] on button "Generate Report" at bounding box center [572, 147] width 72 height 16
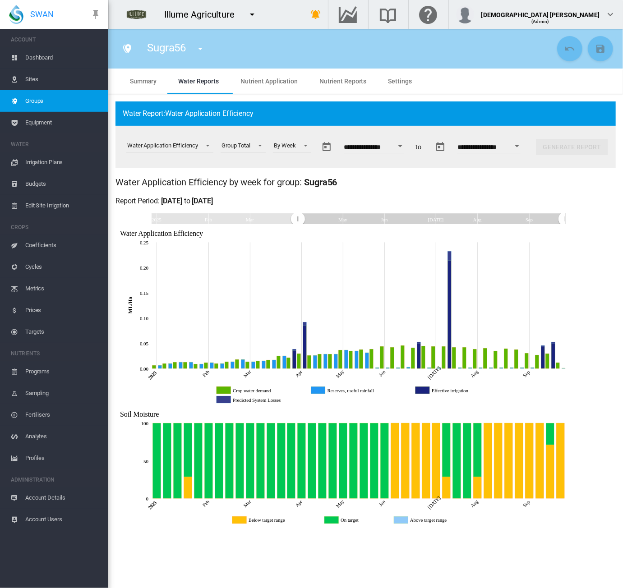
drag, startPoint x: 157, startPoint y: 223, endPoint x: 298, endPoint y: 225, distance: 140.8
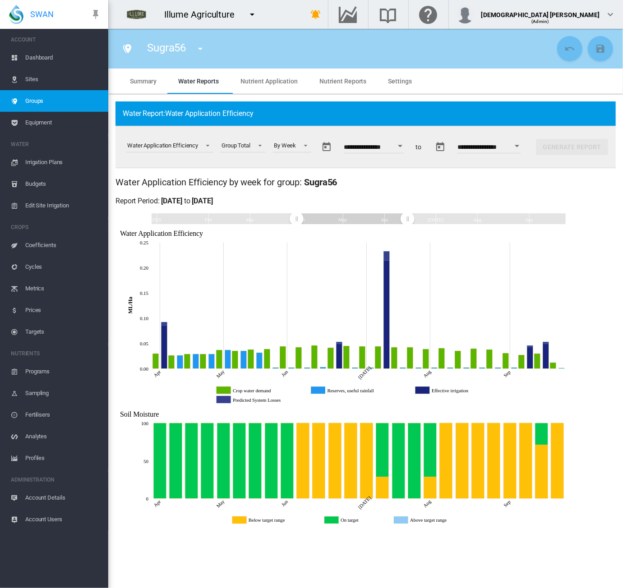
drag, startPoint x: 558, startPoint y: 221, endPoint x: 407, endPoint y: 226, distance: 150.3
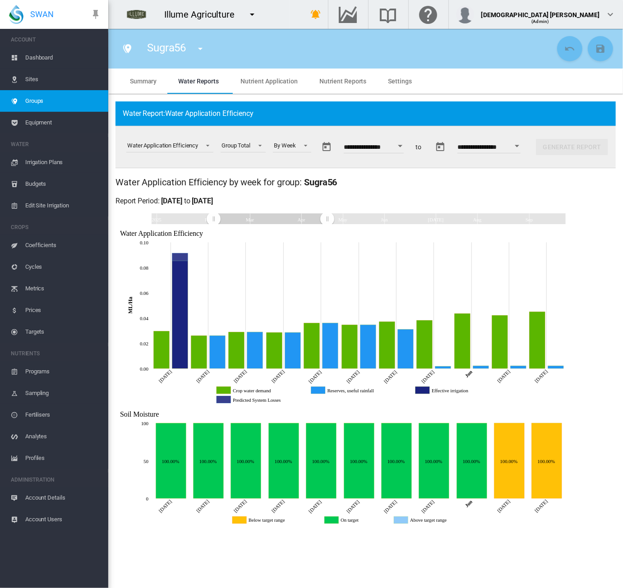
drag, startPoint x: 368, startPoint y: 221, endPoint x: 281, endPoint y: 224, distance: 86.7
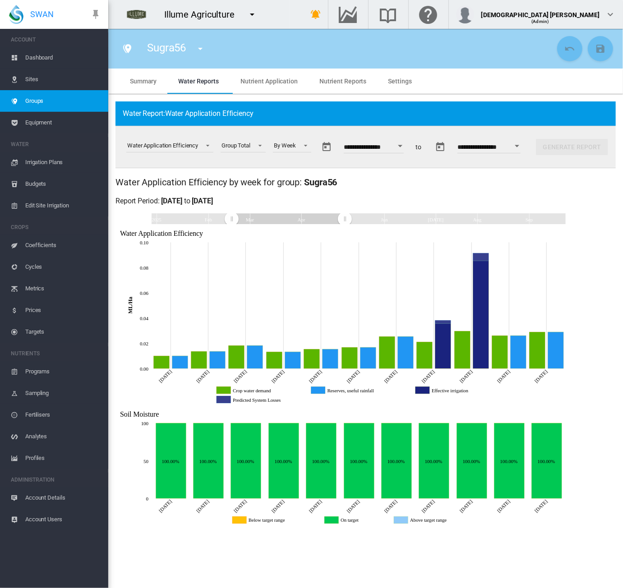
drag, startPoint x: 291, startPoint y: 222, endPoint x: 308, endPoint y: 222, distance: 17.1
click at [308, 222] on rect "Zoom chart using cursor arrows" at bounding box center [287, 218] width 113 height 11
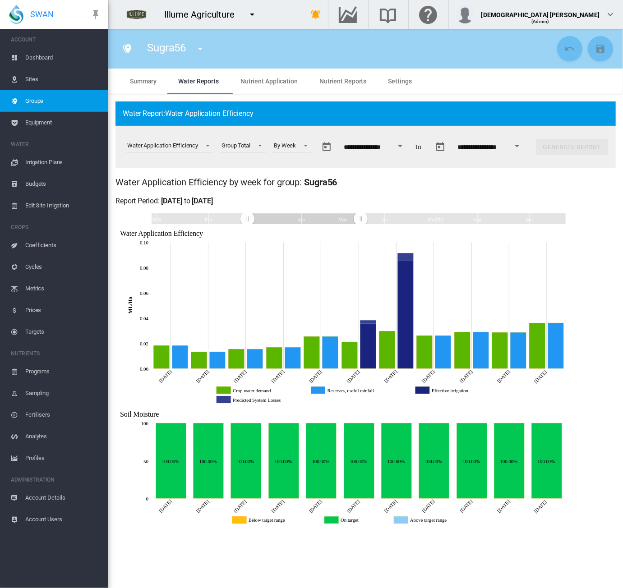
drag, startPoint x: 310, startPoint y: 222, endPoint x: 324, endPoint y: 222, distance: 13.1
click at [324, 222] on rect "Zoom chart using cursor arrows" at bounding box center [303, 218] width 113 height 11
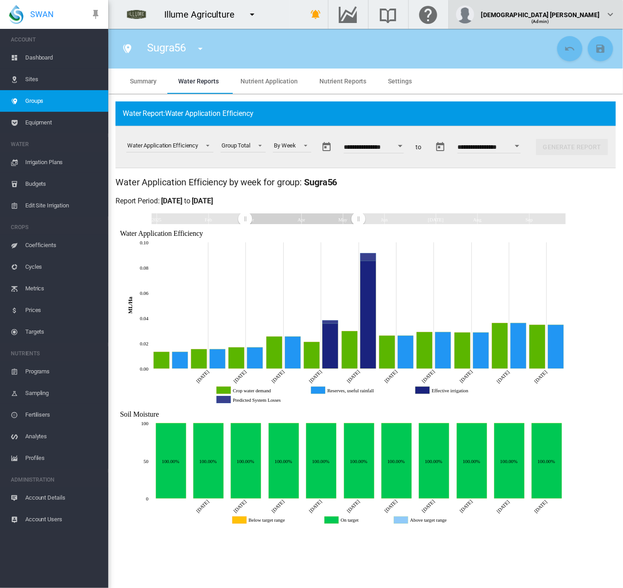
click at [606, 18] on md-icon "icon-chevron-down" at bounding box center [610, 14] width 11 height 11
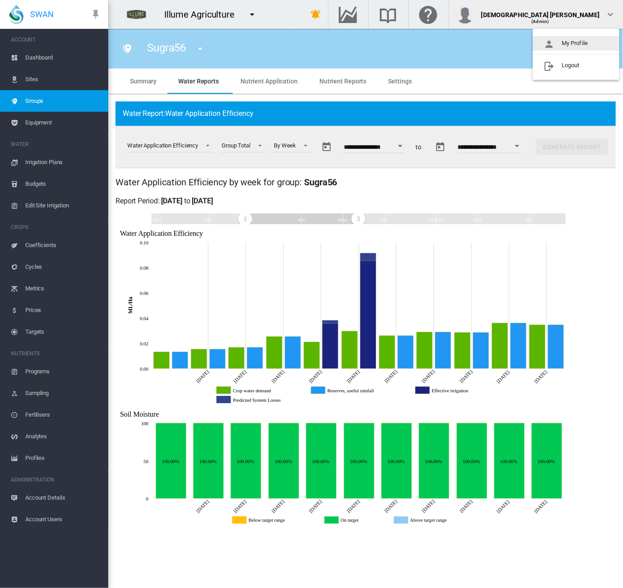
click at [582, 46] on button "My Profile" at bounding box center [576, 43] width 87 height 14
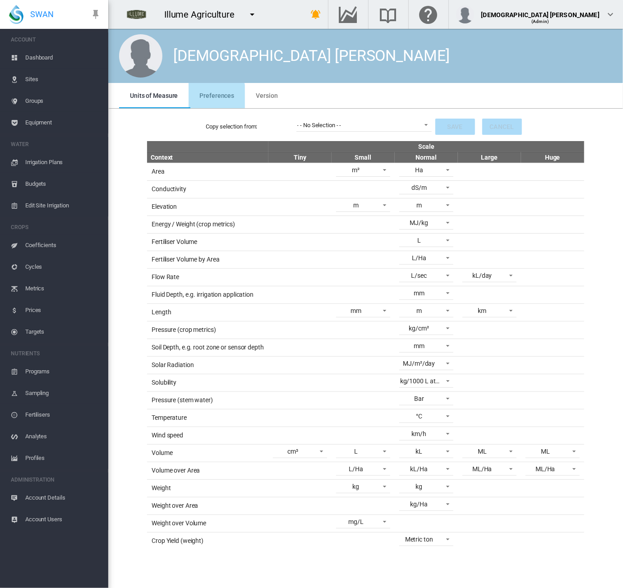
click at [211, 97] on span "Preferences" at bounding box center [216, 95] width 35 height 7
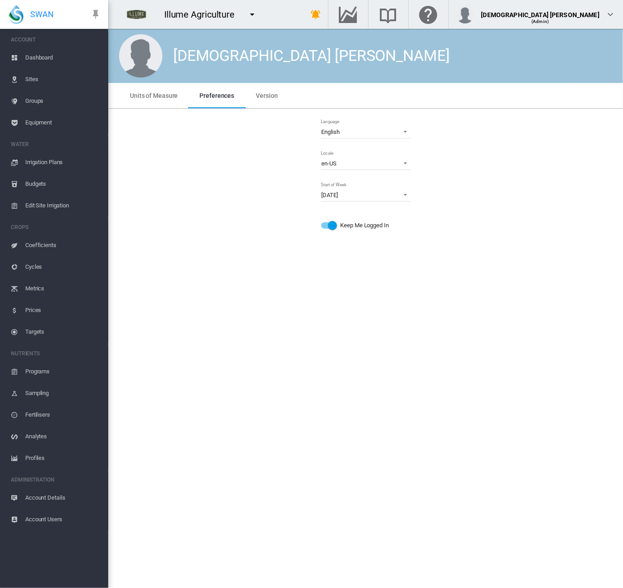
click at [159, 102] on md-tab-item "Units of Measure" at bounding box center [153, 95] width 69 height 25
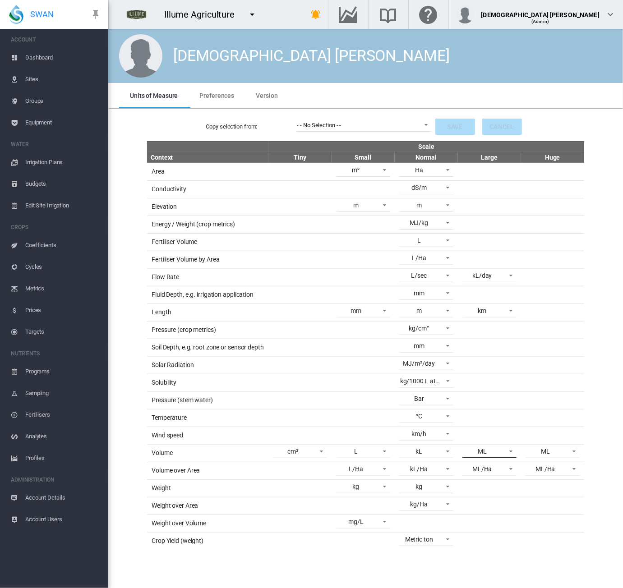
click at [493, 448] on span "ML" at bounding box center [482, 452] width 38 height 9
click at [493, 466] on md-option "kL" at bounding box center [491, 469] width 69 height 22
click at [493, 466] on span "ML/Ha" at bounding box center [482, 469] width 38 height 9
click at [484, 438] on md-option "kL/Ha" at bounding box center [491, 443] width 69 height 22
click at [444, 125] on button "Save" at bounding box center [455, 127] width 40 height 16
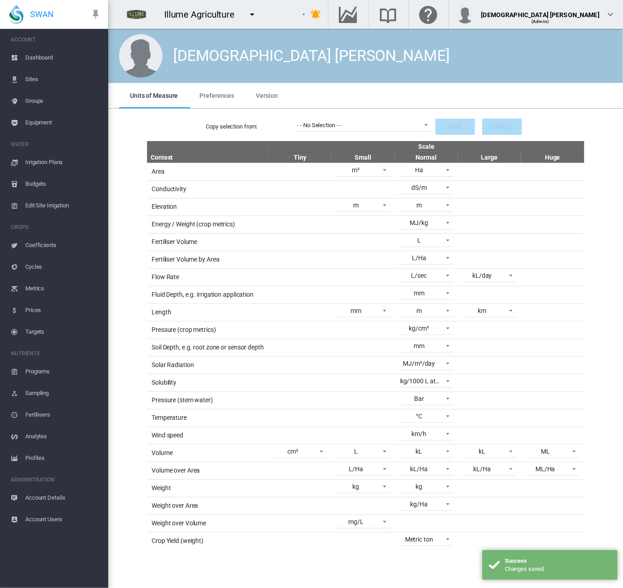
click at [33, 100] on span "Groups" at bounding box center [63, 101] width 76 height 22
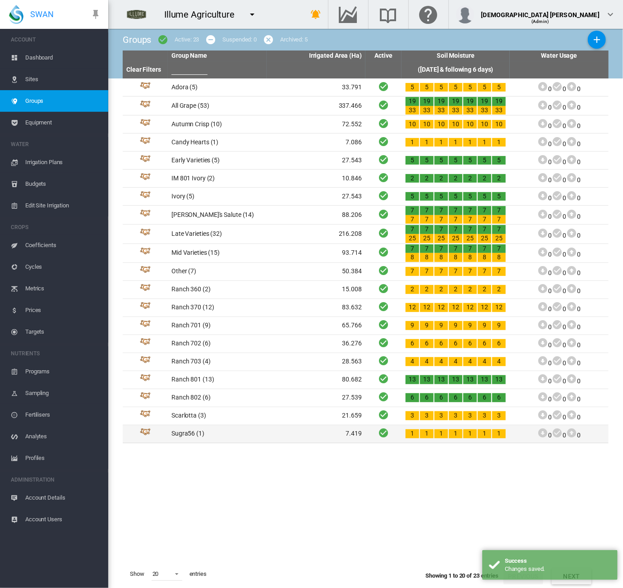
click at [201, 434] on td "Sugra56 (1)" at bounding box center [217, 435] width 99 height 18
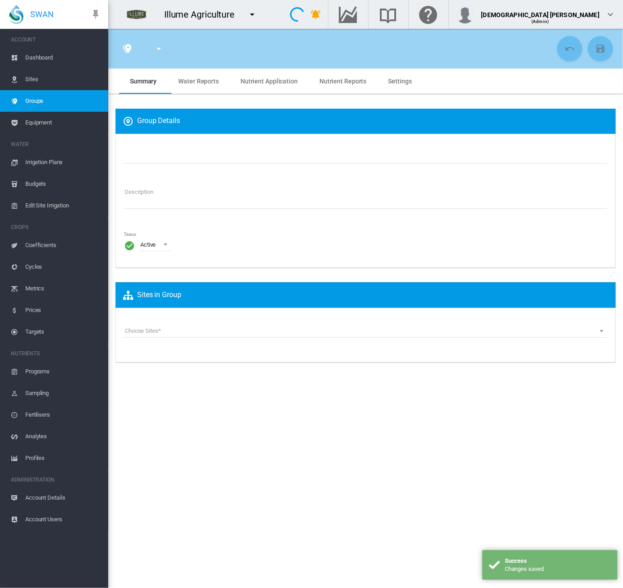
type input "*******"
type textarea "**********"
type input "*"
type input "**"
type input "*"
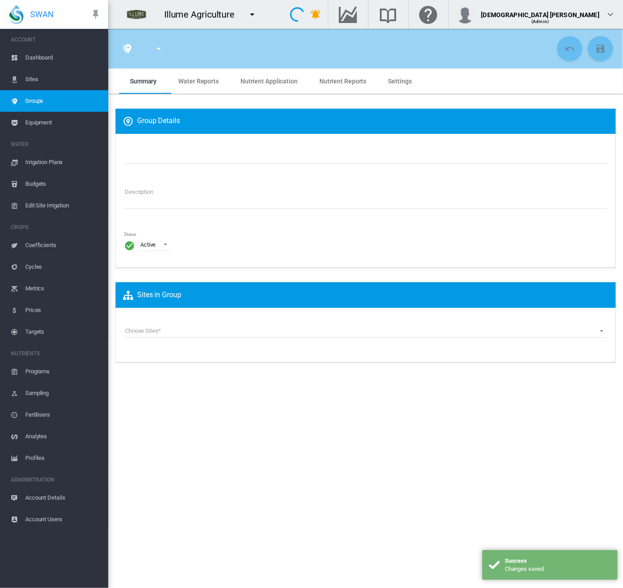
type input "***"
click at [185, 78] on span "Water Reports" at bounding box center [198, 81] width 41 height 7
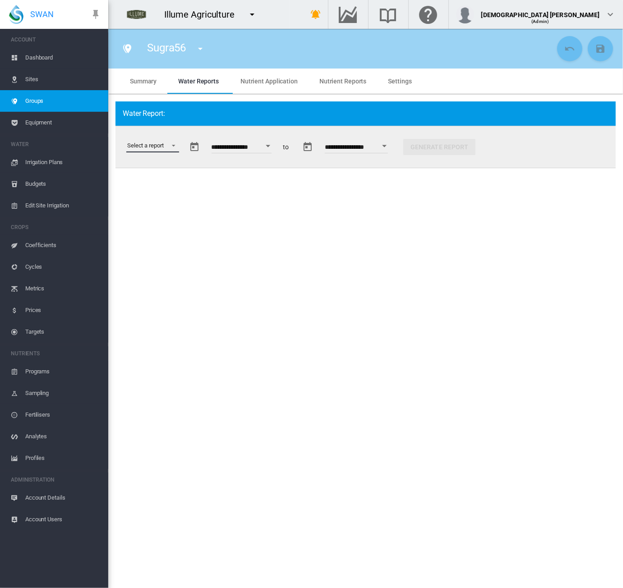
click at [176, 141] on md-select "Select a report Soil Moisture Status Water Usage Water Application Efficiency W…" at bounding box center [152, 146] width 53 height 14
click at [172, 187] on div "Water Application Efficiency" at bounding box center [162, 189] width 71 height 8
click at [404, 146] on div "Open calendar" at bounding box center [402, 146] width 5 height 2
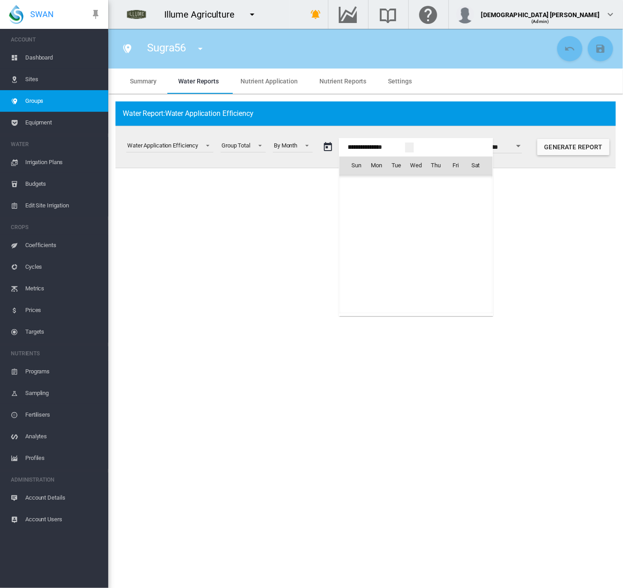
scroll to position [22599, 0]
click at [369, 184] on span "Oct 2025" at bounding box center [359, 184] width 19 height 7
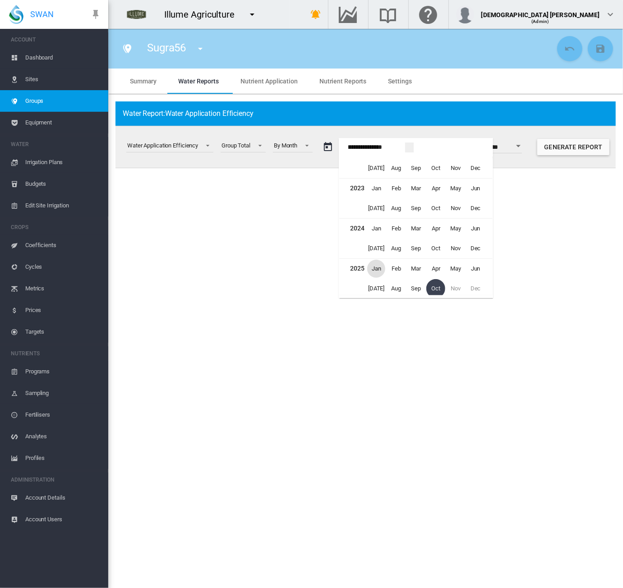
click at [375, 270] on span "Jan" at bounding box center [376, 269] width 18 height 18
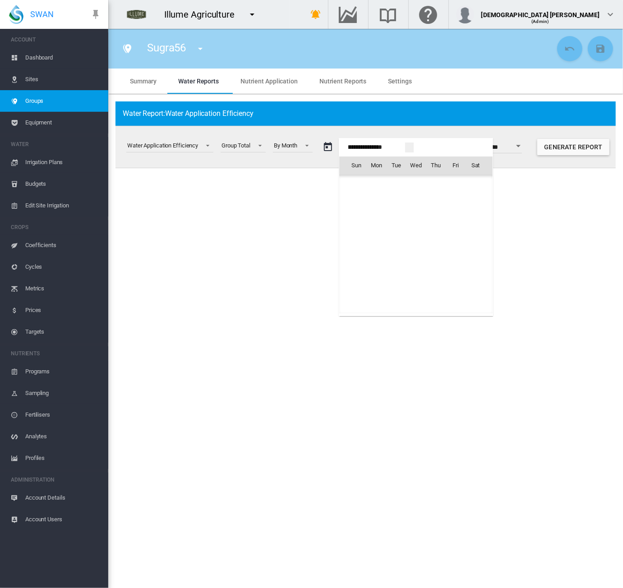
scroll to position [21523, 0]
click at [413, 180] on span "1" at bounding box center [416, 185] width 18 height 18
type input "**********"
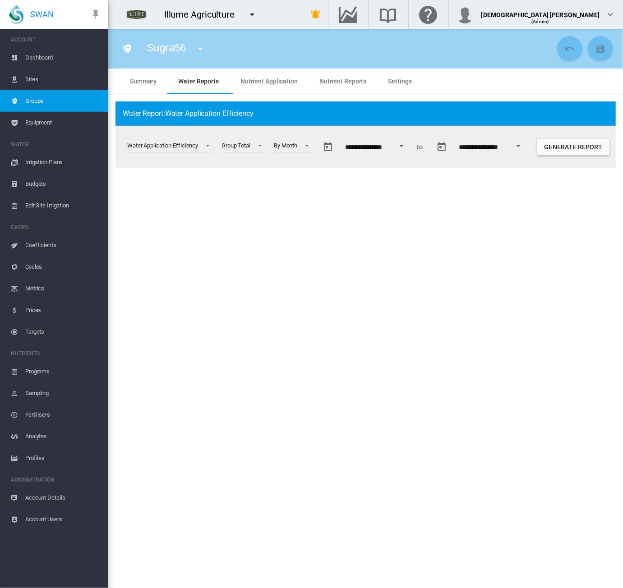
click at [527, 148] on button "Open calendar" at bounding box center [518, 146] width 16 height 16
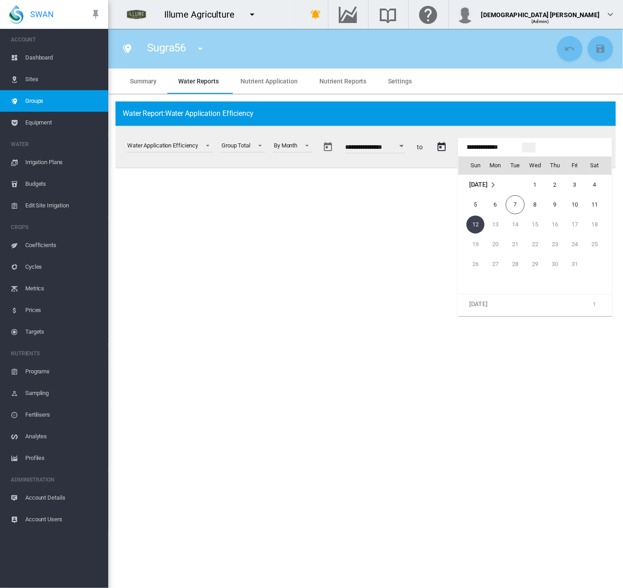
scroll to position [1031, 0]
click at [515, 217] on span "30" at bounding box center [515, 210] width 18 height 18
type input "**********"
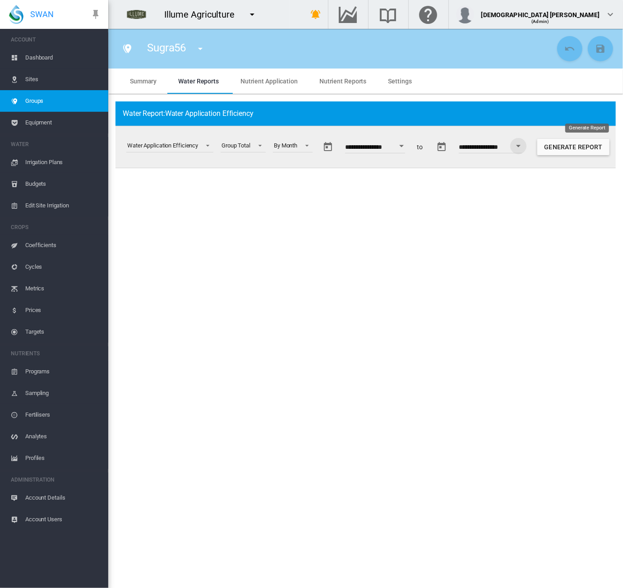
click at [577, 148] on button "Generate Report" at bounding box center [573, 147] width 72 height 16
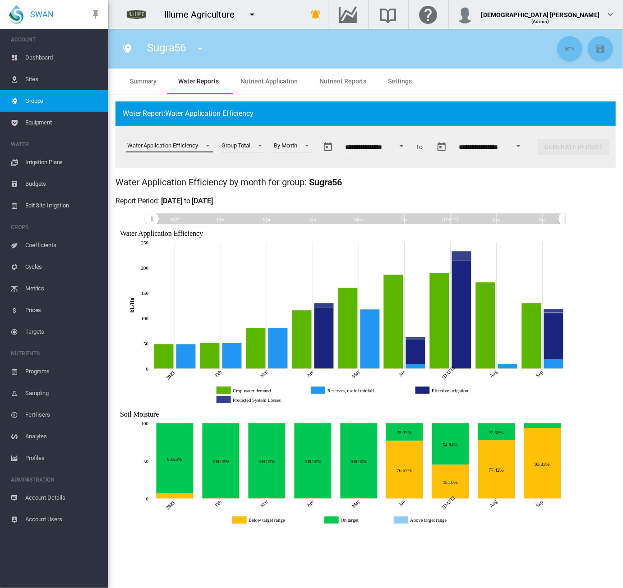
click at [208, 150] on md-select-value "Water Application Efficiency" at bounding box center [169, 146] width 87 height 14
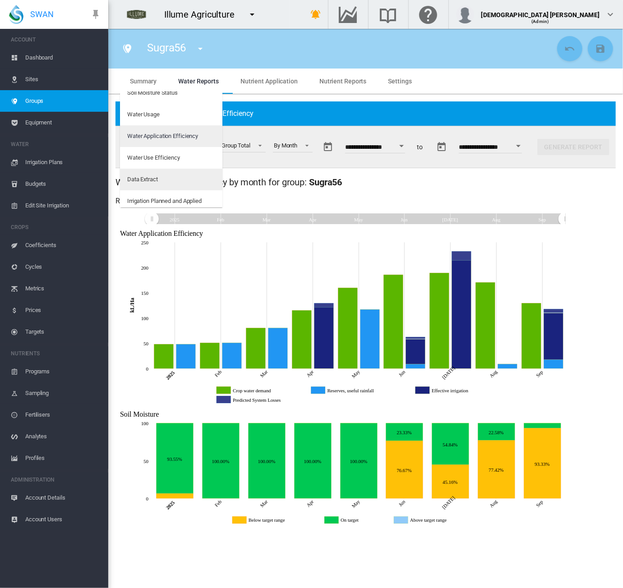
scroll to position [14, 0]
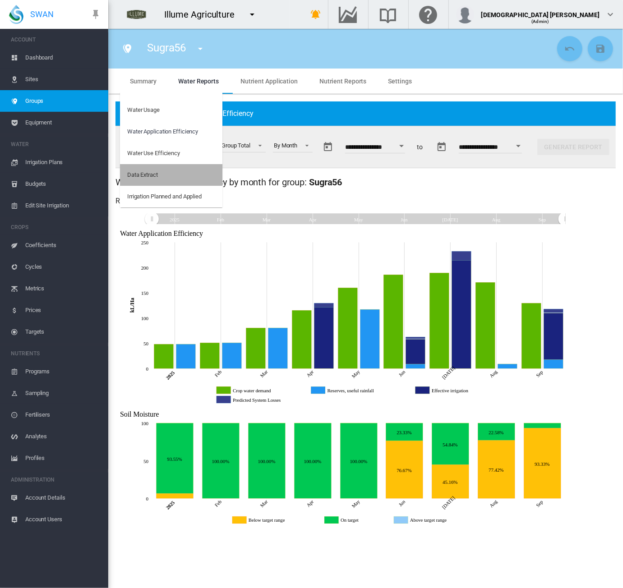
click at [172, 178] on md-option "Data Extract" at bounding box center [171, 175] width 102 height 22
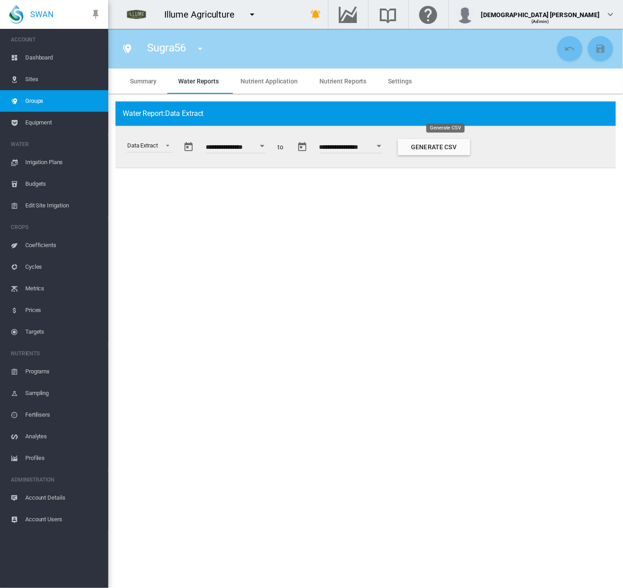
click at [427, 146] on button "Generate CSV" at bounding box center [434, 147] width 72 height 16
click at [167, 144] on span "Select a report: \a Data Extract\a" at bounding box center [165, 145] width 11 height 8
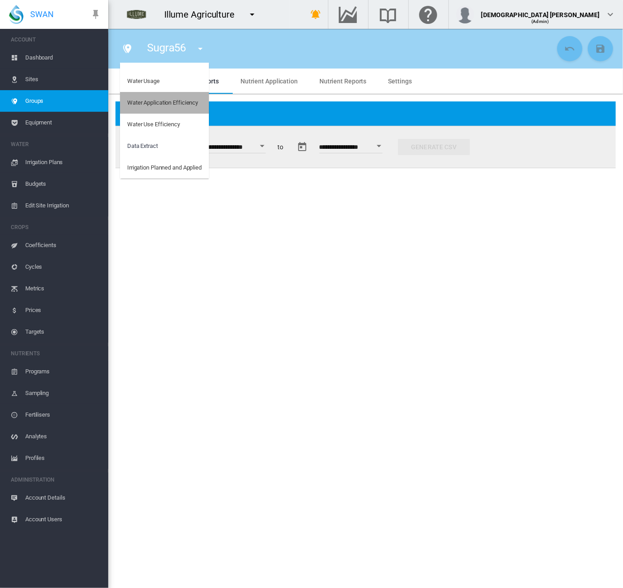
click at [155, 107] on md-option "Water Application Efficiency" at bounding box center [164, 103] width 89 height 22
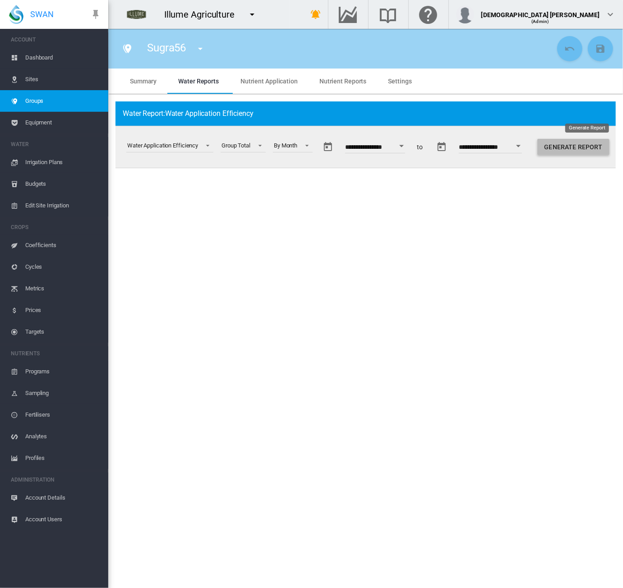
click at [573, 149] on button "Generate Report" at bounding box center [573, 147] width 72 height 16
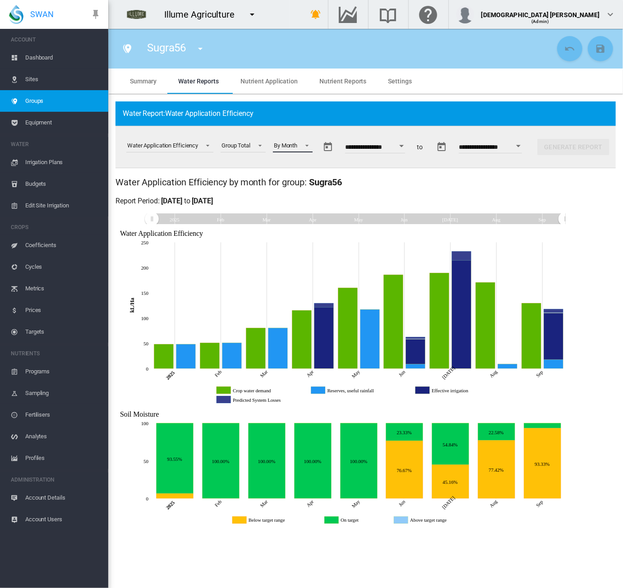
click at [310, 146] on span at bounding box center [304, 145] width 11 height 8
click at [301, 188] on div "By Whole Interval" at bounding box center [297, 189] width 43 height 8
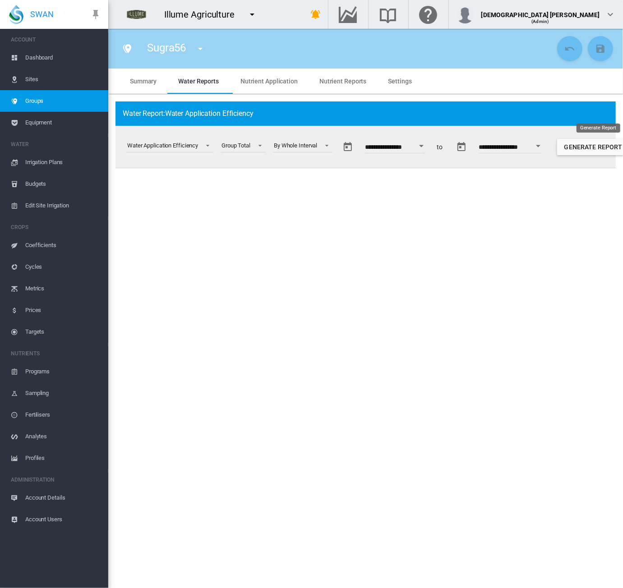
click at [583, 148] on button "Generate Report" at bounding box center [593, 147] width 72 height 16
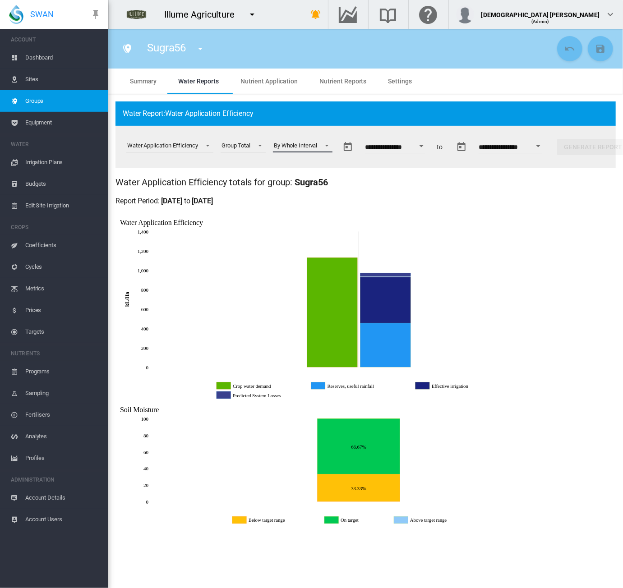
click at [324, 146] on span at bounding box center [324, 145] width 11 height 8
click at [319, 105] on md-option "By Month" at bounding box center [305, 103] width 75 height 22
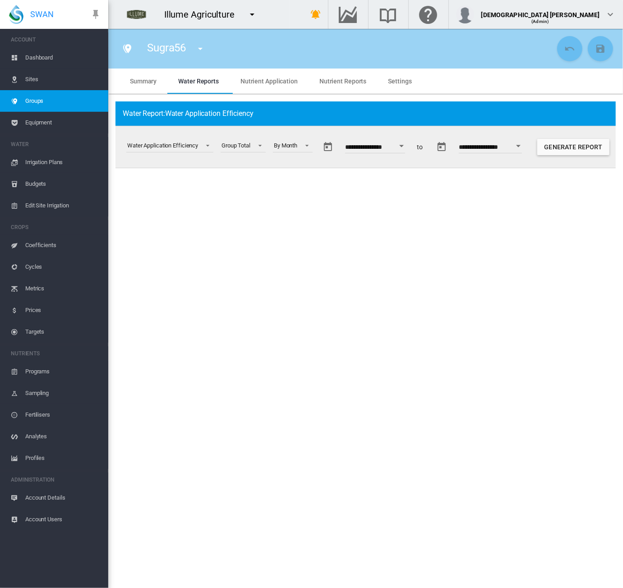
click at [574, 150] on button "Generate Report" at bounding box center [573, 147] width 72 height 16
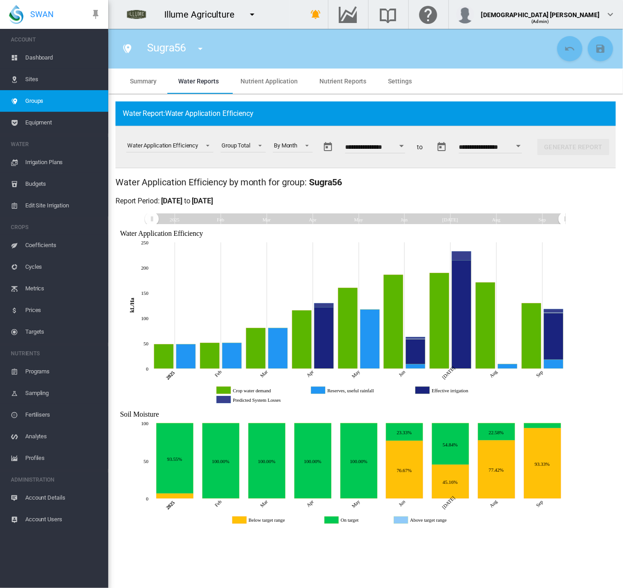
click at [476, 183] on h2 "Water Application Efficiency by month for group: Sugra56 for each site in the g…" at bounding box center [366, 182] width 500 height 13
click at [172, 148] on div "Water Application Efficiency" at bounding box center [162, 145] width 71 height 7
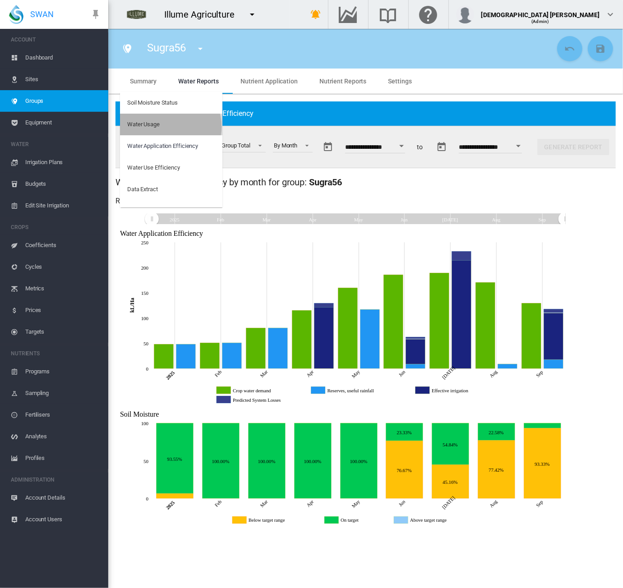
click at [170, 127] on md-option "Water Usage" at bounding box center [171, 125] width 102 height 22
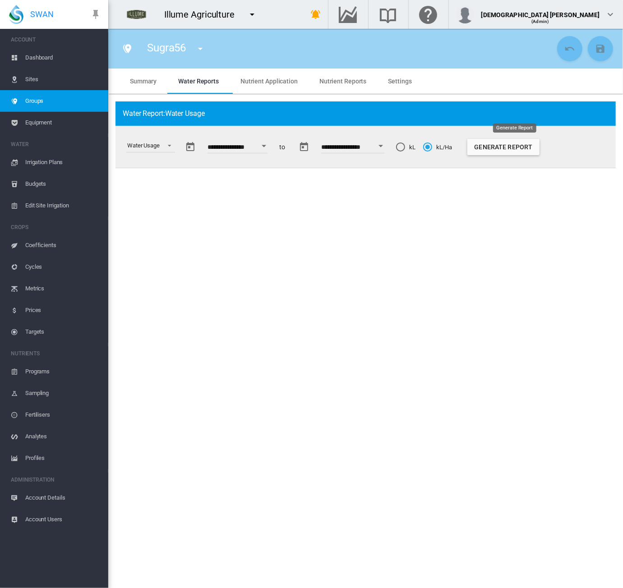
click at [490, 144] on button "Generate Report" at bounding box center [503, 147] width 72 height 16
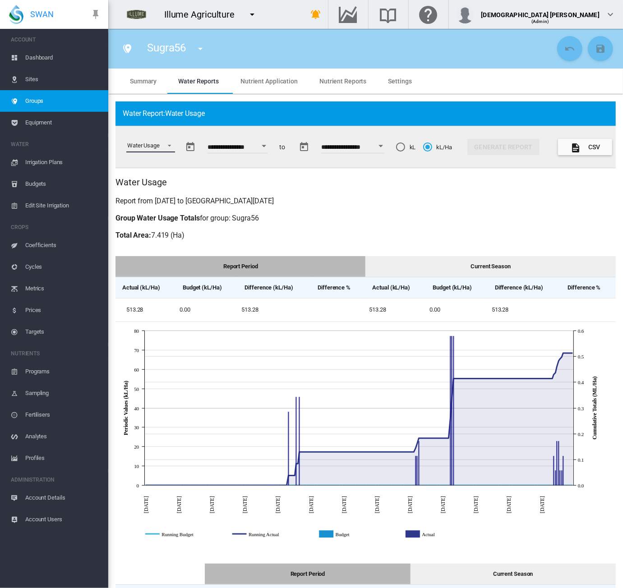
click at [166, 148] on span "Select a report: \a Water Usage\a" at bounding box center [167, 145] width 11 height 8
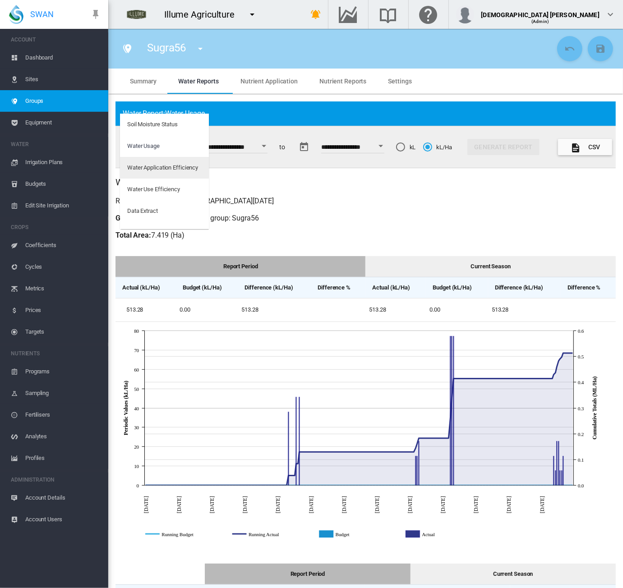
click at [152, 167] on div "Water Application Efficiency" at bounding box center [162, 168] width 71 height 8
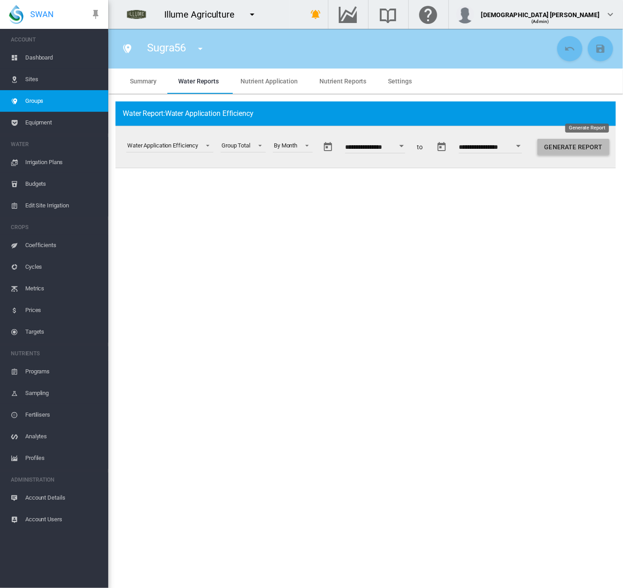
click at [569, 144] on button "Generate Report" at bounding box center [573, 147] width 72 height 16
